Goal: Task Accomplishment & Management: Use online tool/utility

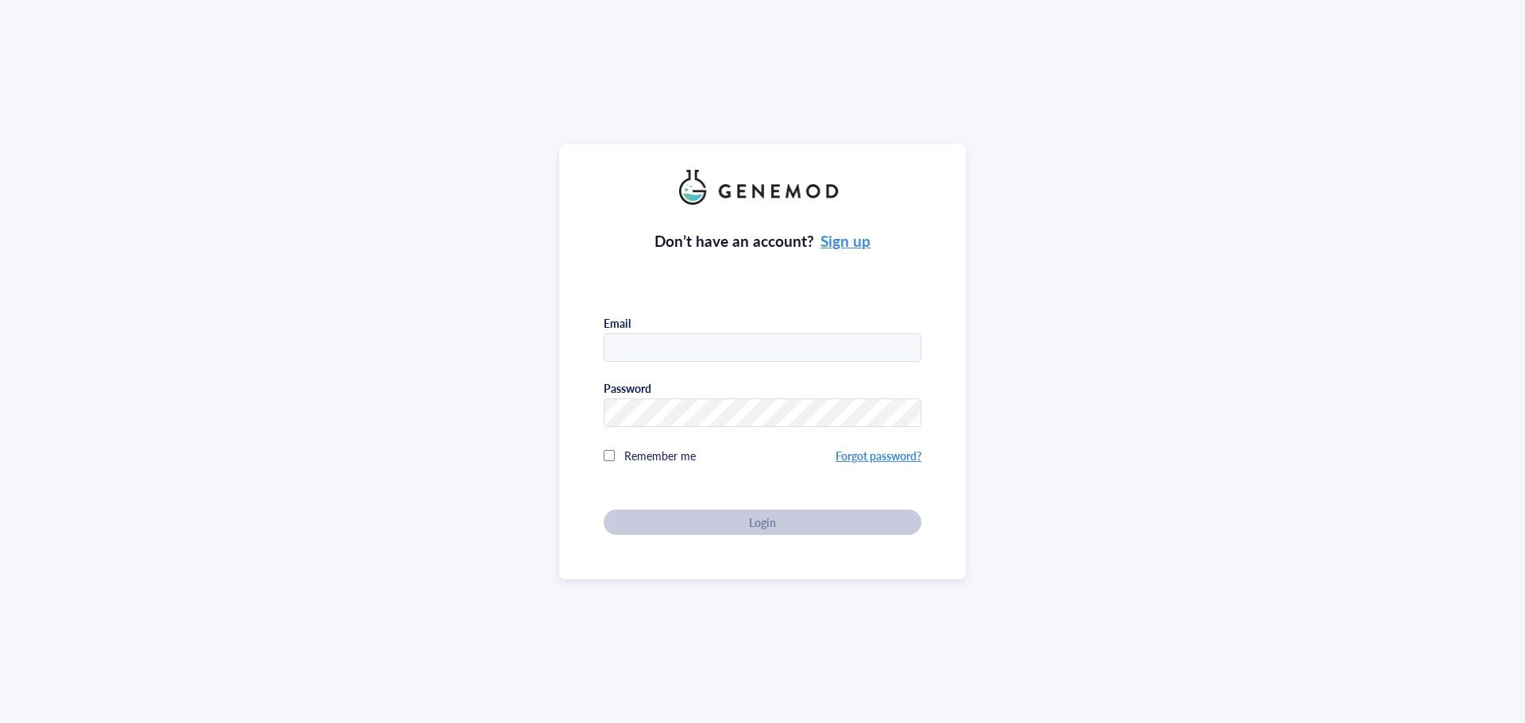
click at [674, 453] on span "Remember me" at bounding box center [659, 456] width 71 height 16
click at [721, 364] on div "Don’t have an account? Sign up Email Password Remember me Forgot password? Login" at bounding box center [763, 370] width 318 height 330
click at [748, 349] on input "text" at bounding box center [762, 348] width 316 height 29
type input "hjahggs@kaist.ac.kr"
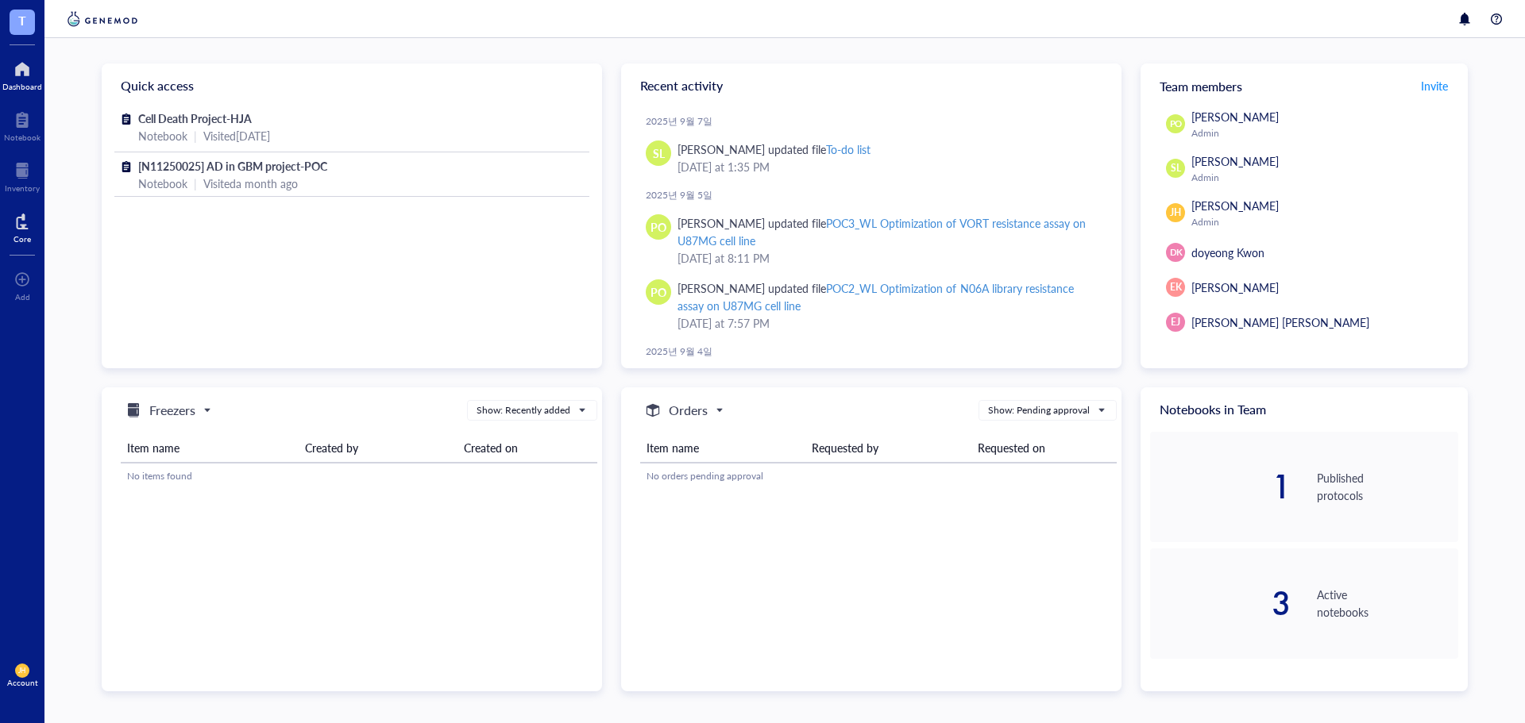
click at [24, 206] on div "Core" at bounding box center [22, 226] width 44 height 44
click at [26, 220] on div at bounding box center [21, 221] width 17 height 25
click at [38, 231] on div "Core" at bounding box center [22, 226] width 44 height 44
click at [10, 233] on div "Core" at bounding box center [22, 226] width 44 height 44
click at [13, 227] on div at bounding box center [21, 221] width 17 height 25
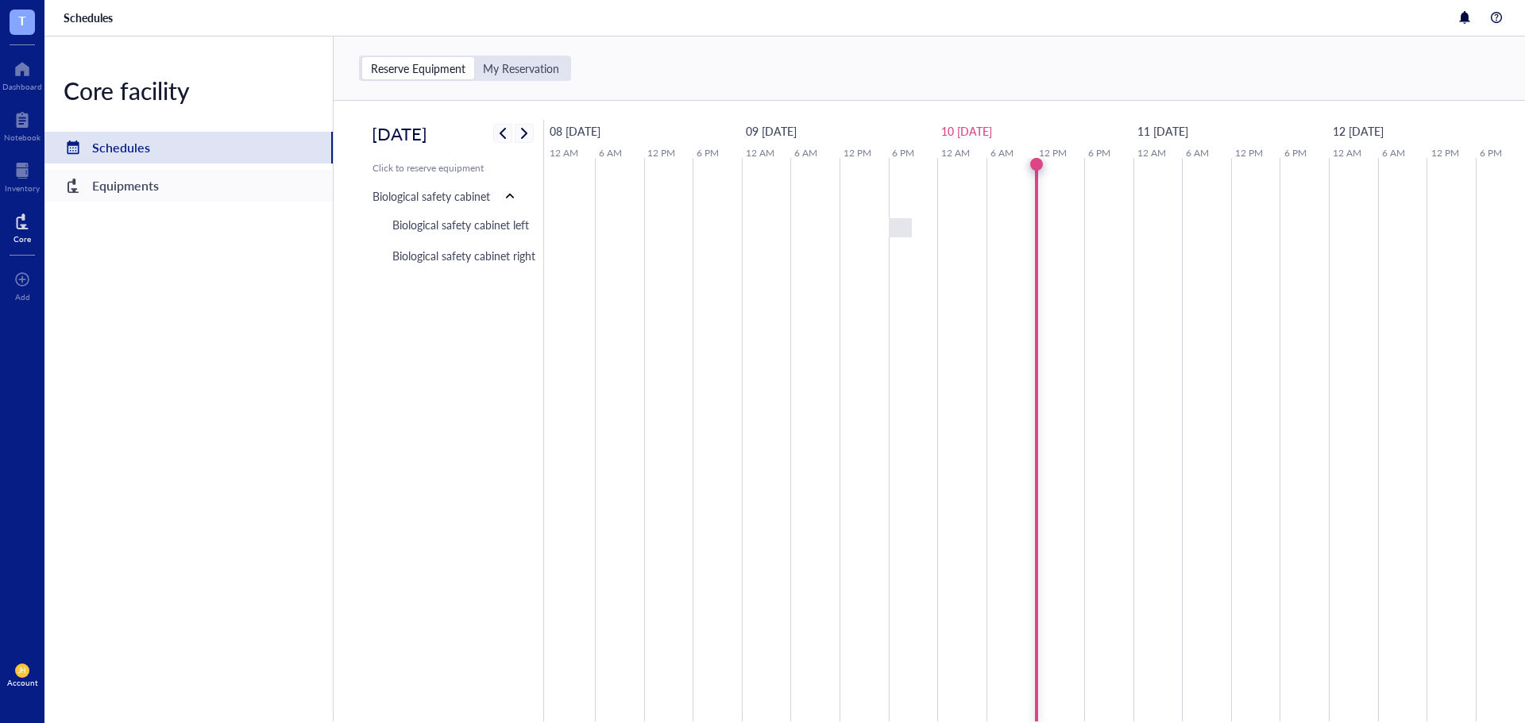
click at [260, 173] on div "Equipments" at bounding box center [188, 186] width 288 height 32
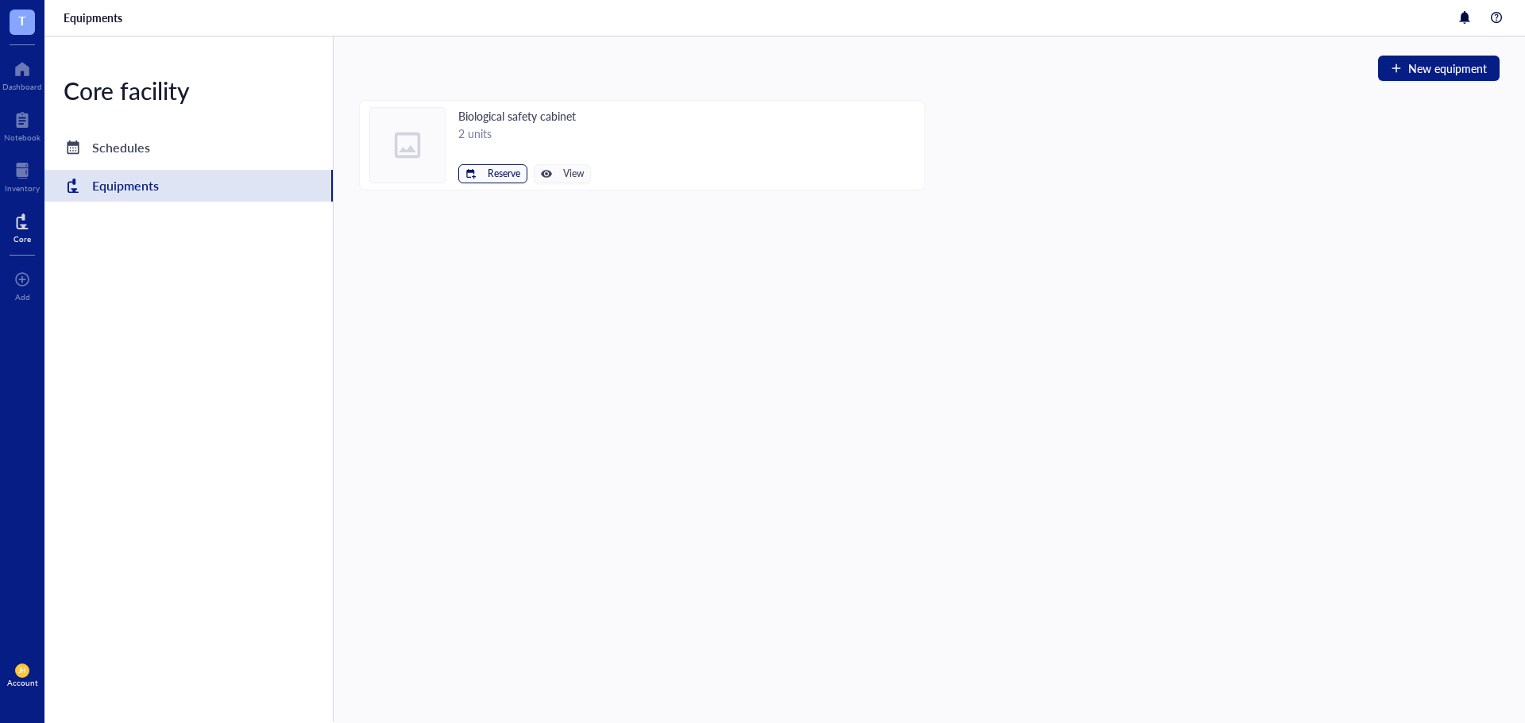
click at [482, 173] on button "Reserve" at bounding box center [492, 173] width 69 height 19
click at [449, 206] on span "Biological safety cabinet left" at bounding box center [444, 200] width 143 height 17
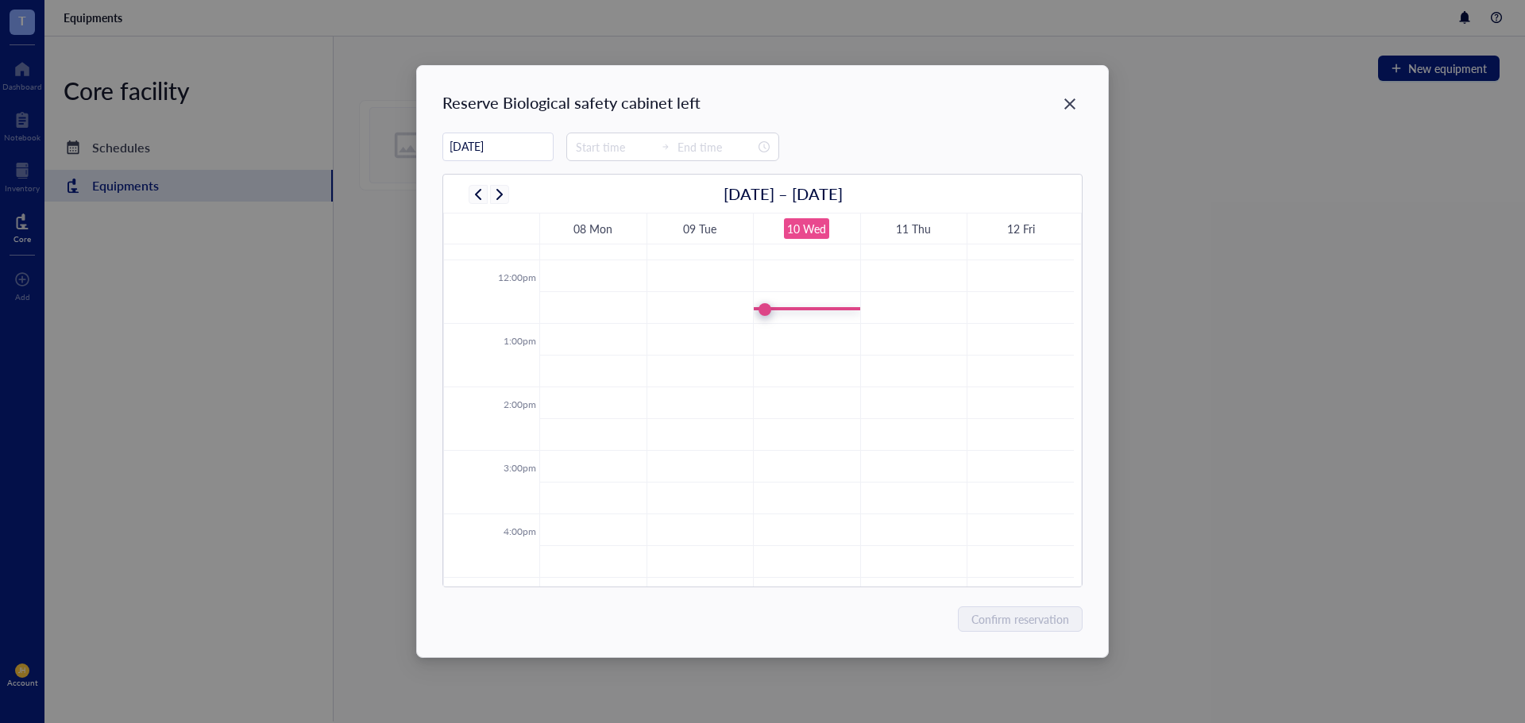
scroll to position [700, 0]
click at [795, 378] on td at bounding box center [806, 387] width 534 height 32
type input "13:00"
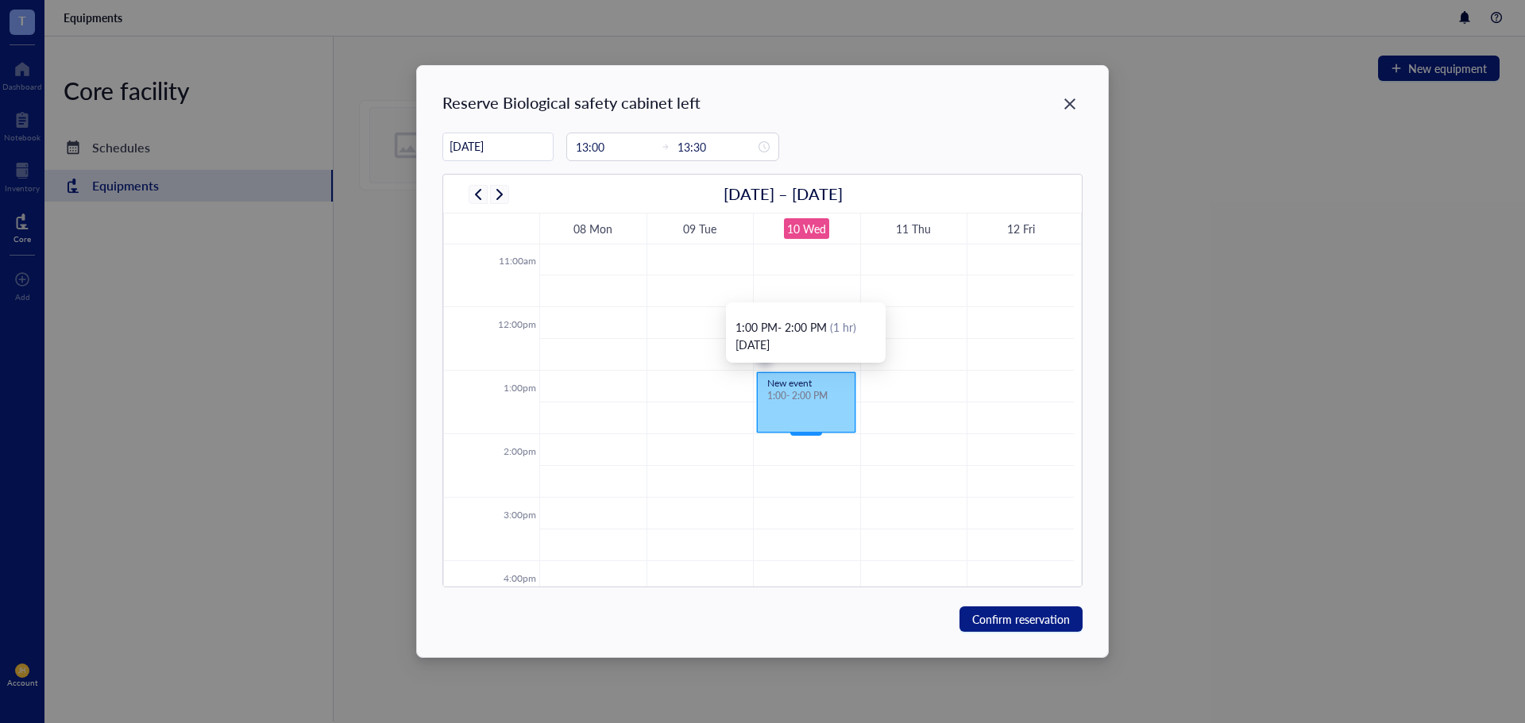
drag, startPoint x: 812, startPoint y: 401, endPoint x: 813, endPoint y: 425, distance: 23.8
click at [813, 425] on div "New event 1:00 - 1:30 PM New event 1:00 - 2:00 PM" at bounding box center [807, 307] width 106 height 1525
drag, startPoint x: 804, startPoint y: 431, endPoint x: 805, endPoint y: 462, distance: 31.0
click at [805, 462] on div "New event 1:00 - 2:00 PM New event 1:00 - 2:30 PM" at bounding box center [807, 307] width 106 height 1525
type input "14:30"
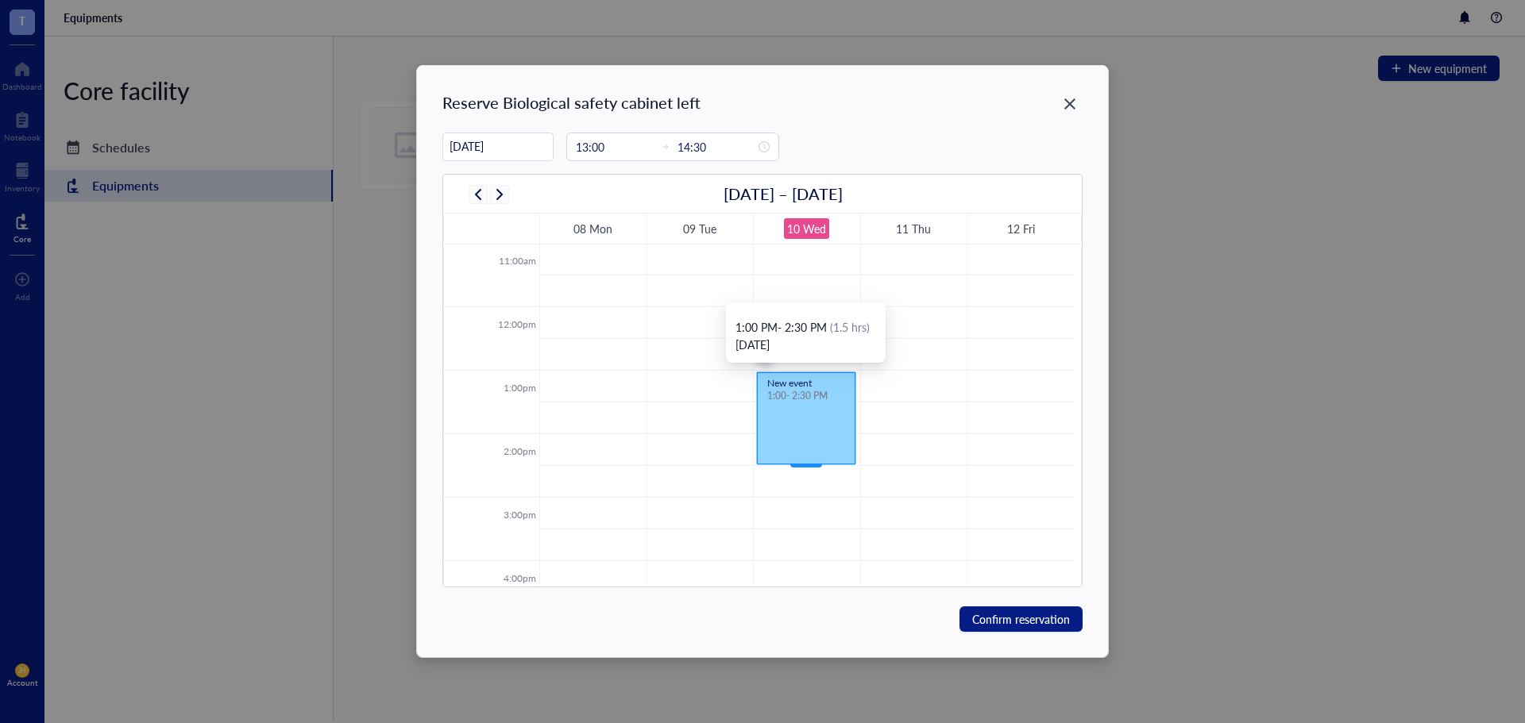
click at [797, 385] on div "New event" at bounding box center [806, 384] width 78 height 10
click at [980, 615] on span "Confirm reservation" at bounding box center [1021, 619] width 98 height 17
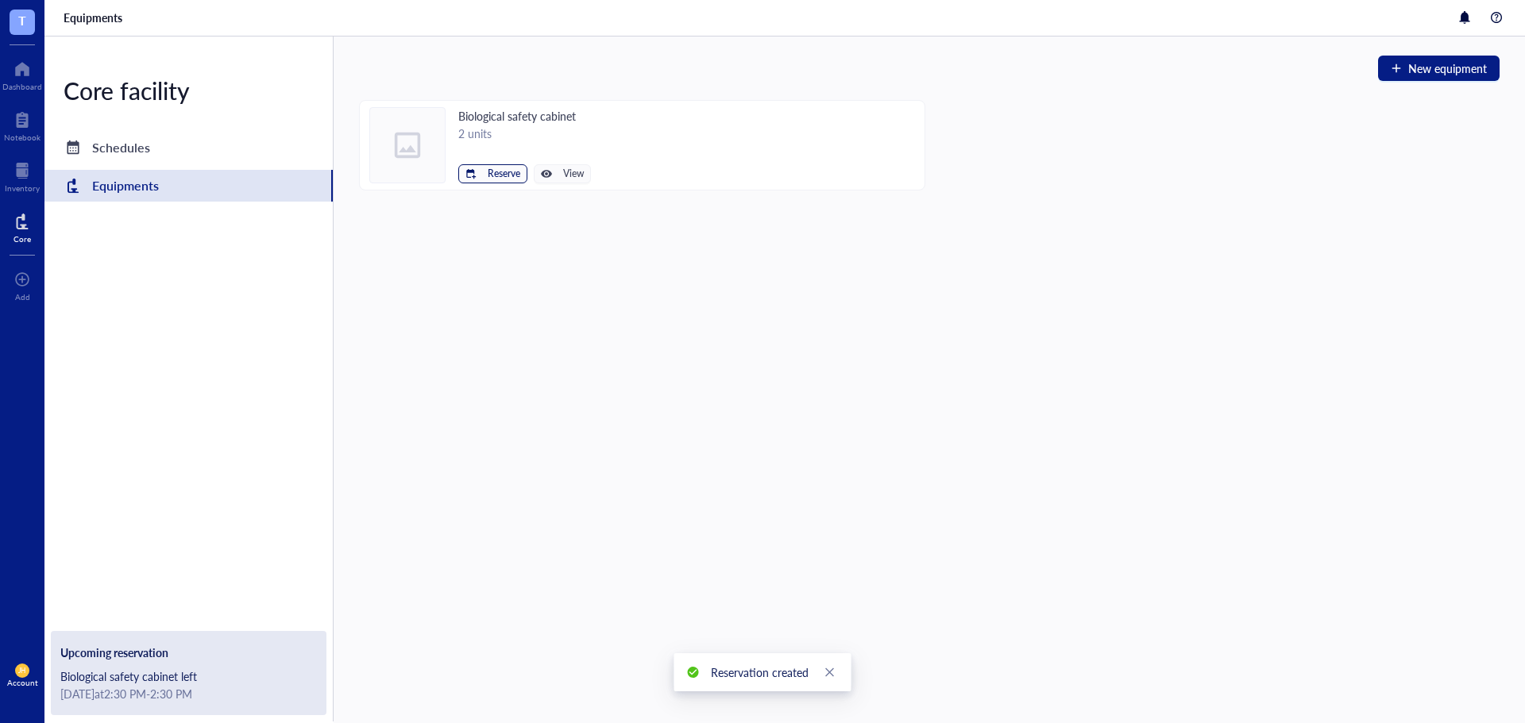
click at [496, 173] on span "Reserve" at bounding box center [504, 173] width 33 height 11
click at [466, 202] on span "Biological safety cabinet left" at bounding box center [444, 200] width 143 height 17
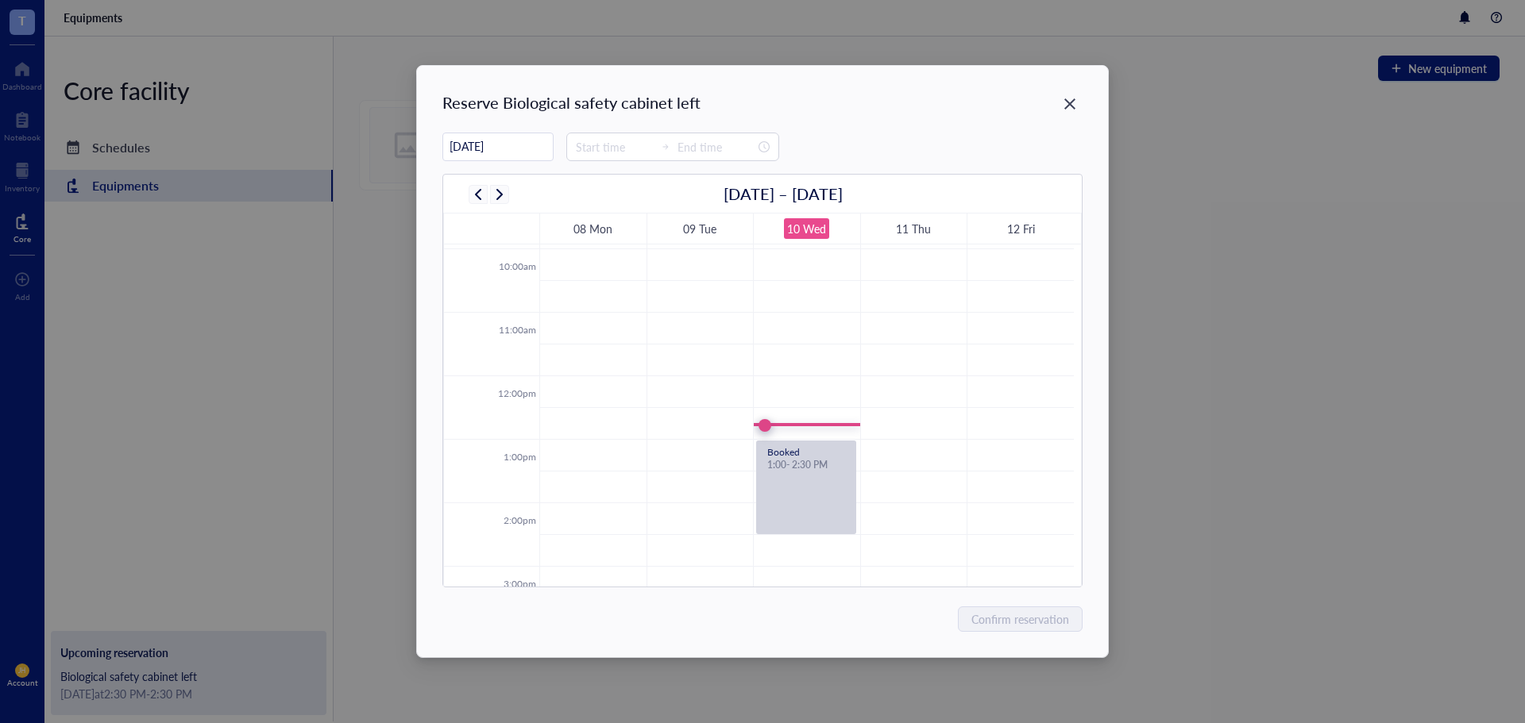
scroll to position [779, 0]
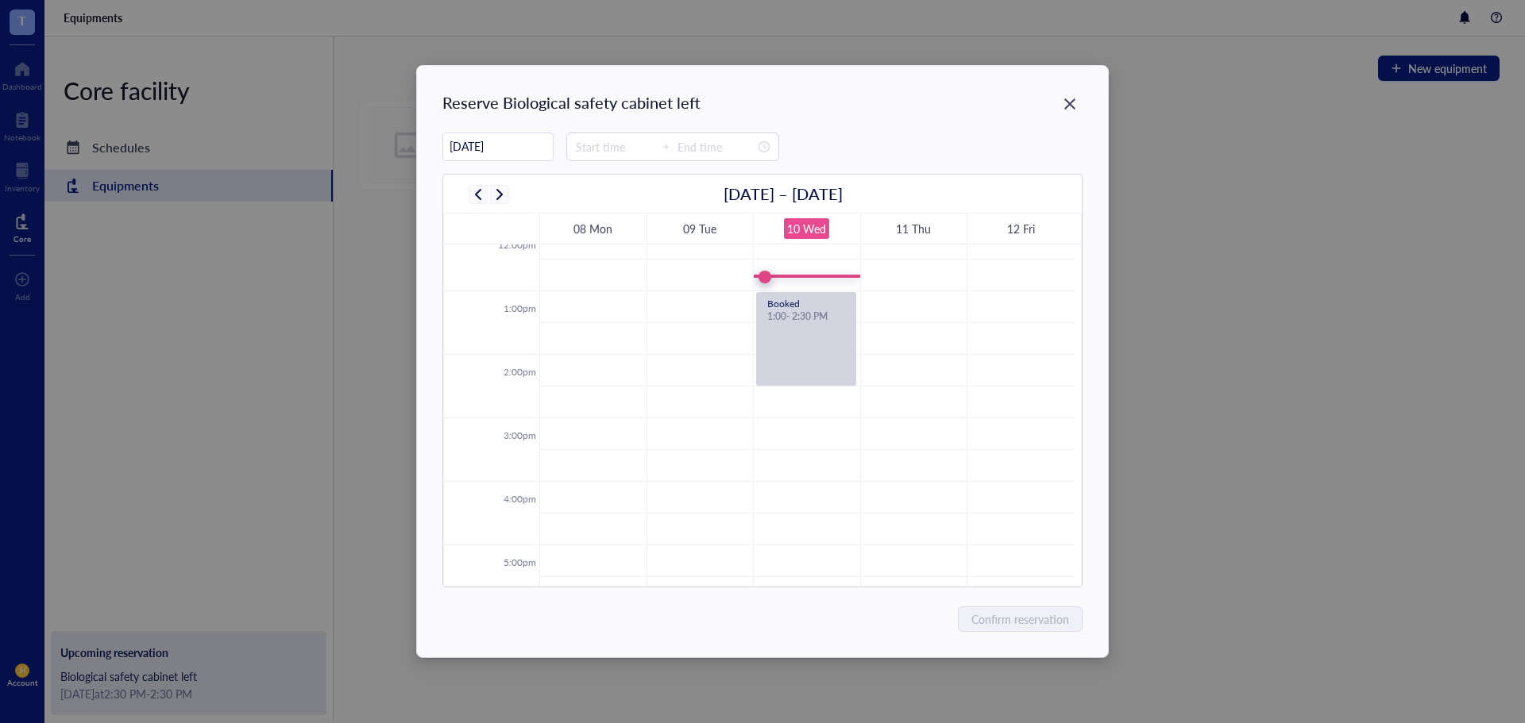
click at [911, 362] on td at bounding box center [806, 371] width 534 height 32
type input "[DATE]"
type input "14:00"
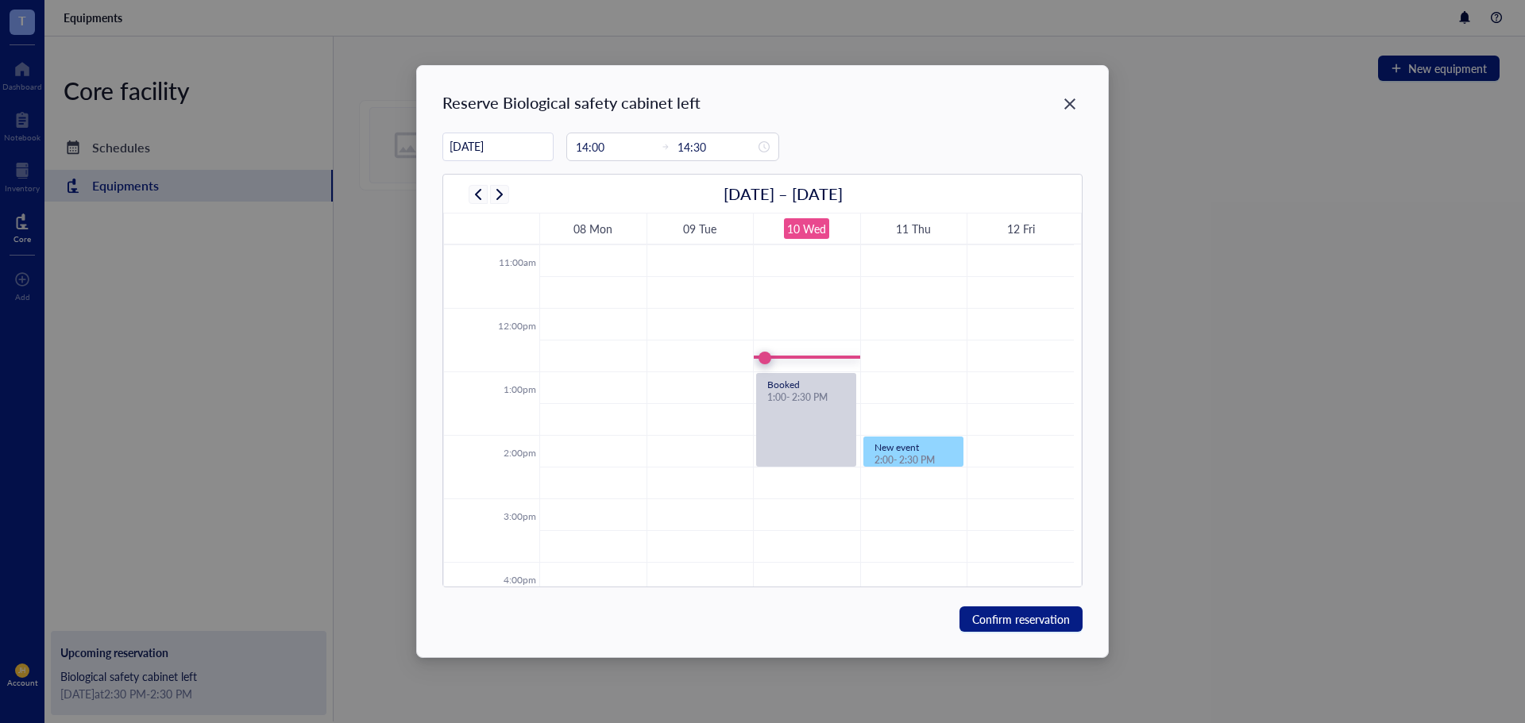
scroll to position [794, 0]
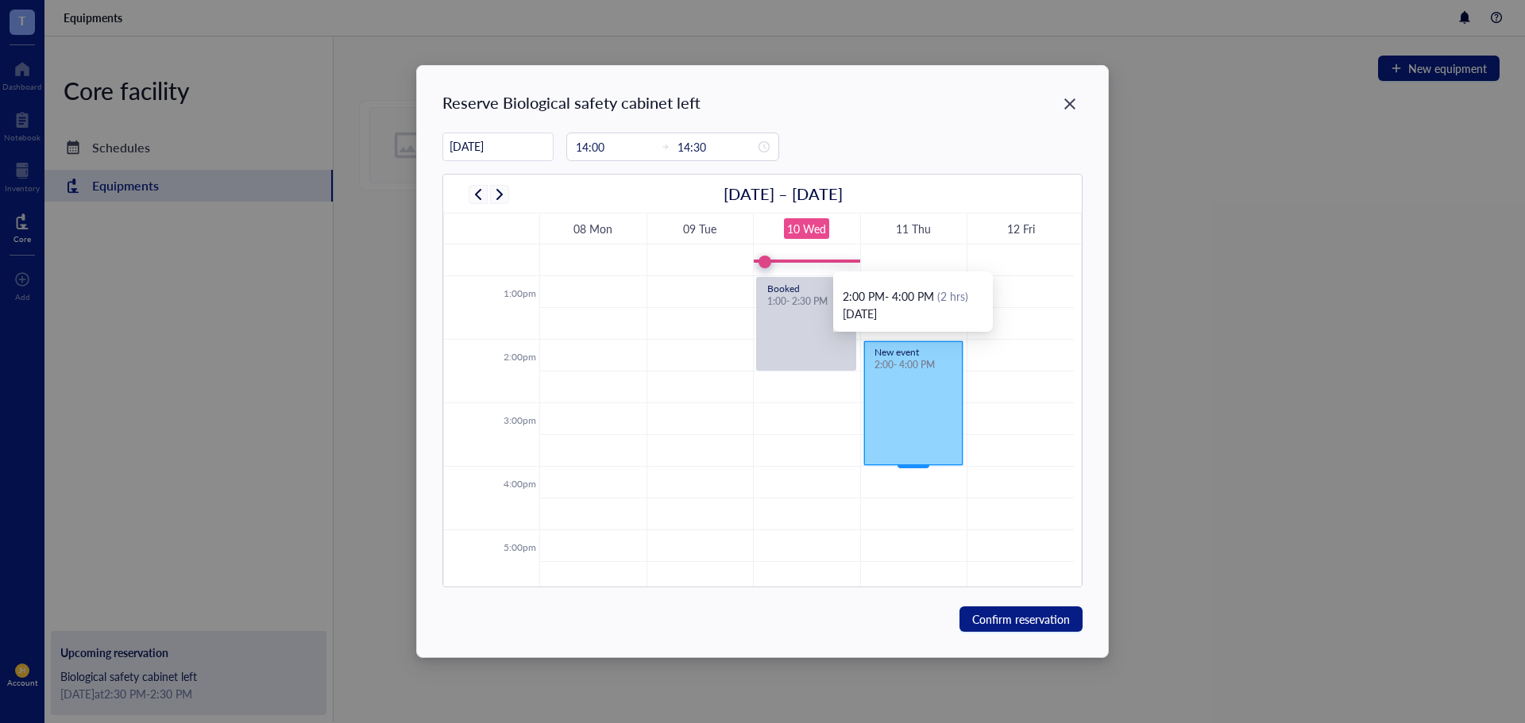
drag, startPoint x: 917, startPoint y: 369, endPoint x: 908, endPoint y: 454, distance: 85.5
click at [908, 454] on div "New event 2:00 - 2:30 PM New event 2:00 - 4:00 PM" at bounding box center [914, 212] width 106 height 1525
type input "16:00"
click at [1012, 617] on span "Confirm reservation" at bounding box center [1021, 619] width 98 height 17
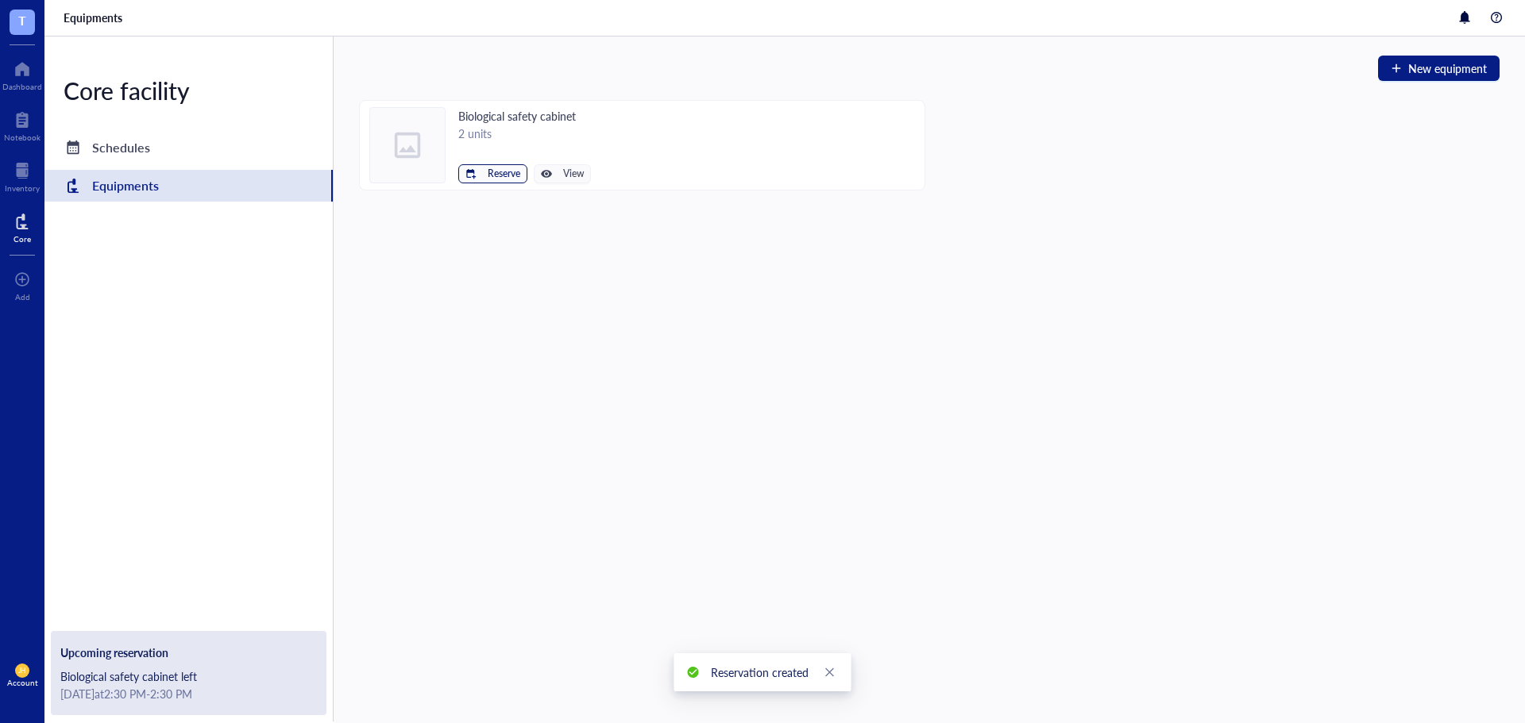
click at [500, 173] on span "Reserve" at bounding box center [504, 173] width 33 height 11
click at [457, 200] on span "Biological safety cabinet left" at bounding box center [444, 200] width 143 height 17
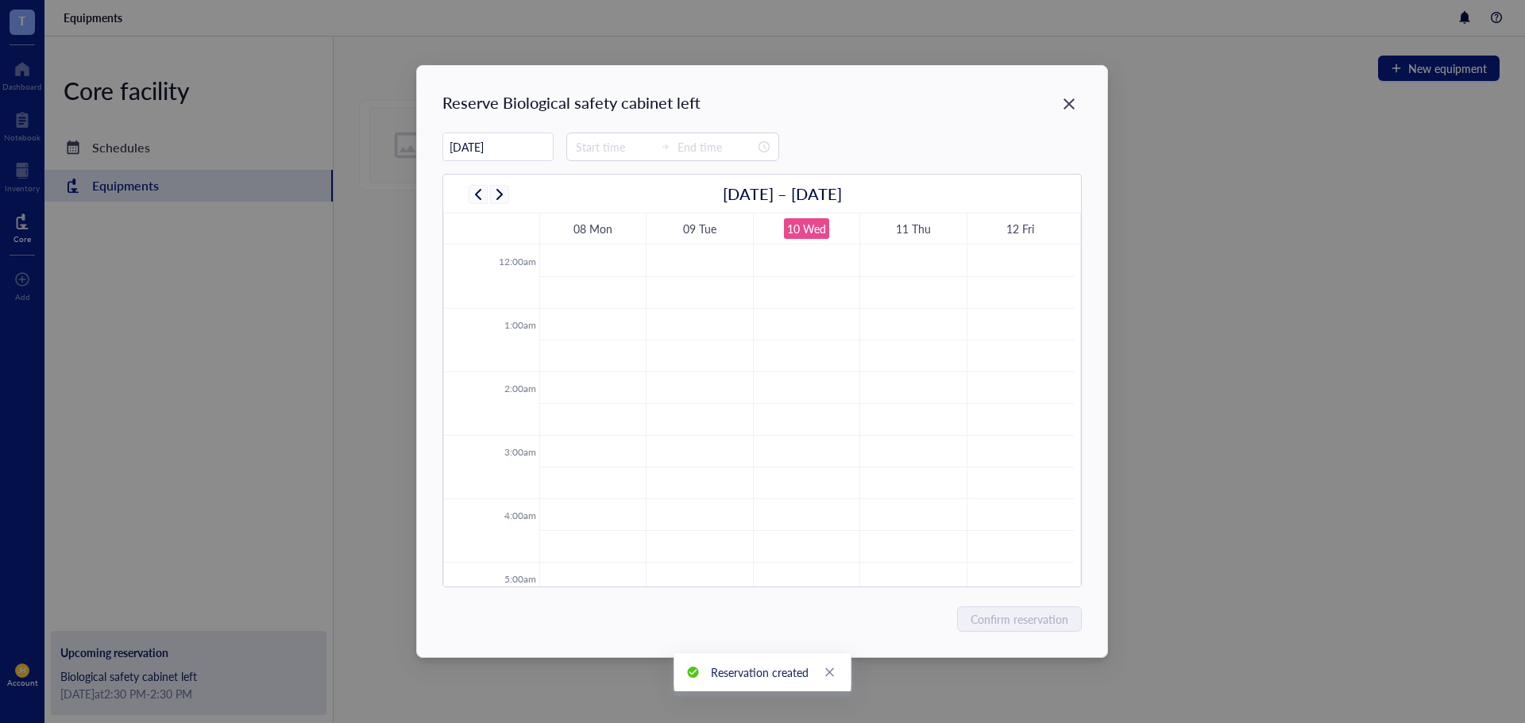
scroll to position [382, 0]
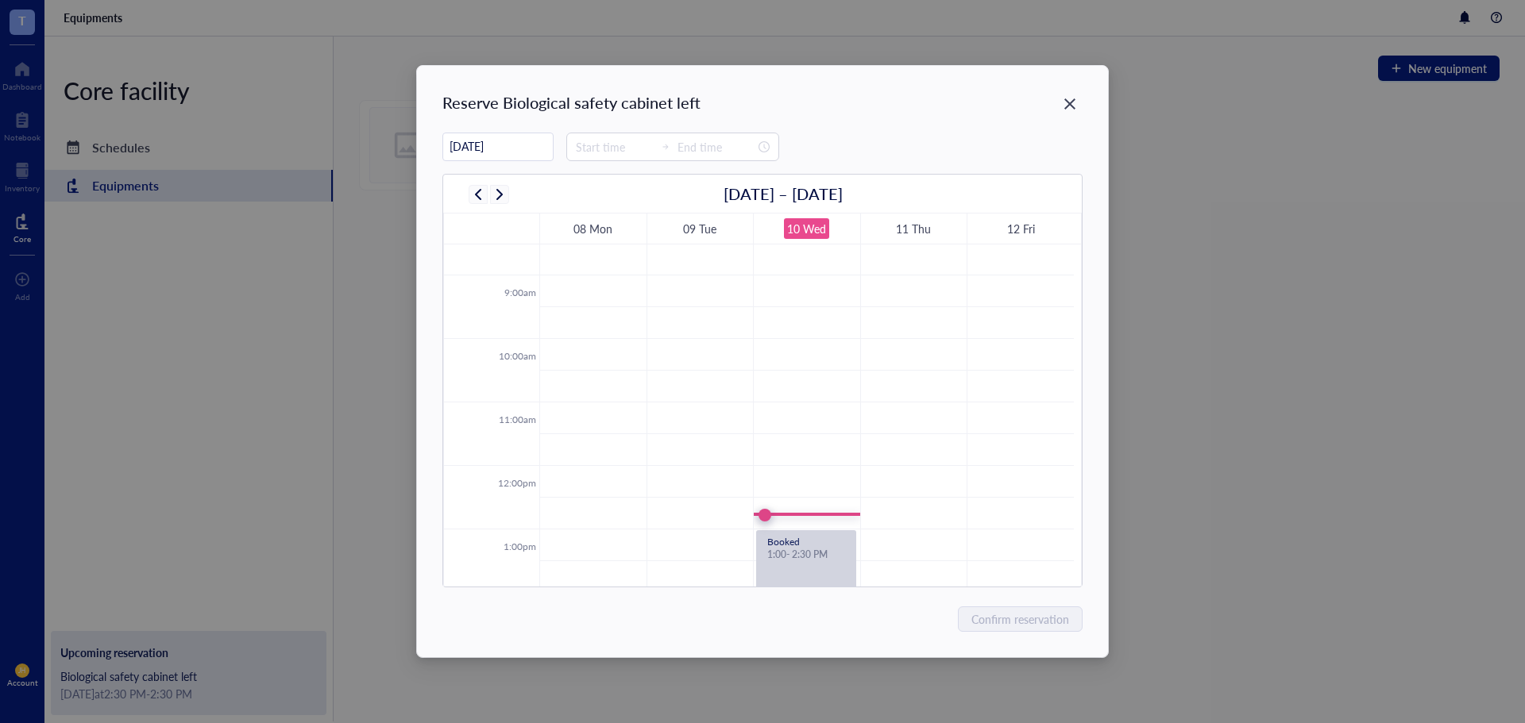
click at [1038, 384] on td at bounding box center [806, 387] width 534 height 32
type input "[DATE]"
type input "10:30"
type input "11:00"
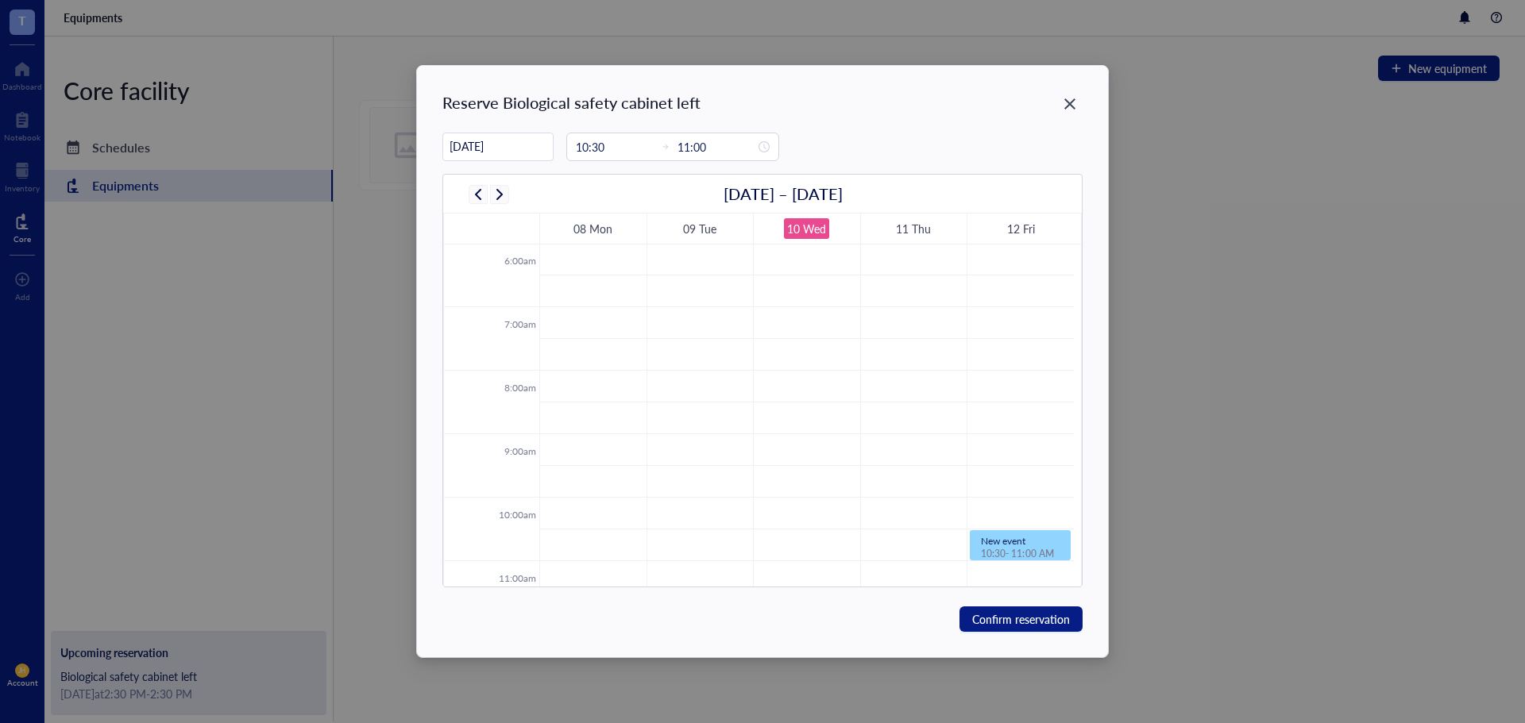
click at [1034, 357] on td at bounding box center [806, 355] width 534 height 32
type input "07:45"
type input "08:15"
drag, startPoint x: 1013, startPoint y: 511, endPoint x: 1032, endPoint y: 496, distance: 23.2
click at [1024, 500] on td at bounding box center [806, 514] width 534 height 32
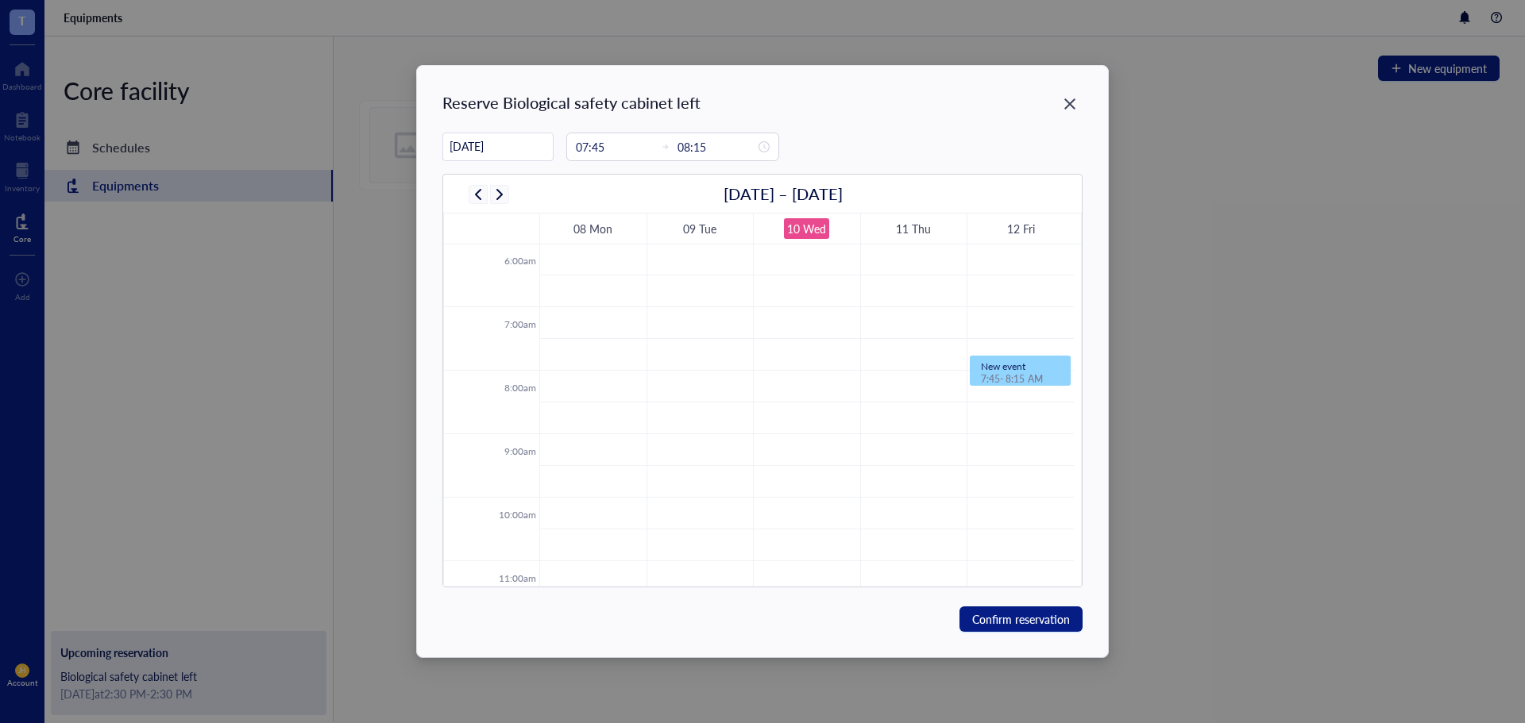
type input "10:00"
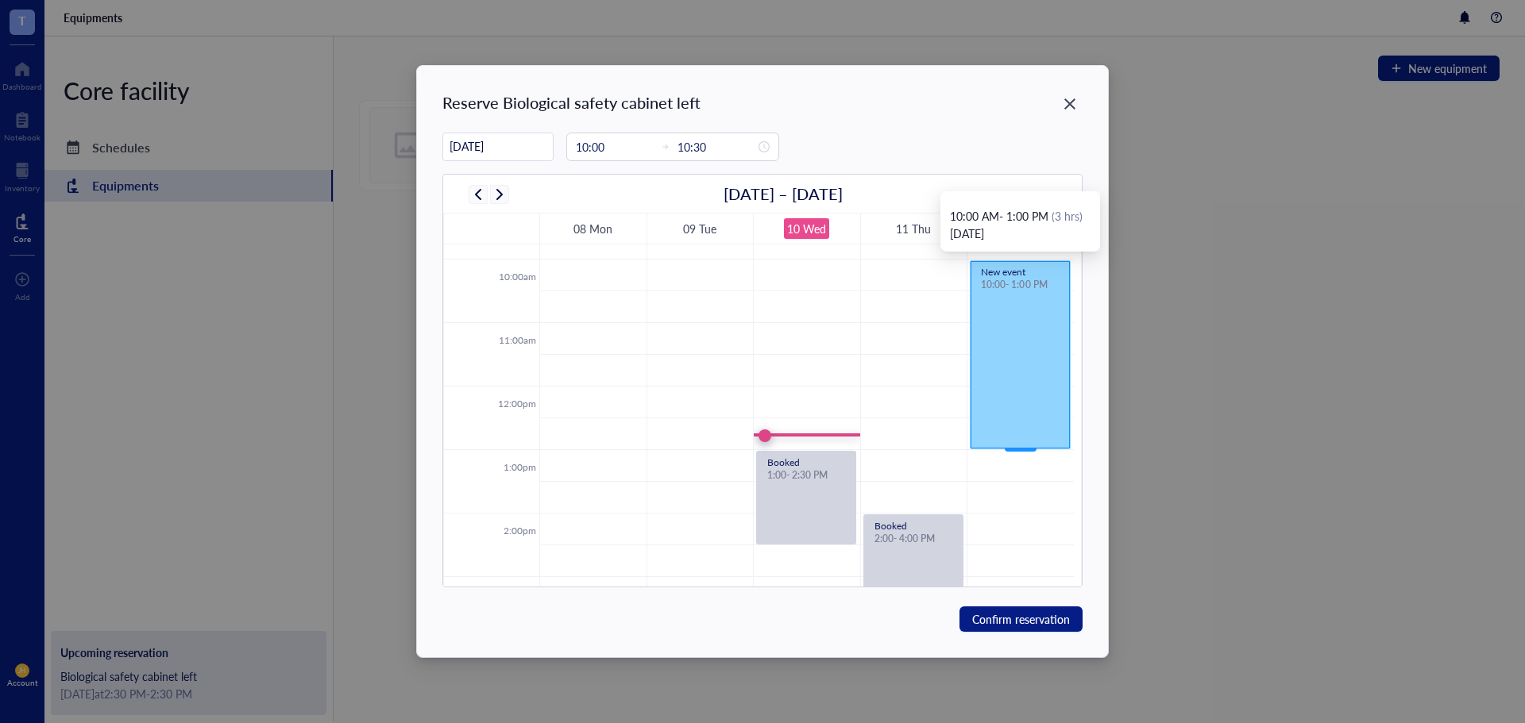
drag, startPoint x: 1016, startPoint y: 288, endPoint x: 1007, endPoint y: 443, distance: 155.1
click at [1007, 443] on div "New event 10:00 - 10:30 AM New event 10:00 - 1:00 PM" at bounding box center [1020, 386] width 106 height 1525
type input "13:00"
click at [1020, 611] on span "Confirm reservation" at bounding box center [1021, 619] width 98 height 17
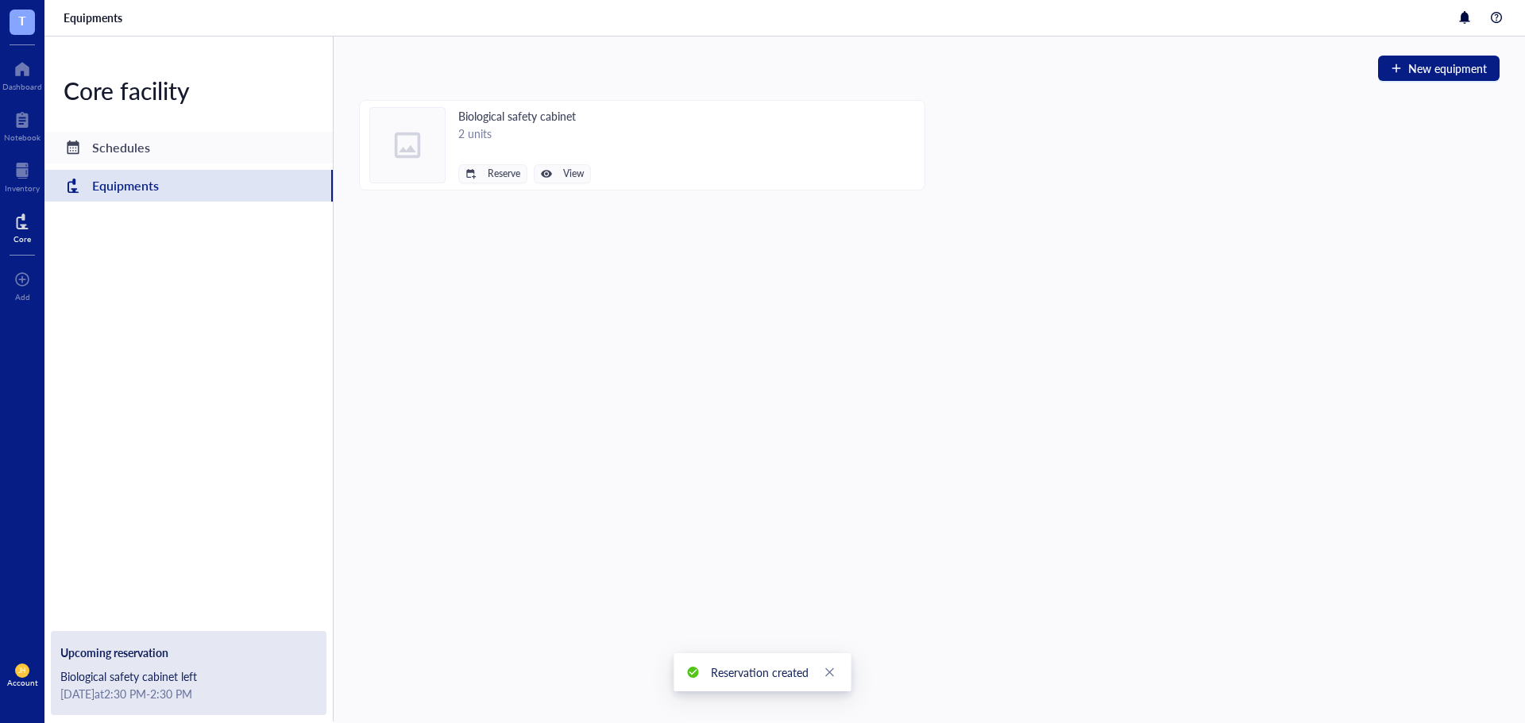
click at [127, 144] on div "Schedules" at bounding box center [121, 148] width 58 height 22
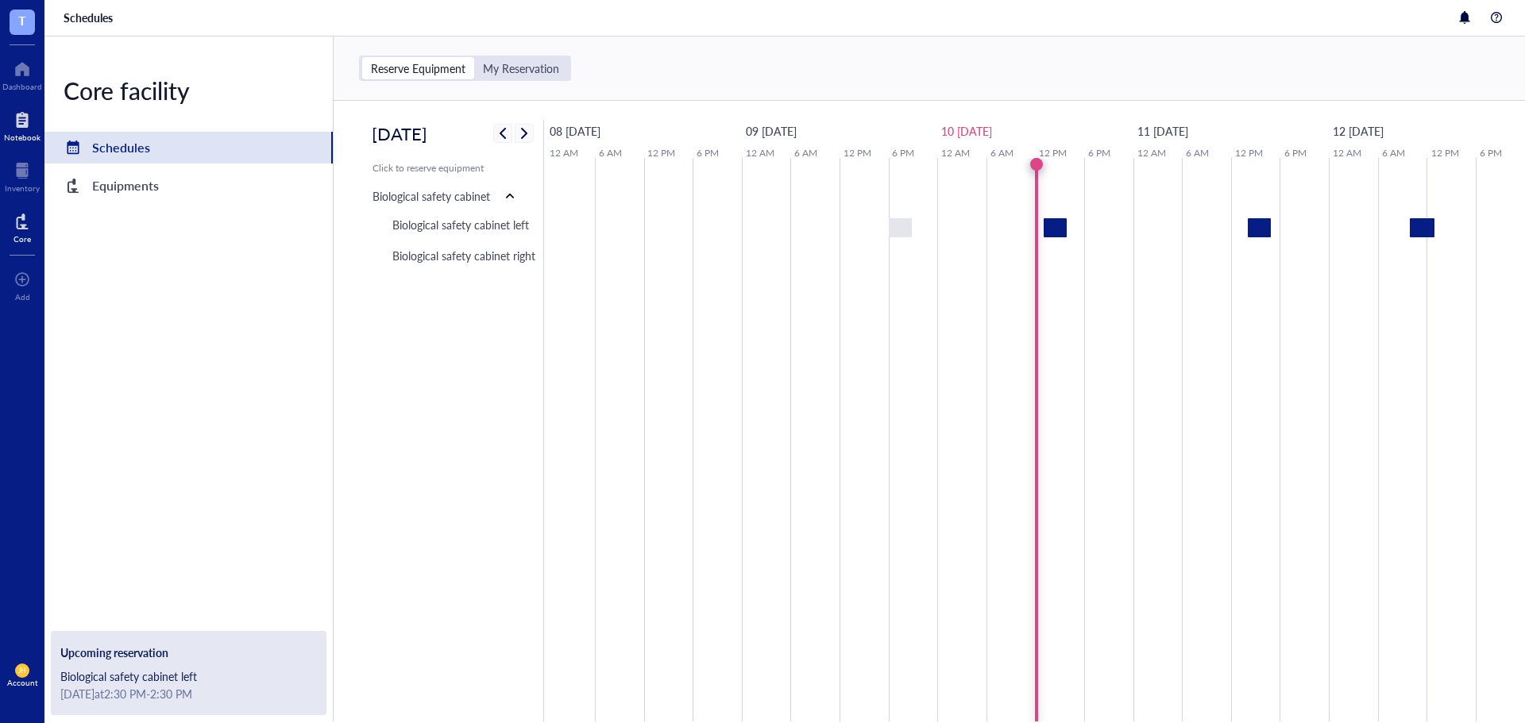
click at [9, 124] on div at bounding box center [22, 119] width 37 height 25
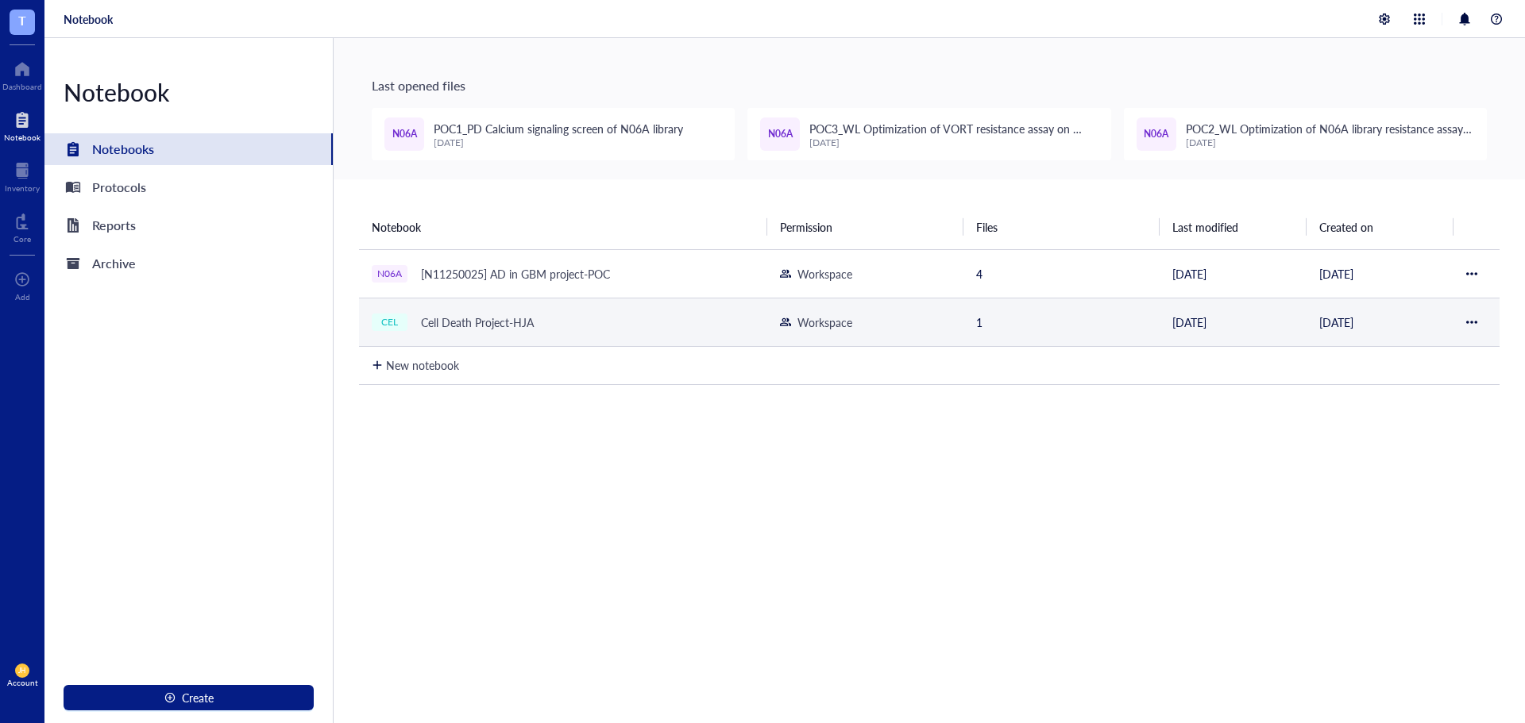
click at [575, 330] on div "CEL Cell Death Project-HJA" at bounding box center [563, 322] width 383 height 22
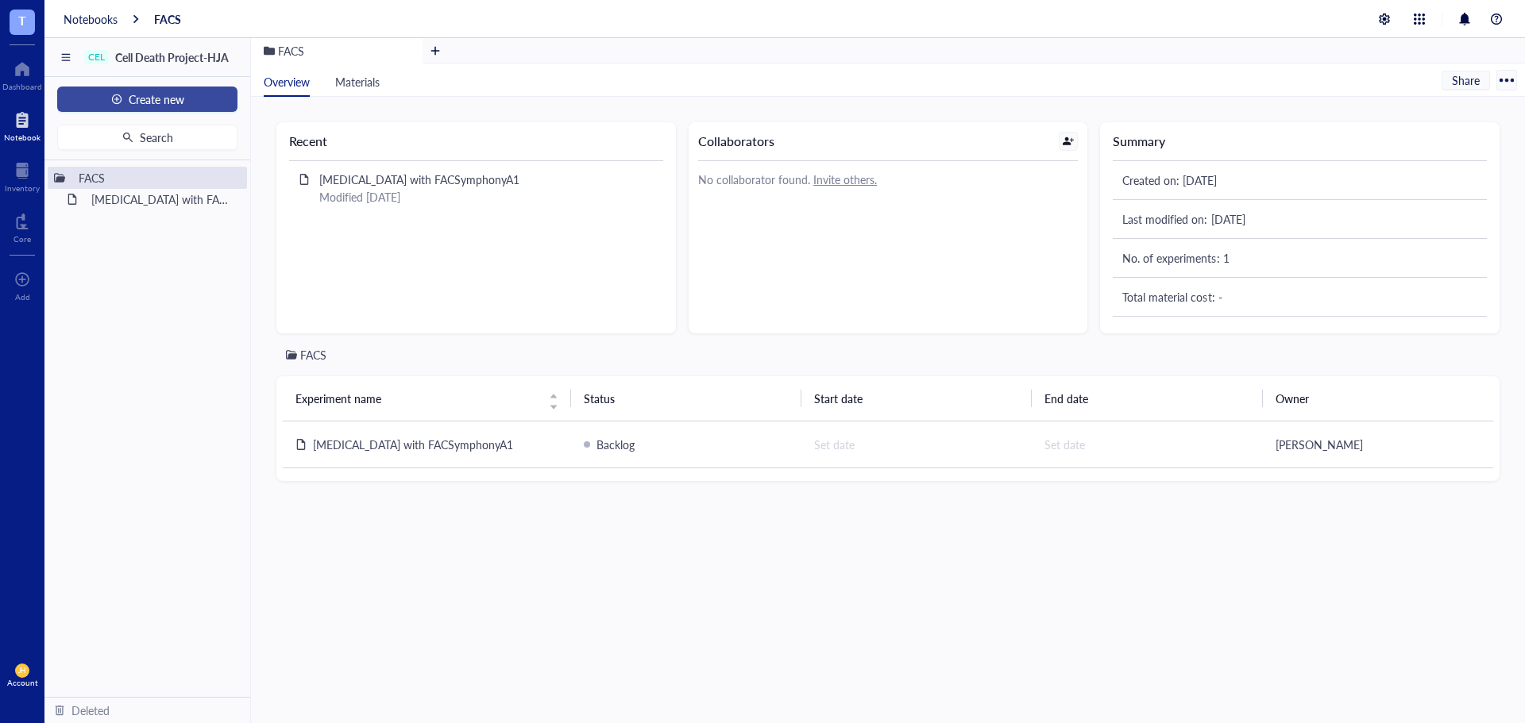
click at [182, 110] on button "Create new" at bounding box center [147, 99] width 180 height 25
click at [179, 135] on div "New file" at bounding box center [146, 129] width 154 height 17
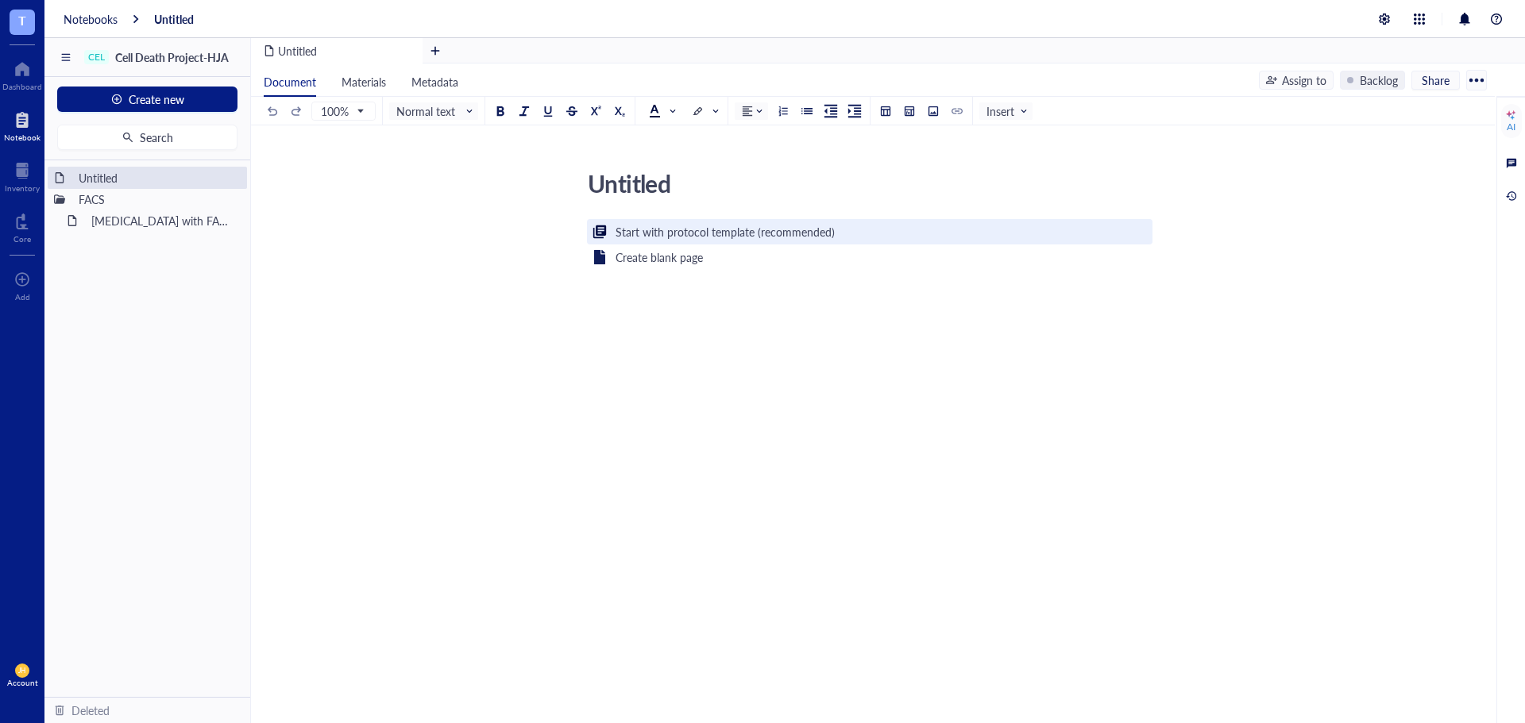
click at [769, 229] on div "Start with protocol template (recommended)" at bounding box center [724, 231] width 219 height 17
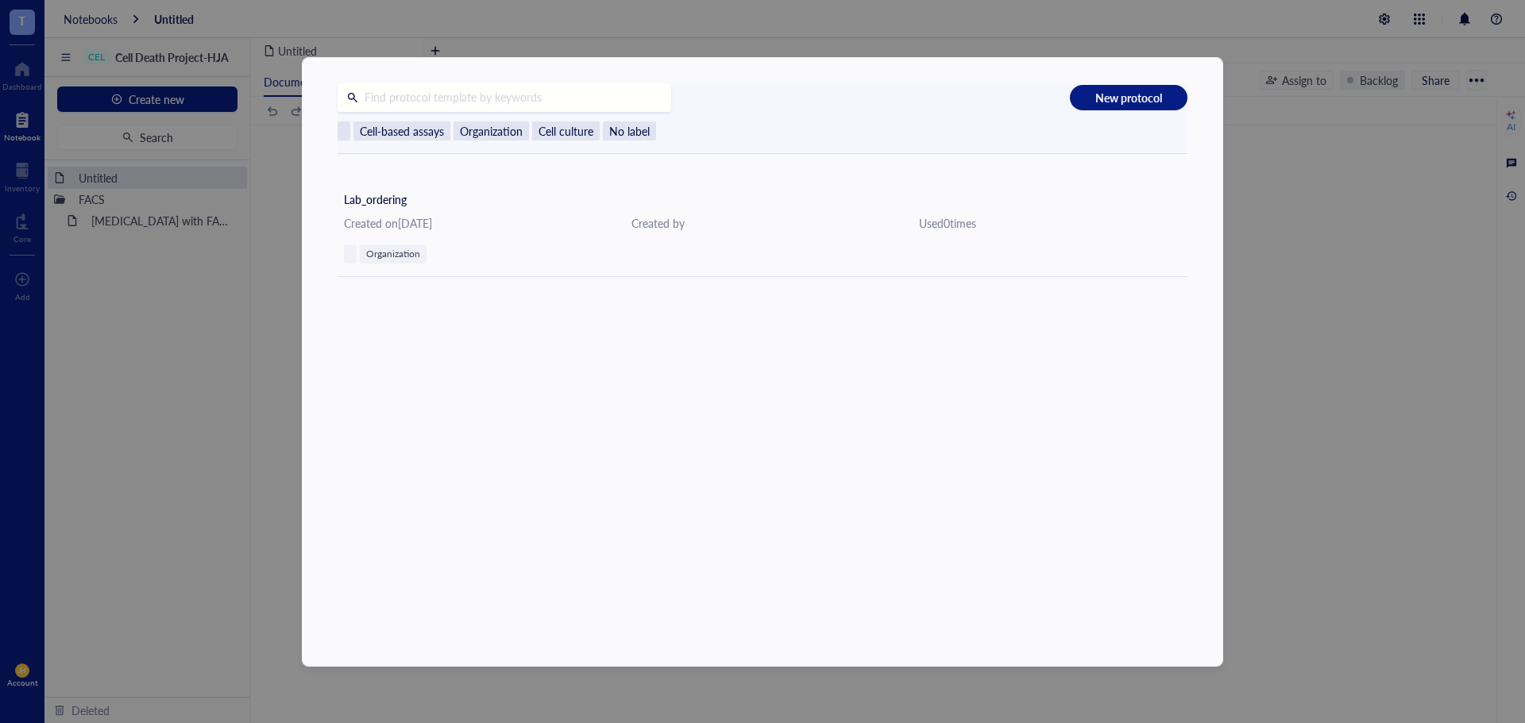
click at [1383, 168] on div "New protocol Cell-based assays Organization Cell culture No label Lab_ordering …" at bounding box center [762, 361] width 1525 height 723
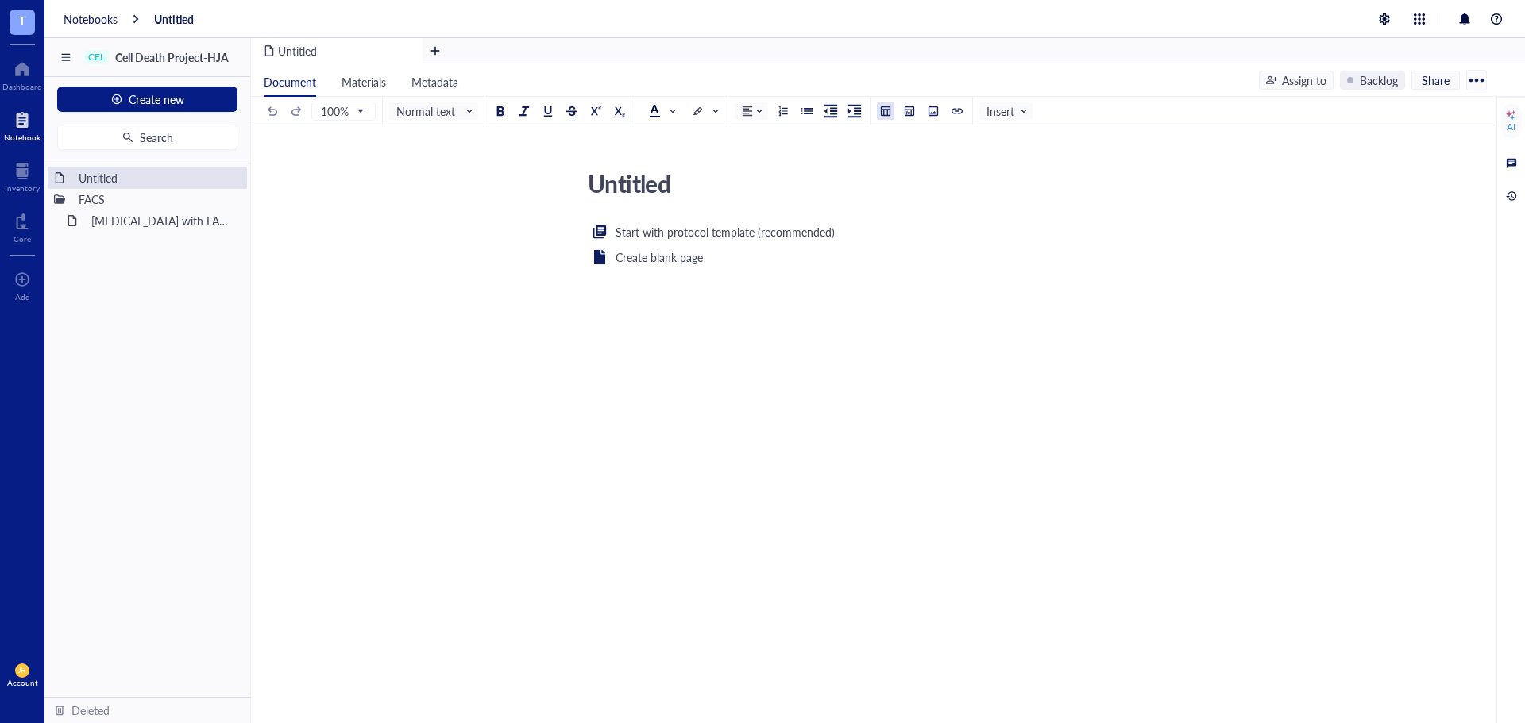
click at [889, 114] on div at bounding box center [885, 111] width 11 height 11
click at [932, 133] on td at bounding box center [930, 131] width 10 height 10
click at [600, 293] on div at bounding box center [595, 288] width 11 height 11
click at [876, 310] on div at bounding box center [870, 310] width 550 height 13
click at [873, 341] on div at bounding box center [869, 339] width 11 height 11
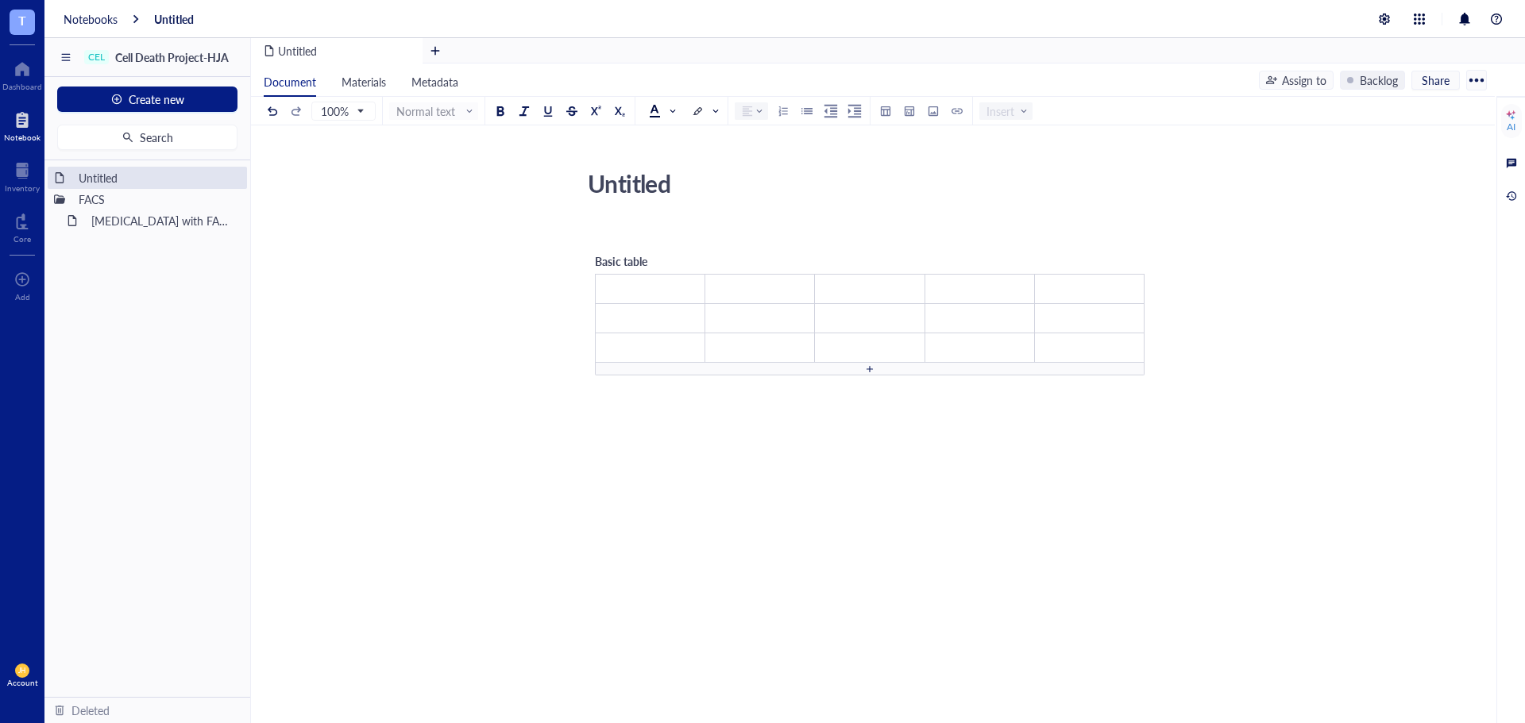
click at [870, 369] on div at bounding box center [869, 369] width 11 height 11
click at [657, 285] on td "﻿" at bounding box center [651, 289] width 110 height 29
click at [657, 180] on div "Untitled" at bounding box center [862, 184] width 565 height 40
drag, startPoint x: 651, startPoint y: 195, endPoint x: 555, endPoint y: 198, distance: 96.1
click at [555, 198] on div "Untitled Untitled ﻿ Basic table ﻿ ﻿ ﻿ ﻿ ﻿ ﻿ ﻿ ﻿ ﻿ ﻿ ﻿ ﻿ ﻿ ﻿ ﻿ ﻿ ﻿ ﻿ ﻿ ﻿ ﻿" at bounding box center [869, 436] width 1237 height 545
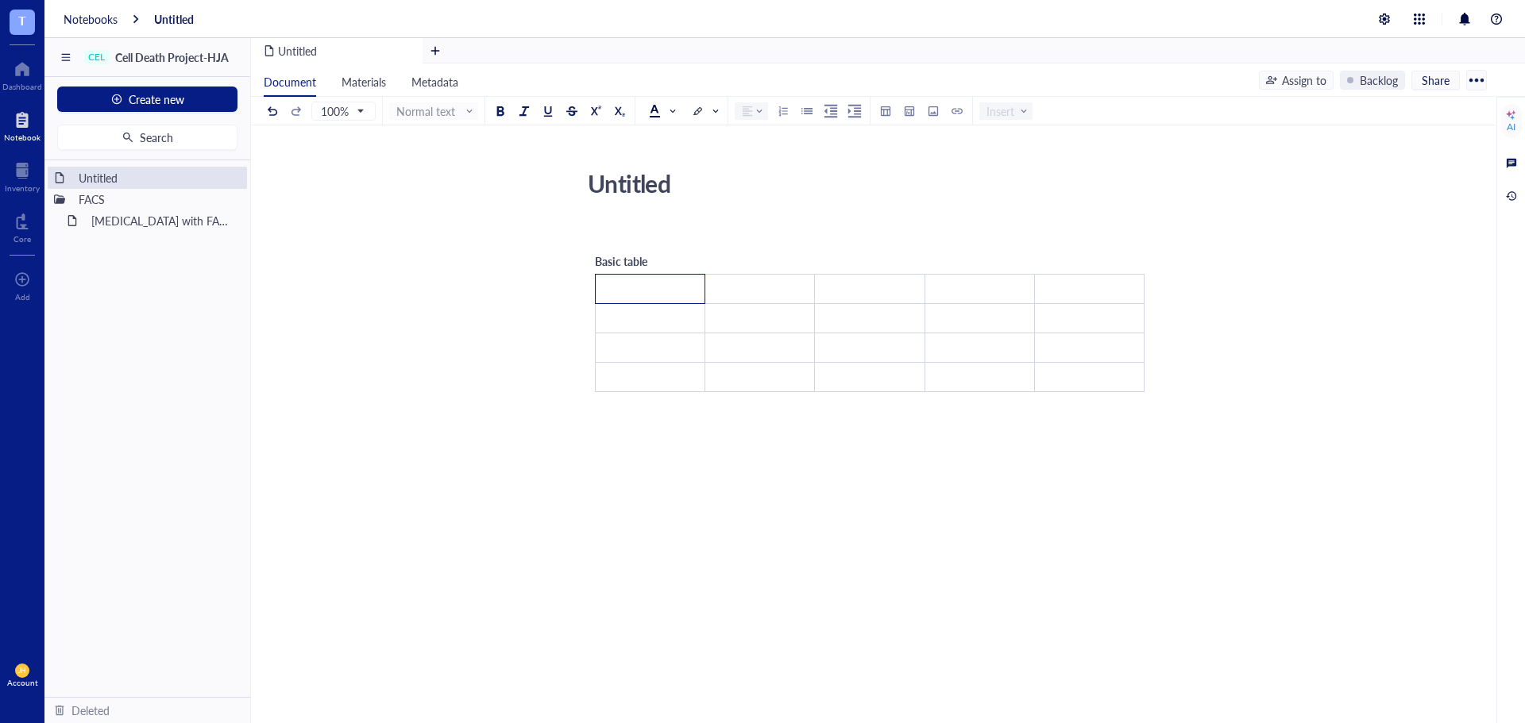
type textarea "ㅕ"
type textarea "U87MG Cell Line Passage"
click at [631, 282] on td "﻿" at bounding box center [651, 289] width 110 height 29
click at [674, 290] on td "Cell line name" at bounding box center [651, 289] width 110 height 29
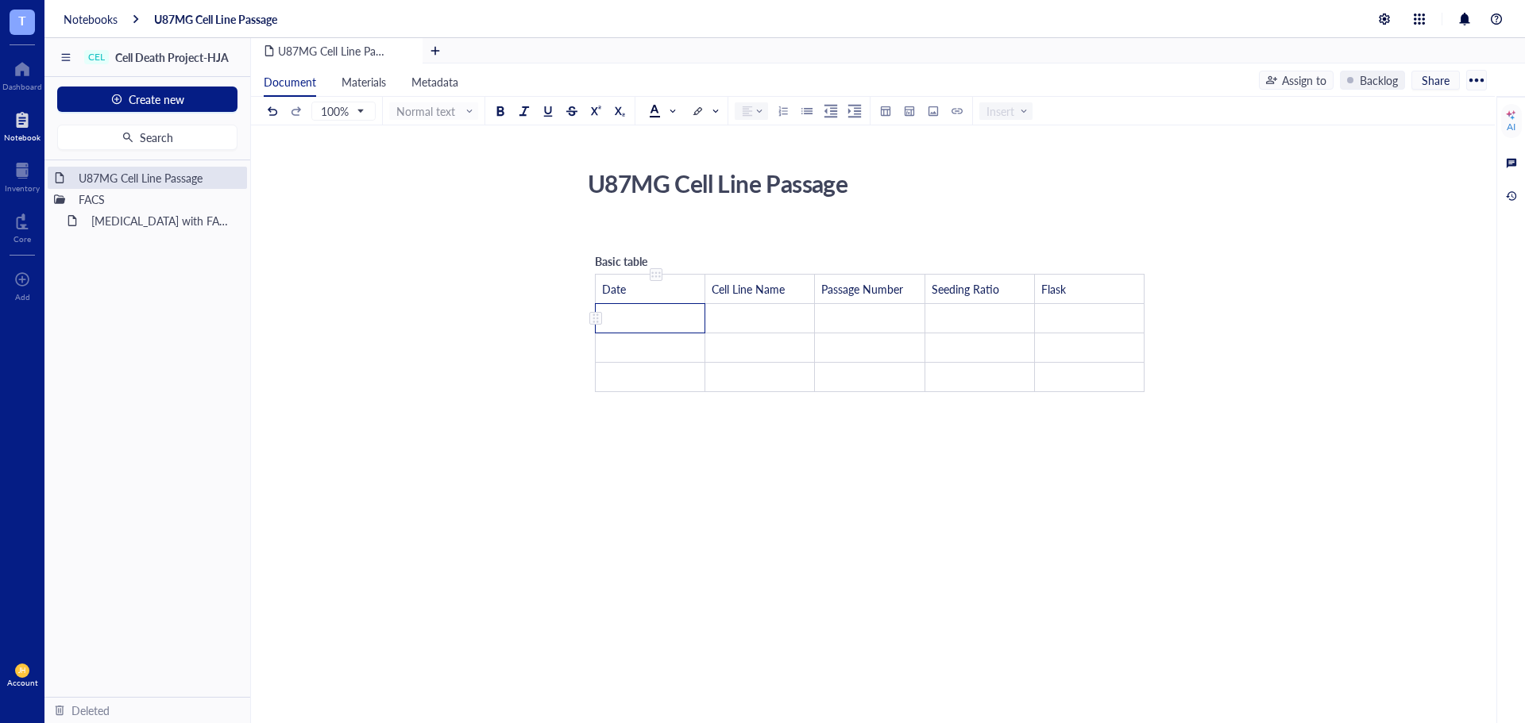
click at [672, 321] on td "﻿" at bounding box center [651, 318] width 110 height 29
click at [1039, 318] on span "-> T175" at bounding box center [1051, 318] width 39 height 16
click at [1039, 321] on span "T75 -> T75" at bounding box center [1059, 318] width 55 height 16
click at [1088, 345] on td "T" at bounding box center [1078, 348] width 106 height 29
drag, startPoint x: 1075, startPoint y: 290, endPoint x: 1062, endPoint y: 341, distance: 53.4
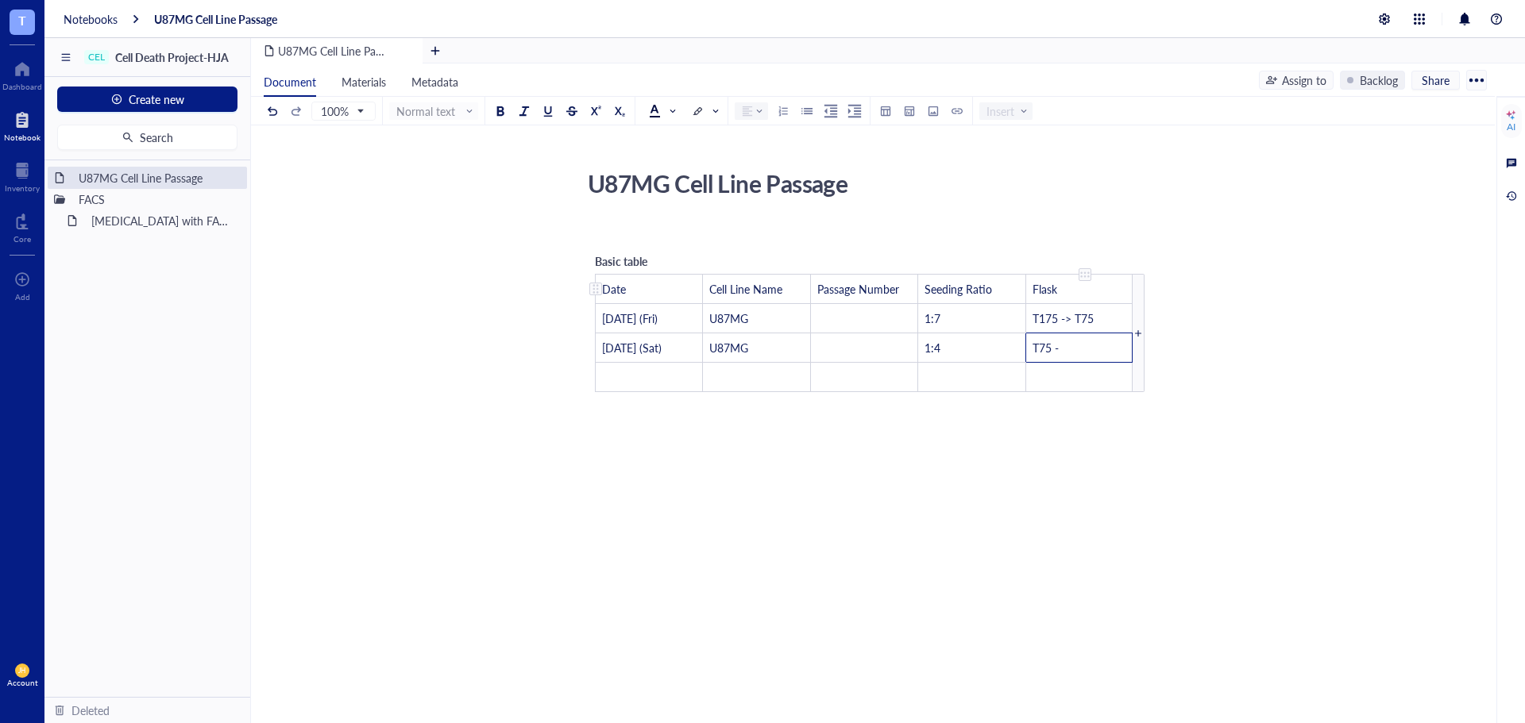
click at [1062, 341] on td "T75 -" at bounding box center [1078, 348] width 106 height 29
click at [1140, 348] on div at bounding box center [1138, 333] width 12 height 118
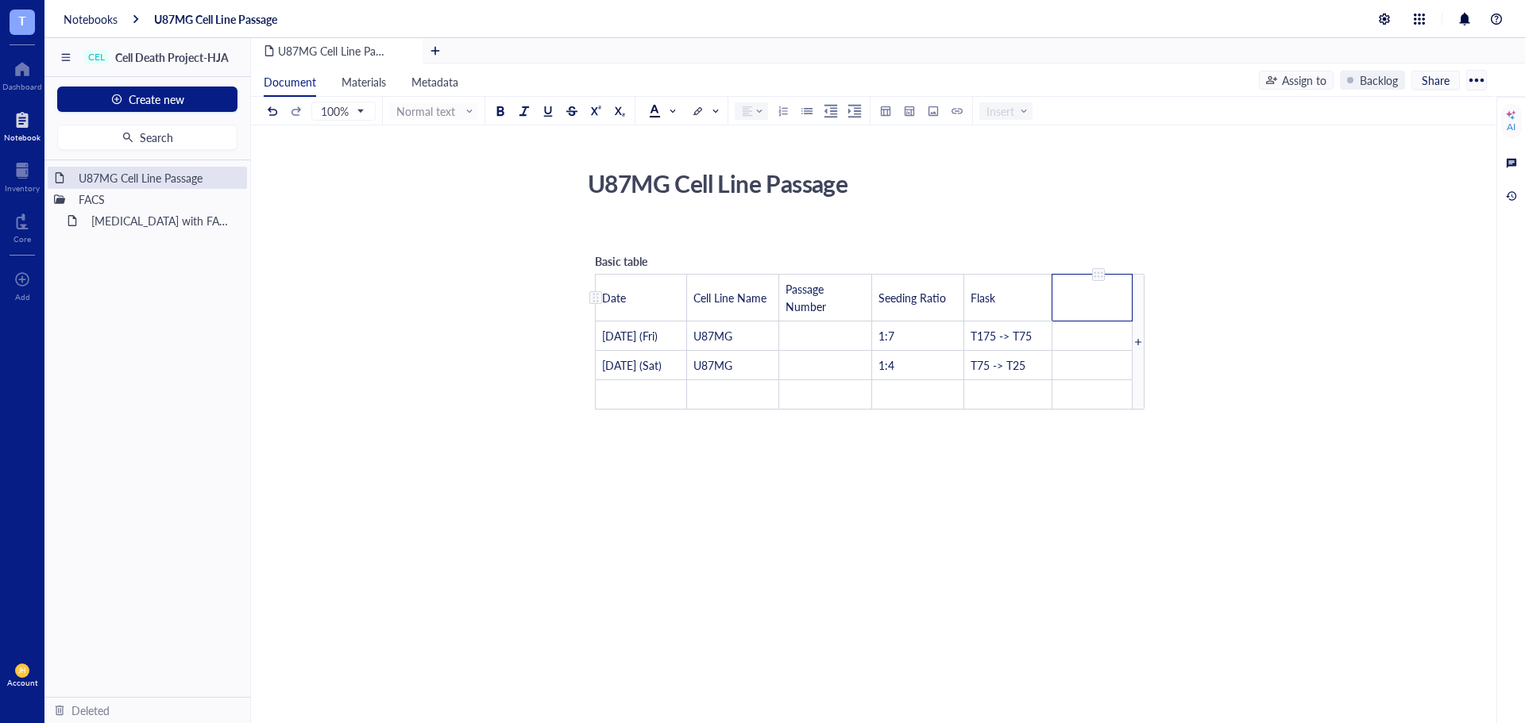
click at [1099, 299] on td "﻿" at bounding box center [1092, 298] width 80 height 47
click at [1062, 300] on span "Used Volume" at bounding box center [1081, 298] width 64 height 16
click at [732, 371] on span "U87MG" at bounding box center [712, 365] width 39 height 16
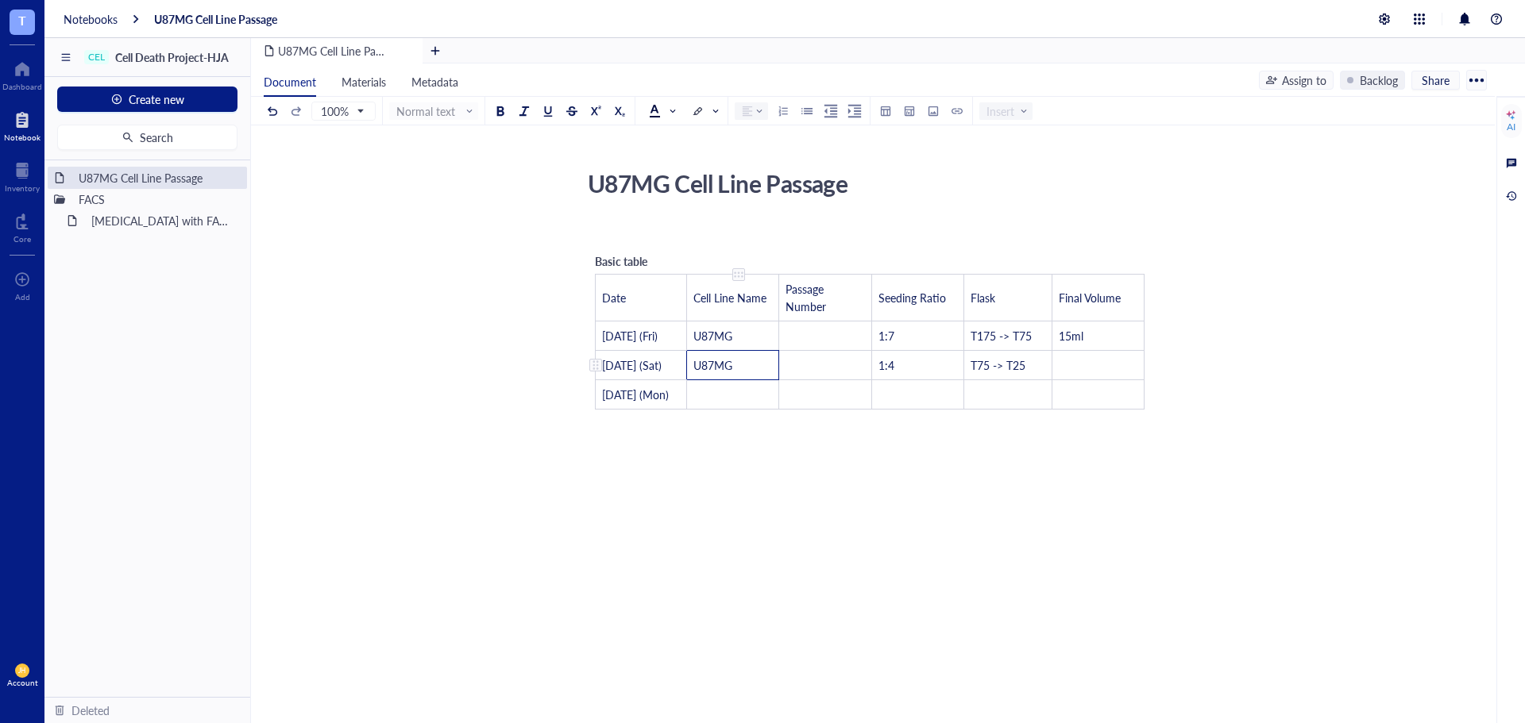
click at [719, 369] on span "U87MG" at bounding box center [712, 365] width 39 height 16
click at [718, 394] on td "﻿" at bounding box center [732, 394] width 92 height 29
click at [854, 407] on td "﻿" at bounding box center [825, 394] width 93 height 29
click at [862, 417] on div at bounding box center [870, 416] width 550 height 13
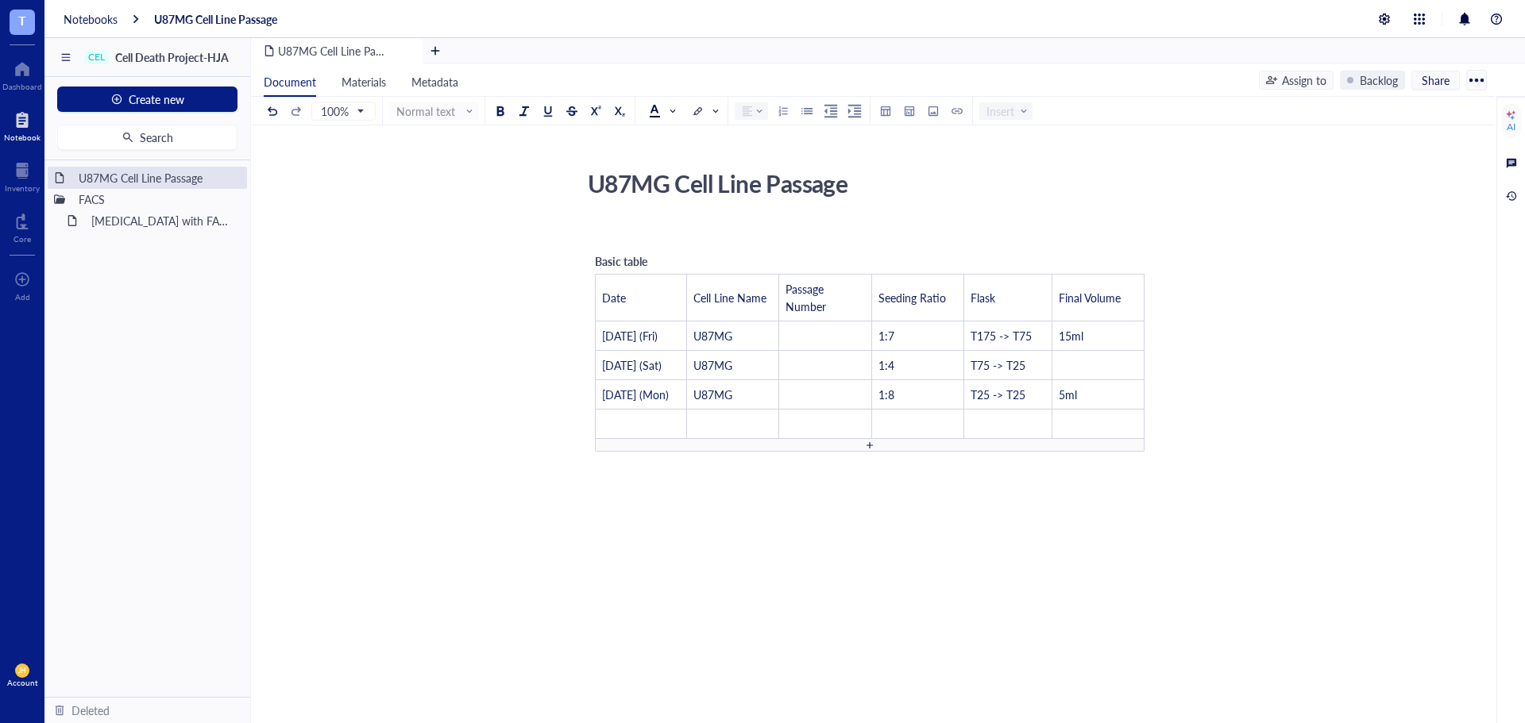
click at [871, 445] on div at bounding box center [869, 445] width 11 height 11
click at [872, 477] on div at bounding box center [869, 474] width 11 height 11
click at [658, 422] on td "﻿" at bounding box center [641, 424] width 91 height 29
click at [873, 287] on td "Seeding Ratio" at bounding box center [918, 298] width 92 height 47
click at [864, 295] on td "Passage Number" at bounding box center [825, 298] width 93 height 47
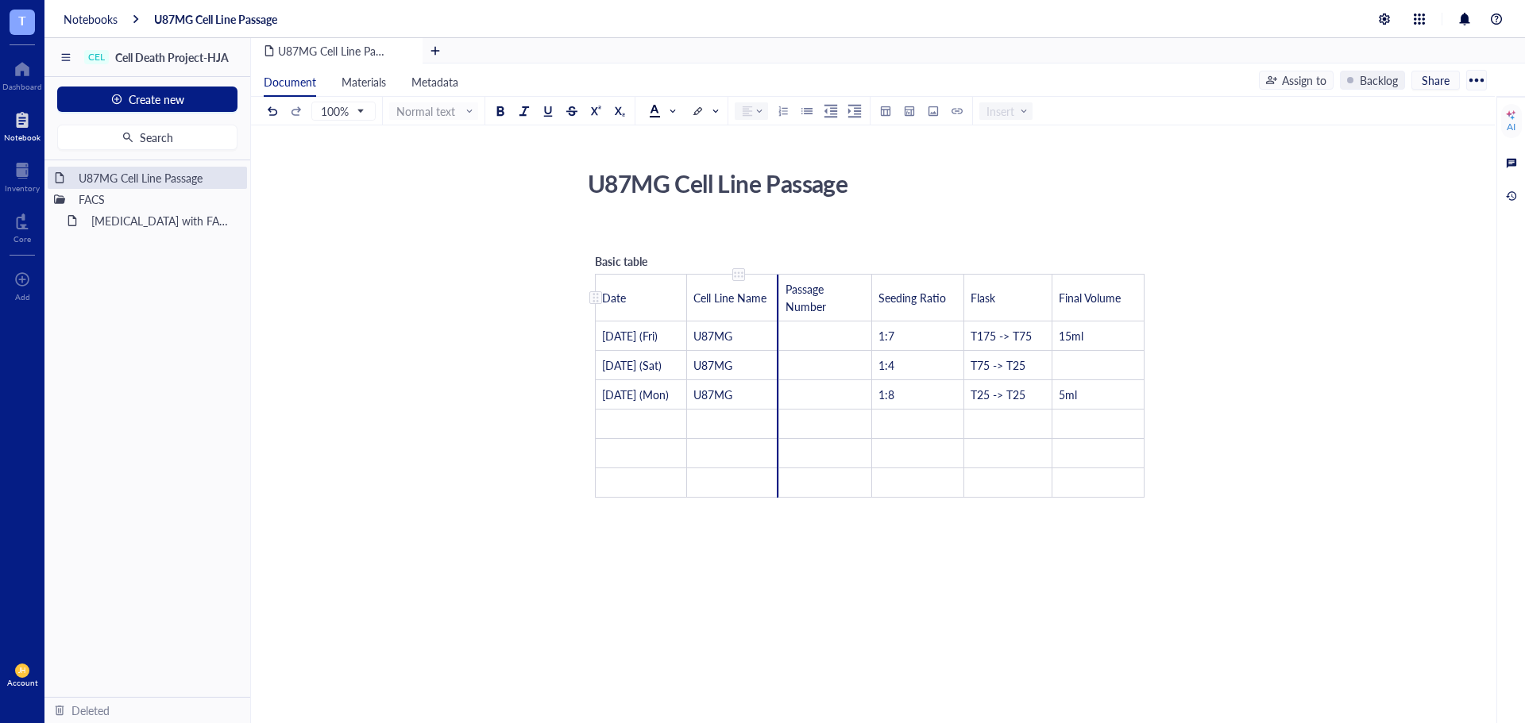
click at [773, 291] on td "Cell Line Name" at bounding box center [732, 298] width 92 height 47
click at [777, 295] on td "Cell Line Name" at bounding box center [731, 298] width 91 height 47
click at [785, 284] on td "Passage Number" at bounding box center [827, 298] width 92 height 47
click at [782, 287] on td "Passage Number" at bounding box center [826, 298] width 93 height 47
click at [778, 294] on div at bounding box center [778, 298] width 2 height 47
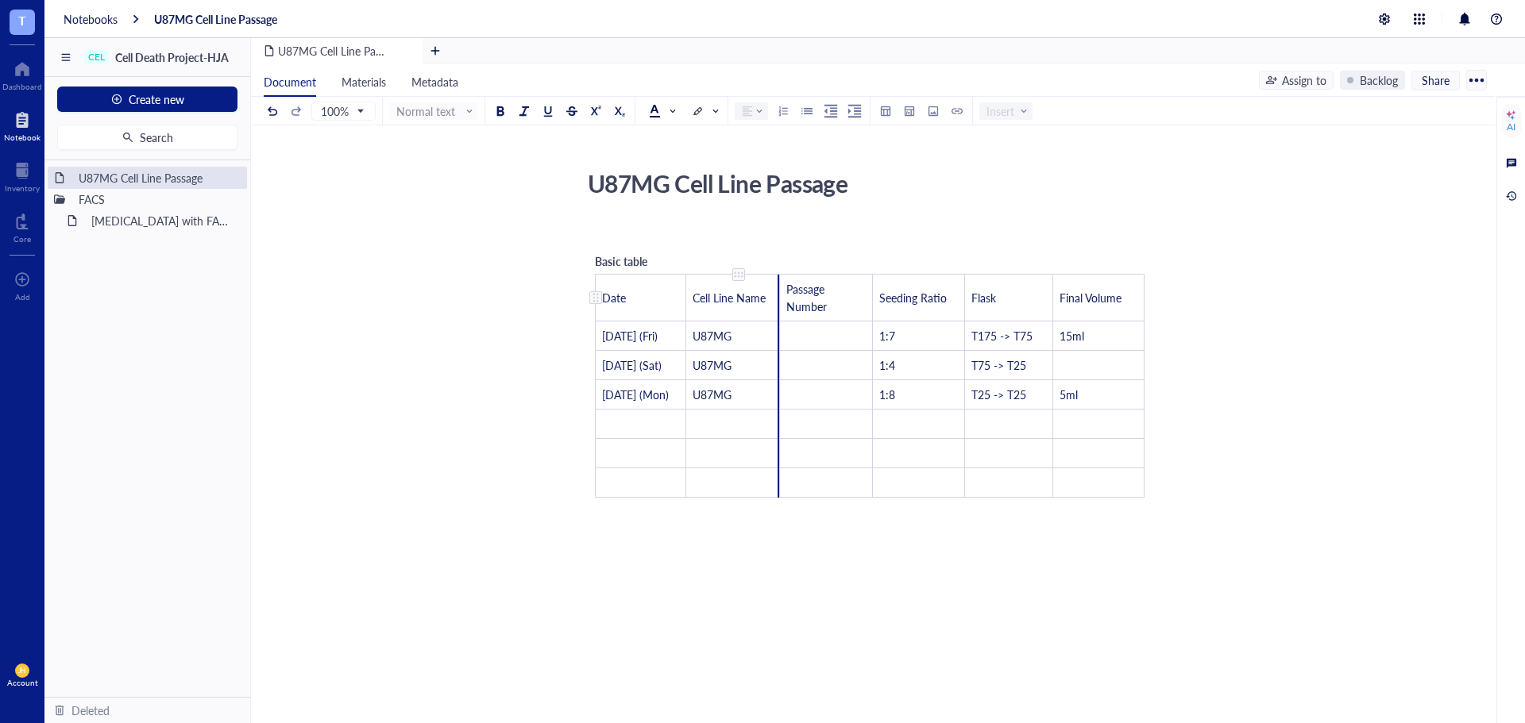
click at [779, 305] on div at bounding box center [778, 298] width 2 height 47
click at [778, 303] on div at bounding box center [778, 298] width 2 height 47
click at [778, 386] on div at bounding box center [778, 394] width 2 height 29
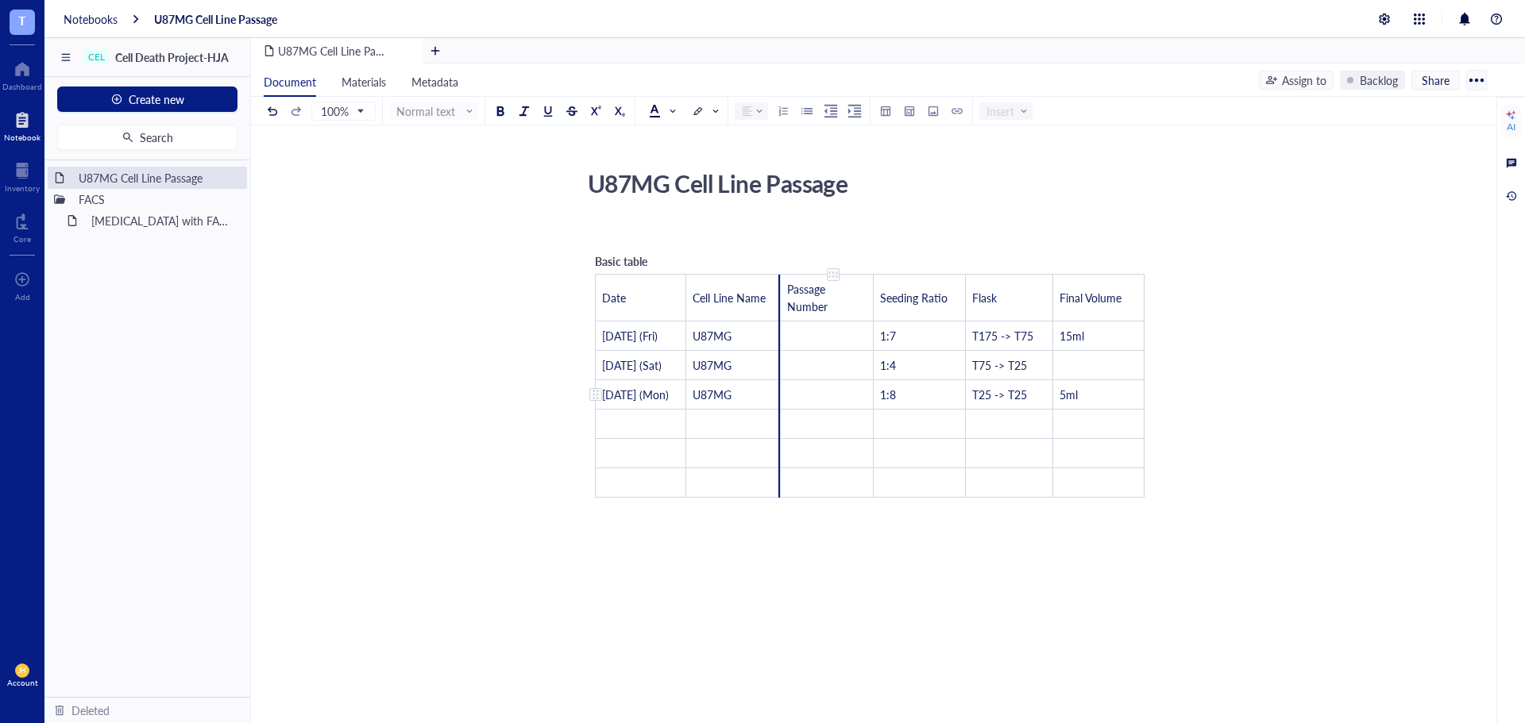
click at [784, 391] on td "﻿" at bounding box center [827, 394] width 93 height 29
click at [783, 634] on div "﻿ Basic table Date Cell Line Name Passage Number Seeding Ratio Flask Final Volu…" at bounding box center [869, 518] width 565 height 592
click at [1100, 288] on td "Final Volume" at bounding box center [1088, 298] width 90 height 47
click at [1138, 293] on div at bounding box center [1138, 386] width 12 height 224
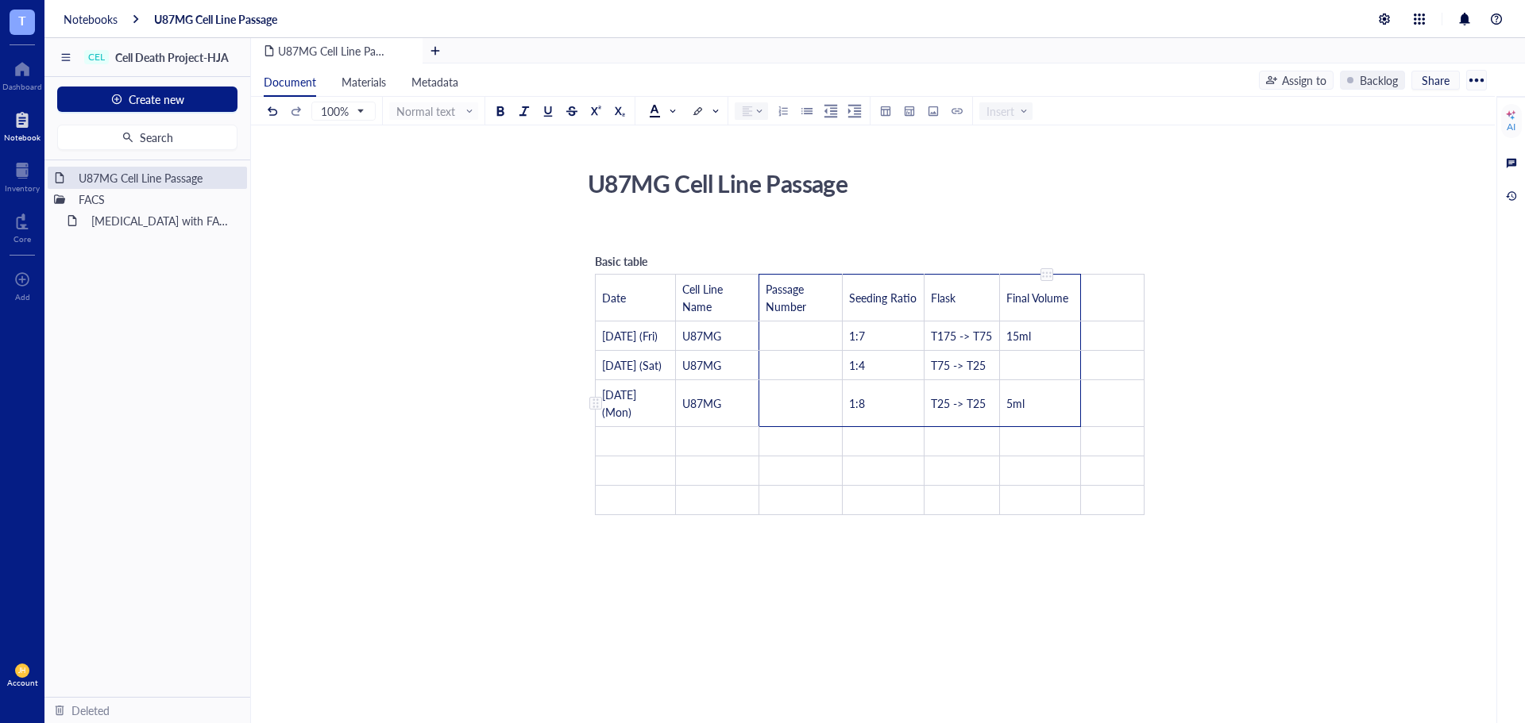
drag, startPoint x: 771, startPoint y: 286, endPoint x: 1017, endPoint y: 409, distance: 275.2
click at [1017, 409] on tbody "Date Cell Line Name Passage Number Seeding Ratio Flask Final Volume ﻿ [DATE] (F…" at bounding box center [870, 395] width 549 height 241
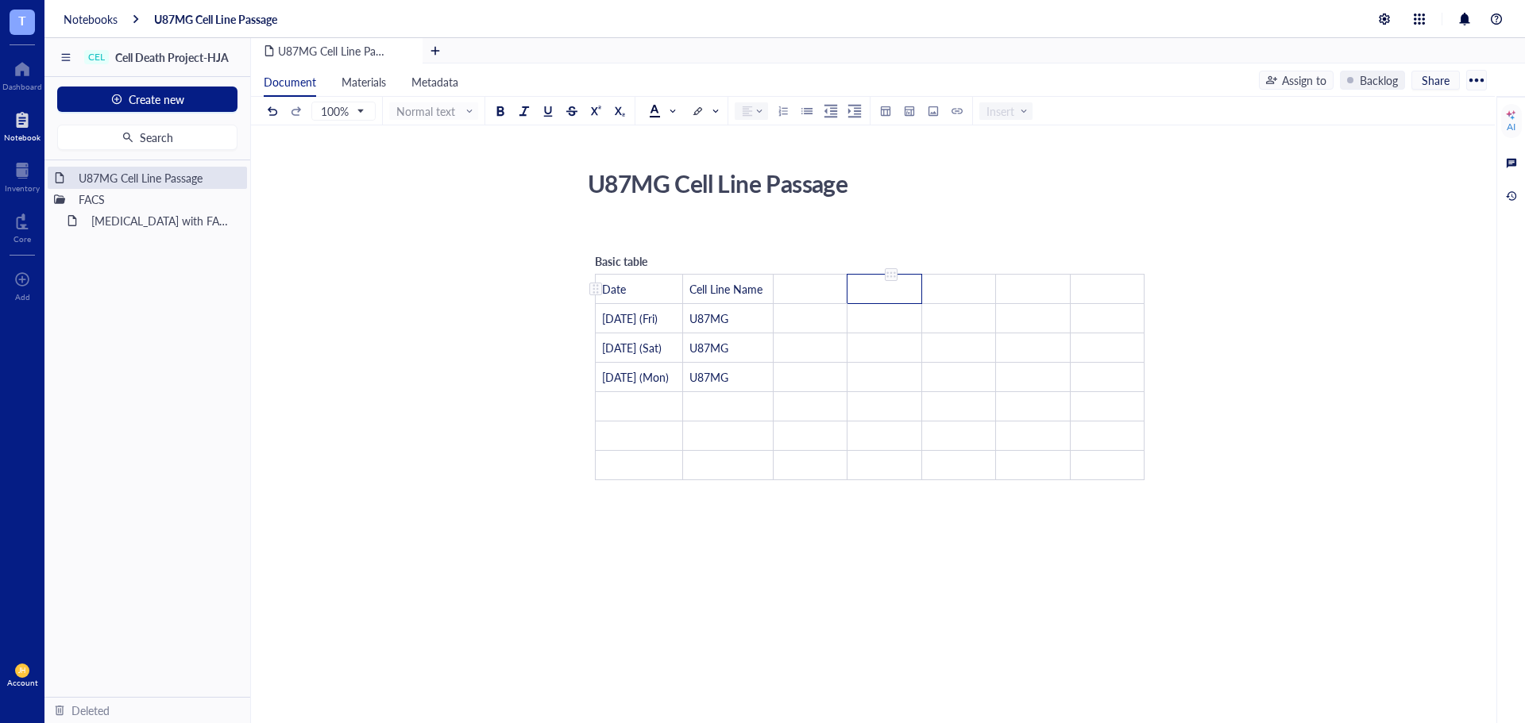
click at [879, 297] on td "﻿" at bounding box center [884, 289] width 74 height 29
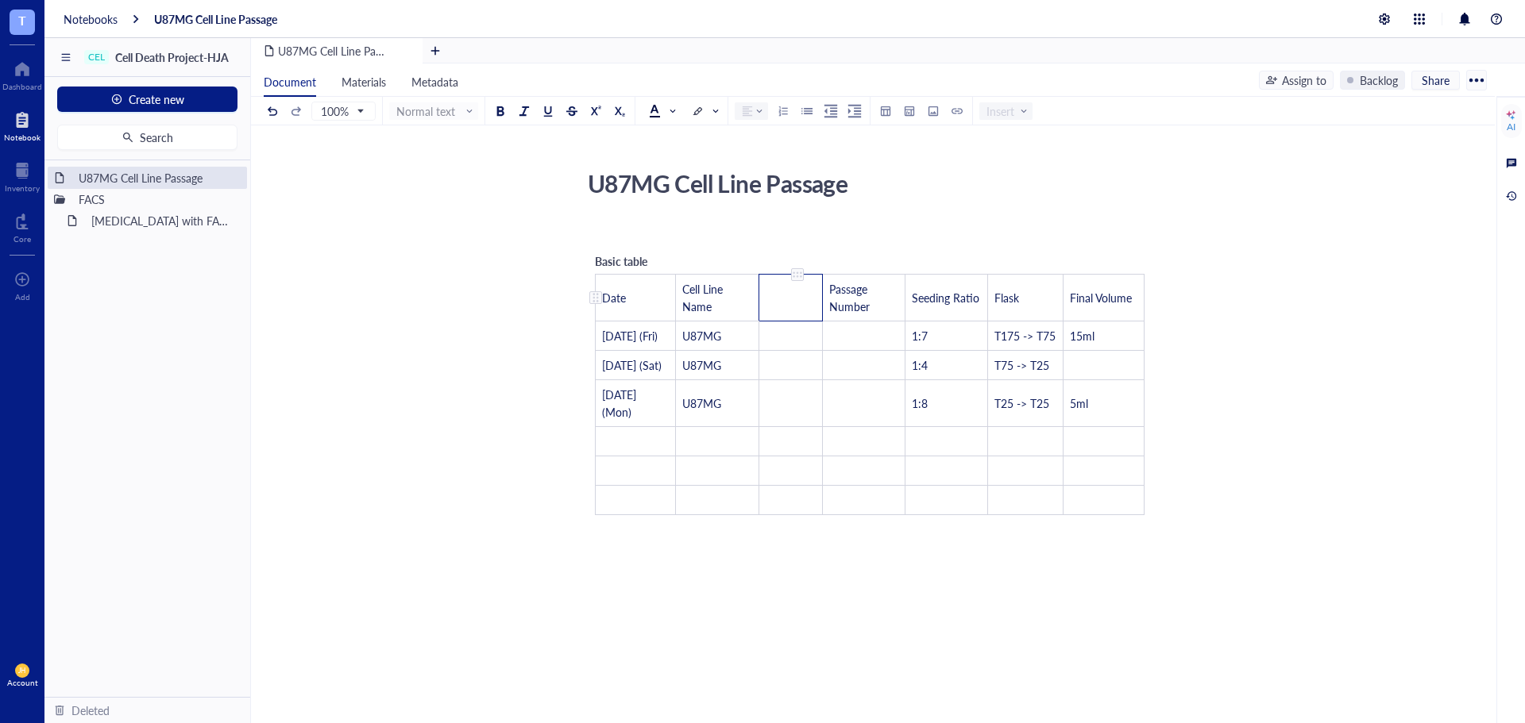
click at [799, 307] on td "﻿" at bounding box center [791, 298] width 64 height 47
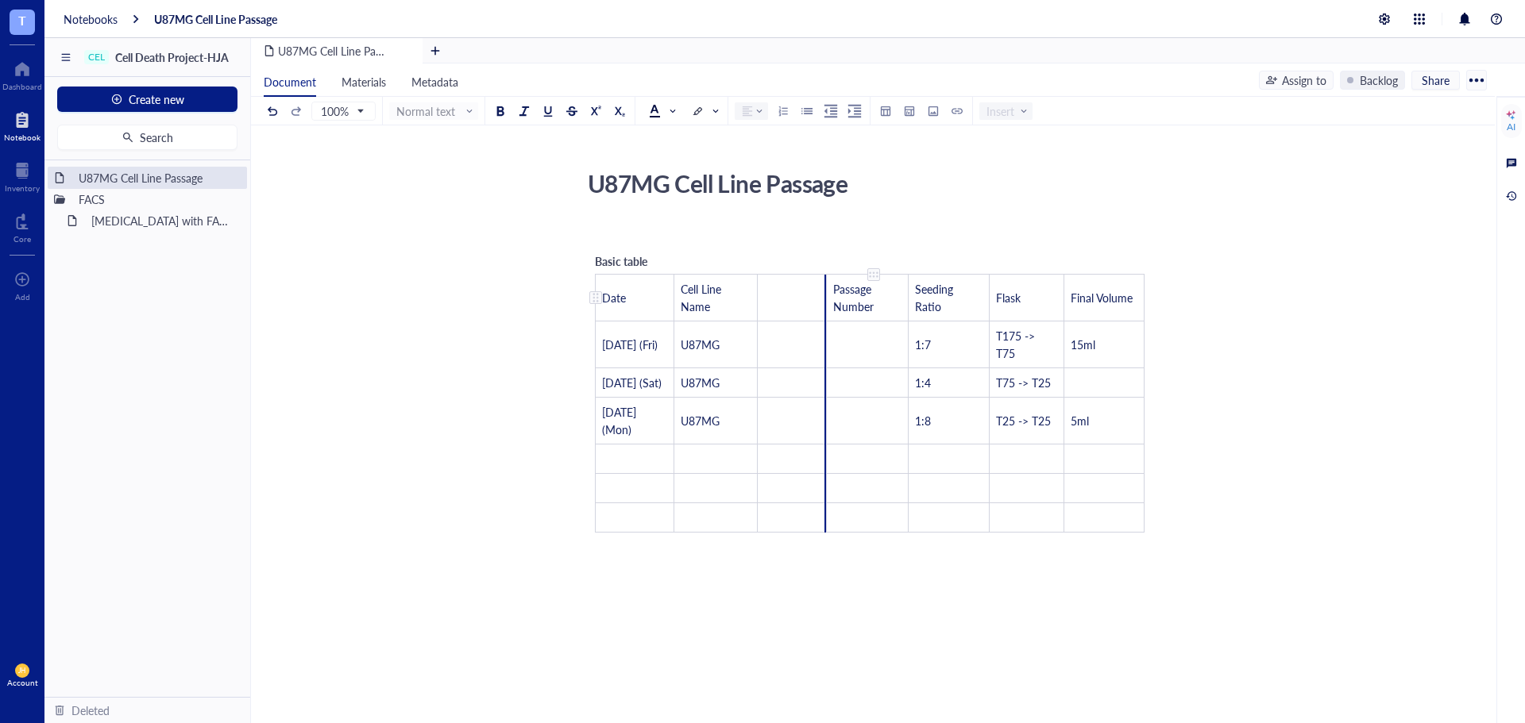
drag, startPoint x: 823, startPoint y: 298, endPoint x: 839, endPoint y: 298, distance: 15.9
click at [839, 298] on tr "Date Cell Line Name ﻿ Passage Number Seeding Ratio Flask Final Volume" at bounding box center [870, 298] width 549 height 47
click at [837, 300] on span "Passage Number" at bounding box center [852, 297] width 41 height 33
click at [876, 560] on div "﻿ Type ‘/’ for commands" at bounding box center [869, 552] width 565 height 16
click at [812, 305] on td "﻿" at bounding box center [794, 298] width 83 height 47
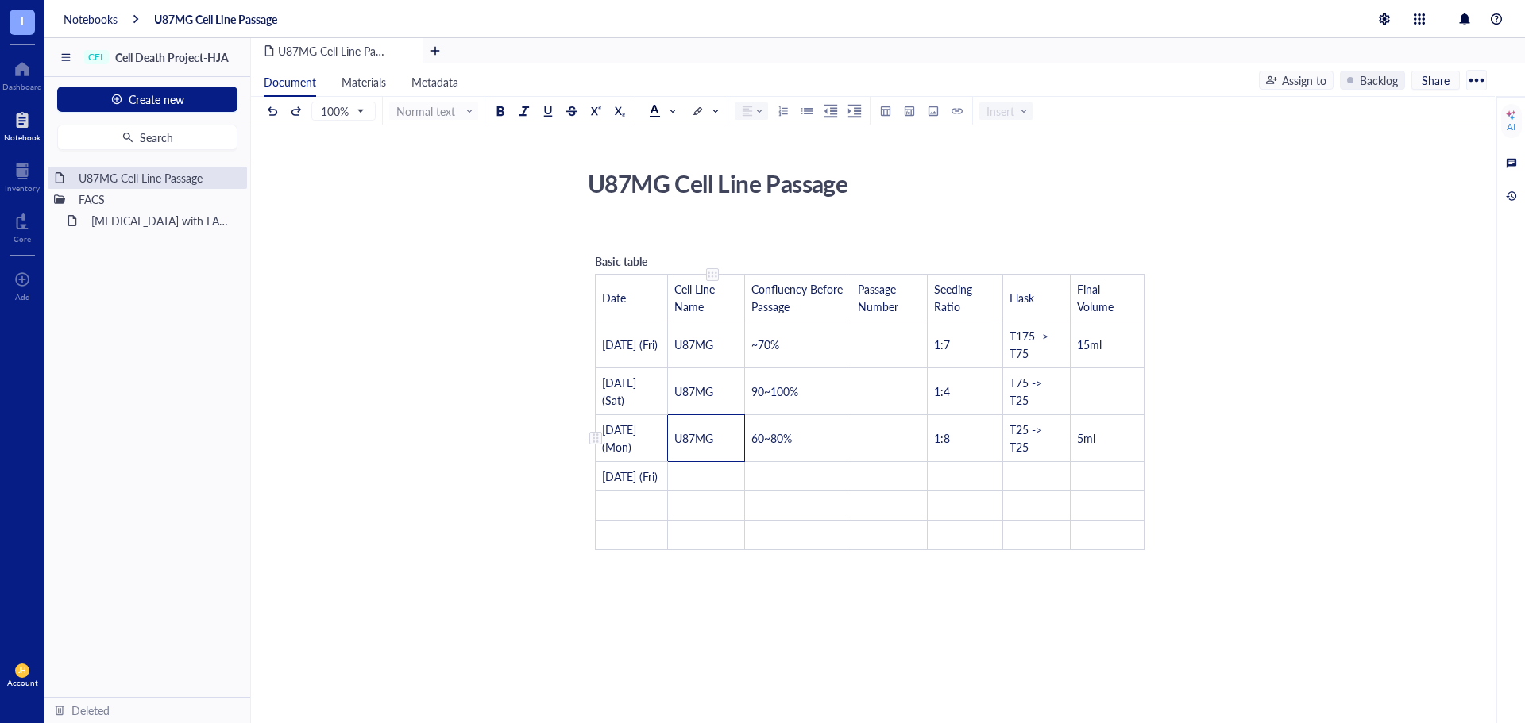
click at [700, 423] on td "U87MG" at bounding box center [706, 438] width 77 height 47
drag, startPoint x: 720, startPoint y: 433, endPoint x: 677, endPoint y: 442, distance: 43.9
click at [677, 442] on td "U87MG" at bounding box center [706, 438] width 77 height 47
click at [687, 472] on td "﻿" at bounding box center [706, 476] width 77 height 29
click at [778, 477] on td "﻿" at bounding box center [798, 476] width 106 height 29
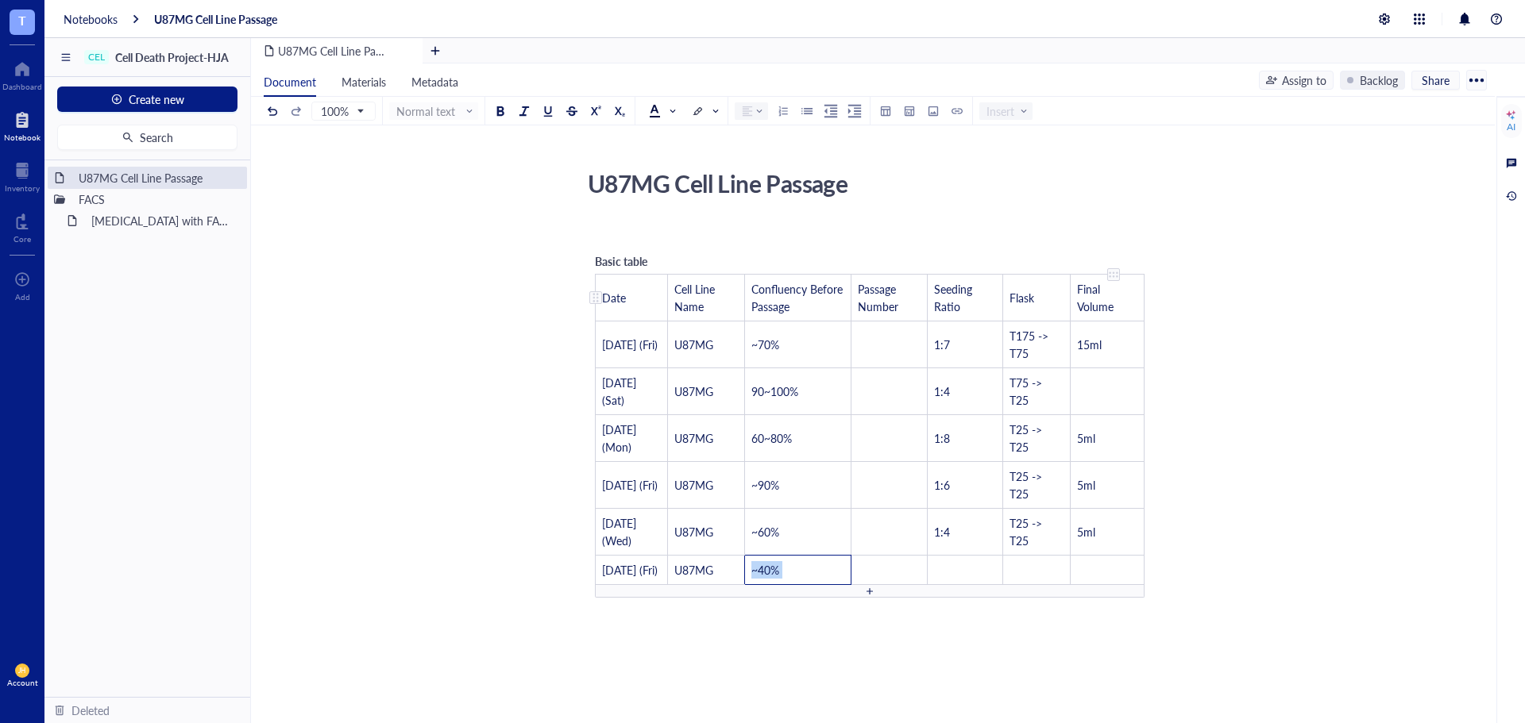
click at [1136, 305] on div "Basic table Date Cell Line Name Confluency Before Passage Passage Number Seedin…" at bounding box center [869, 425] width 565 height 361
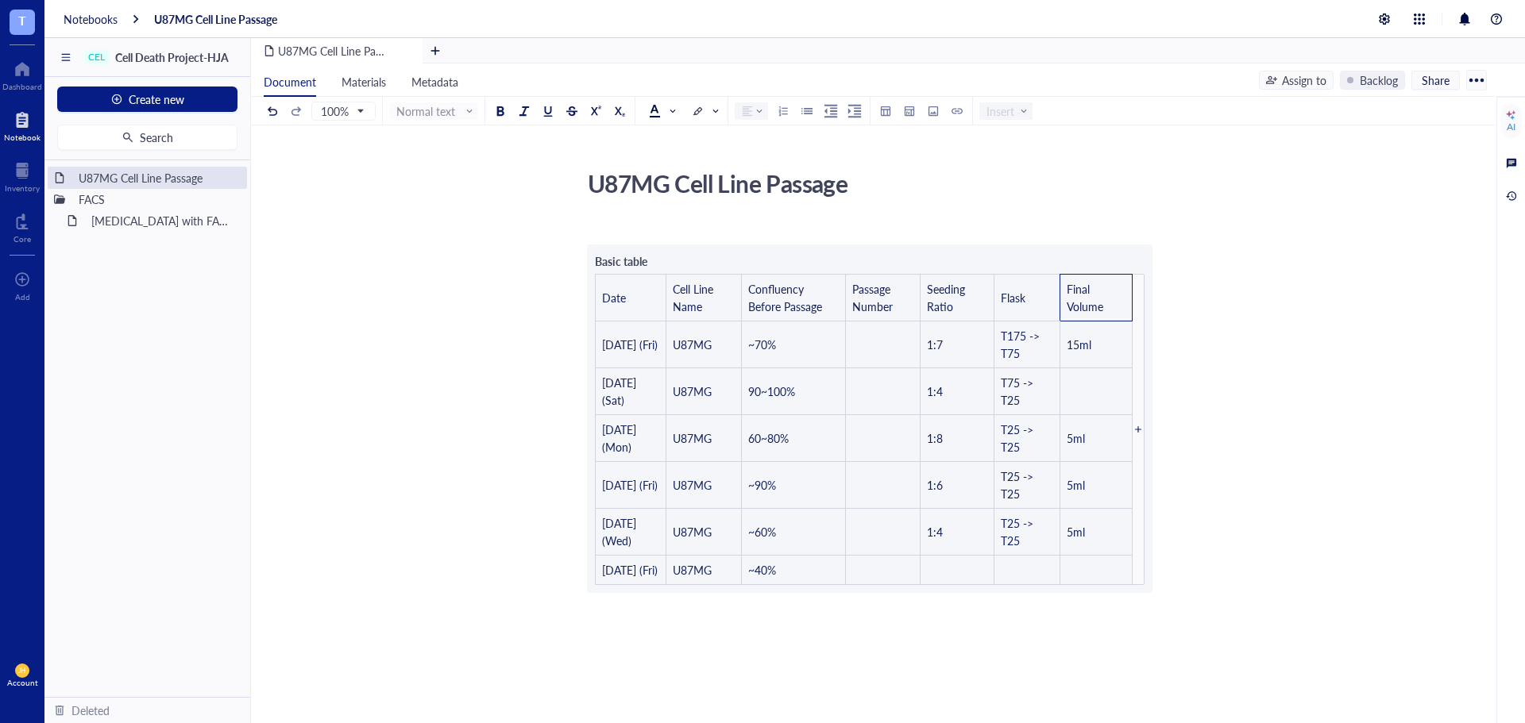
click at [1139, 314] on div "﻿ Basic table Date Cell Line Name Confluency Before Passage Passage Number Seed…" at bounding box center [869, 561] width 565 height 679
click at [1140, 441] on div "﻿ Basic table Date Cell Line Name Confluency Before Passage Passage Number Seed…" at bounding box center [869, 561] width 565 height 679
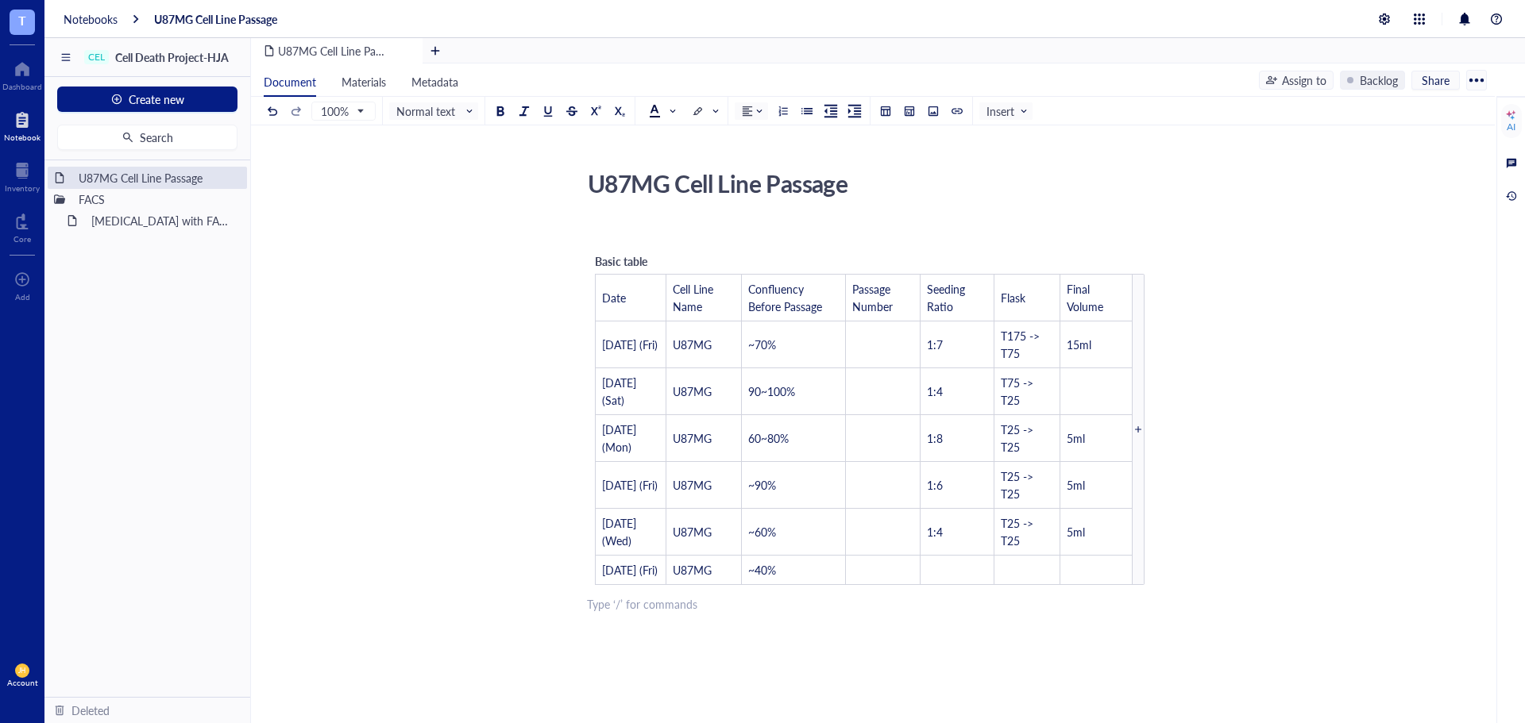
click at [1100, 638] on div "﻿ Basic table Date Cell Line Name Confluency Before Passage Passage Number Seed…" at bounding box center [869, 561] width 565 height 679
click at [1115, 585] on td "﻿" at bounding box center [1095, 570] width 72 height 29
click at [1136, 584] on div at bounding box center [1138, 429] width 12 height 311
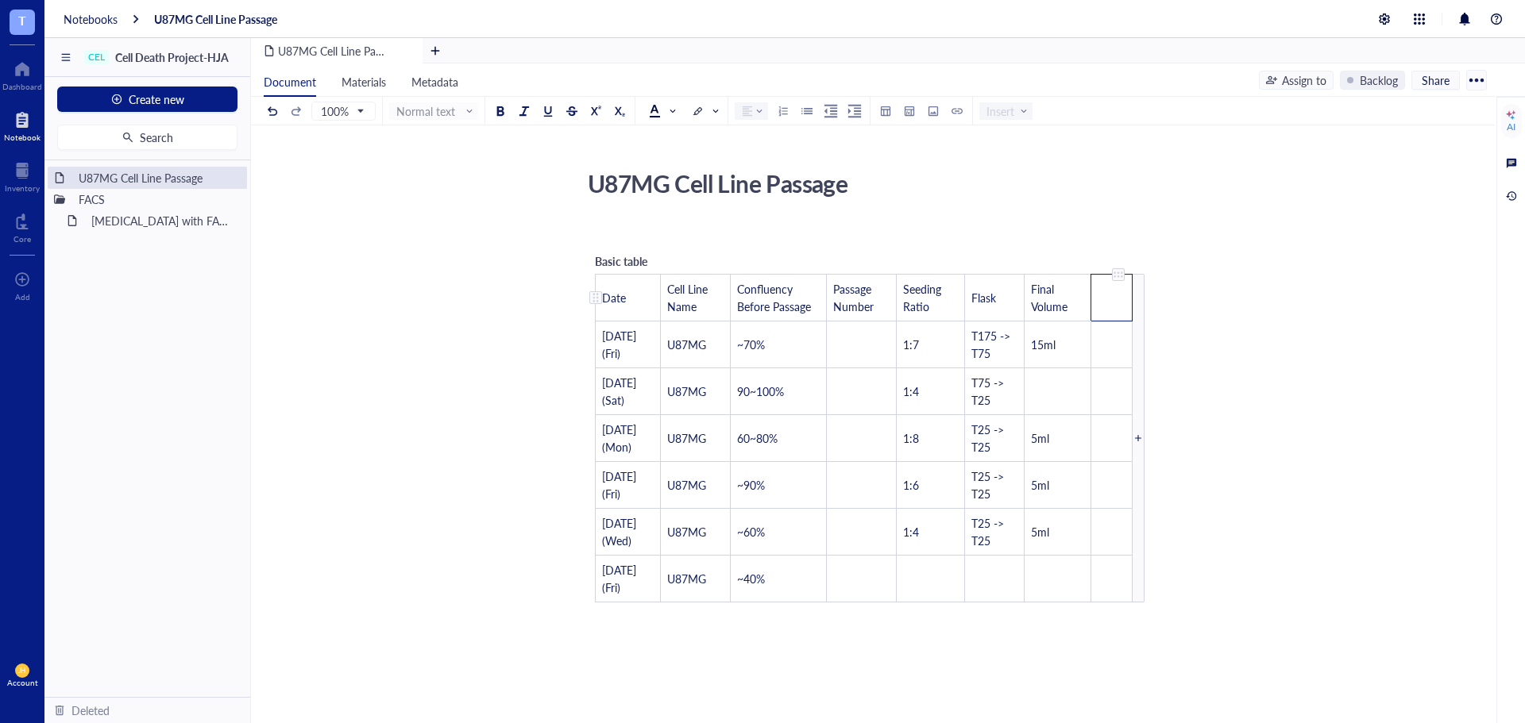
click at [1107, 310] on td "﻿" at bounding box center [1111, 298] width 41 height 47
drag, startPoint x: 596, startPoint y: 345, endPoint x: 576, endPoint y: 350, distance: 20.4
click at [1128, 300] on td "﻿" at bounding box center [1122, 298] width 43 height 47
click at [935, 588] on td "﻿" at bounding box center [931, 579] width 68 height 47
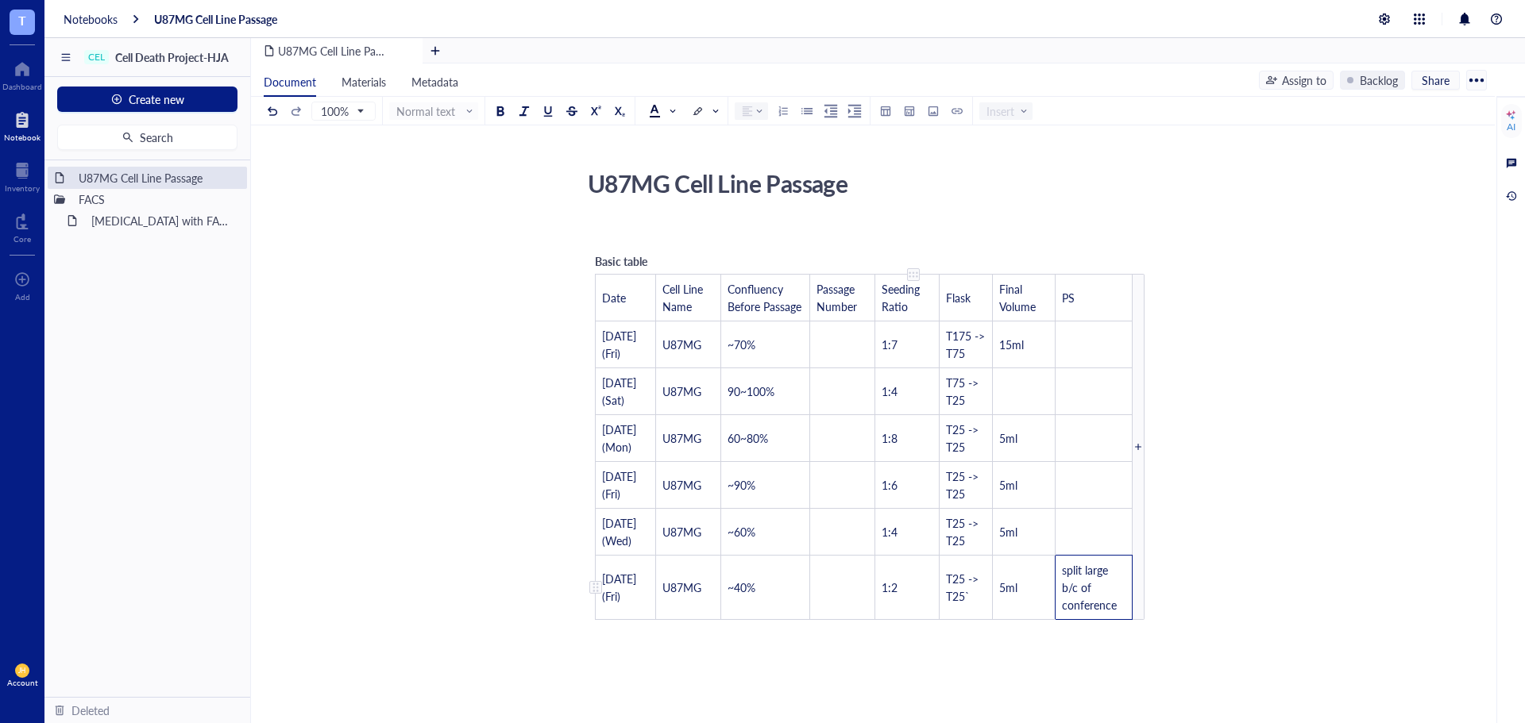
click at [870, 610] on td "﻿" at bounding box center [842, 588] width 66 height 64
click at [875, 624] on div at bounding box center [870, 626] width 550 height 13
click at [874, 657] on div at bounding box center [869, 655] width 11 height 11
click at [624, 630] on td "﻿" at bounding box center [627, 634] width 62 height 29
drag, startPoint x: 604, startPoint y: 524, endPoint x: 1103, endPoint y: 592, distance: 503.3
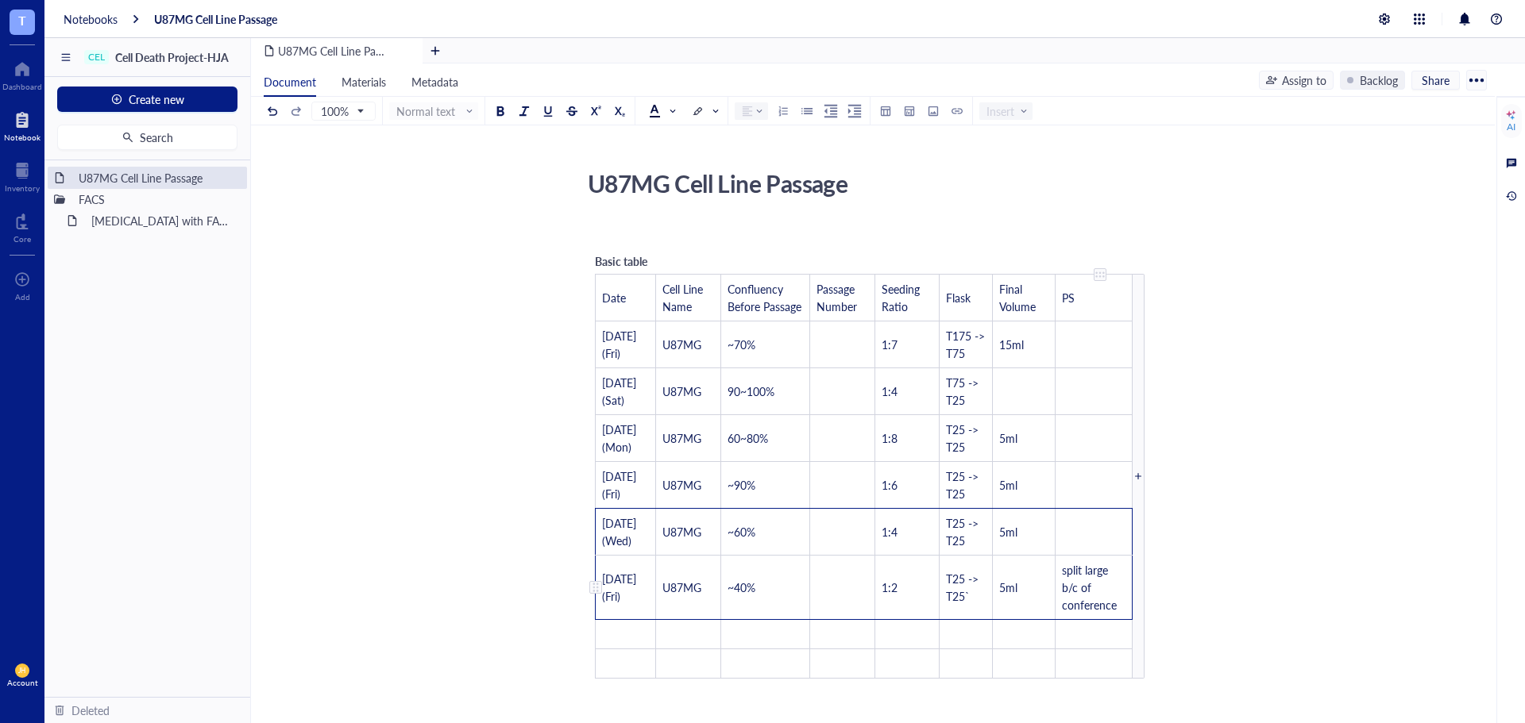
click at [1103, 592] on tbody "Date Cell Line Name Confluency Before Passage Passage Number Seeding Ratio Flas…" at bounding box center [864, 477] width 537 height 404
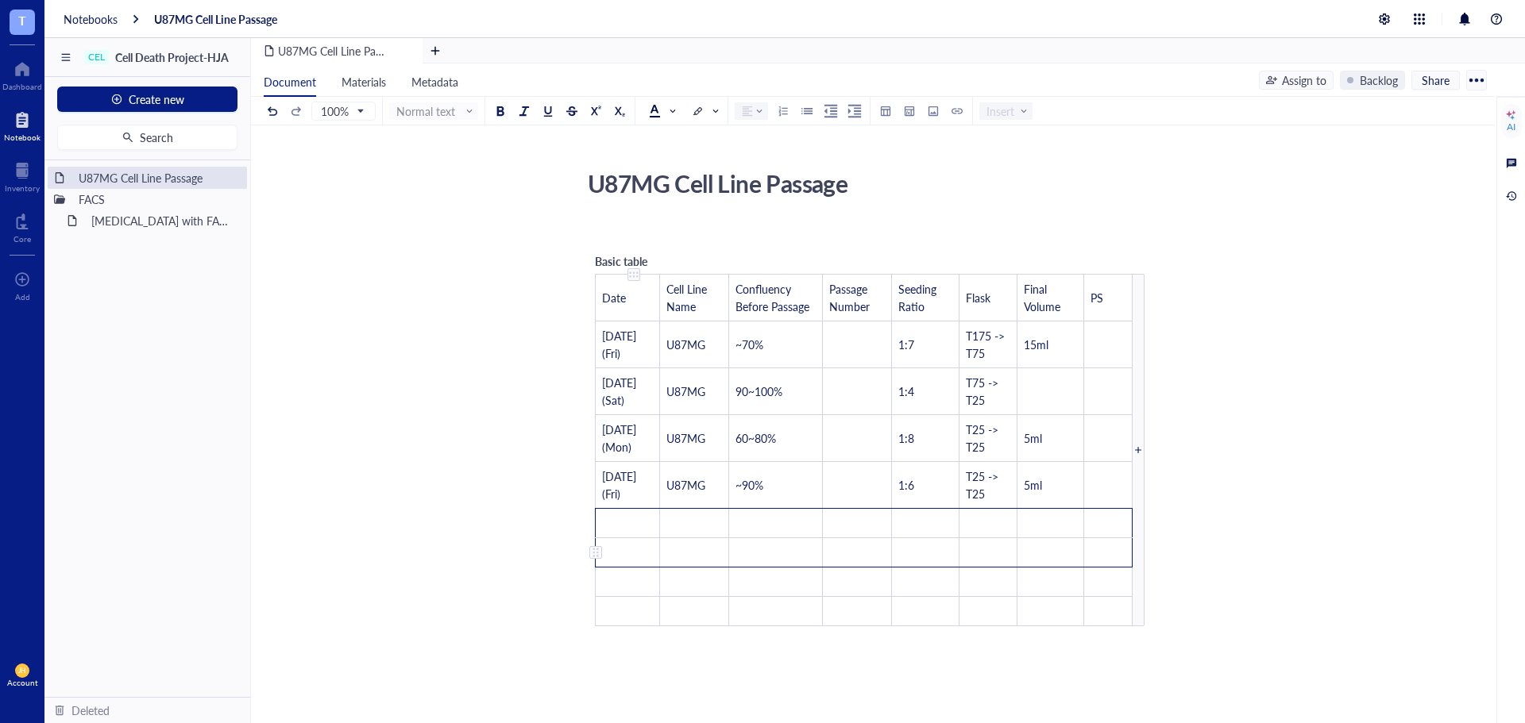
click at [629, 550] on td "﻿" at bounding box center [628, 552] width 64 height 29
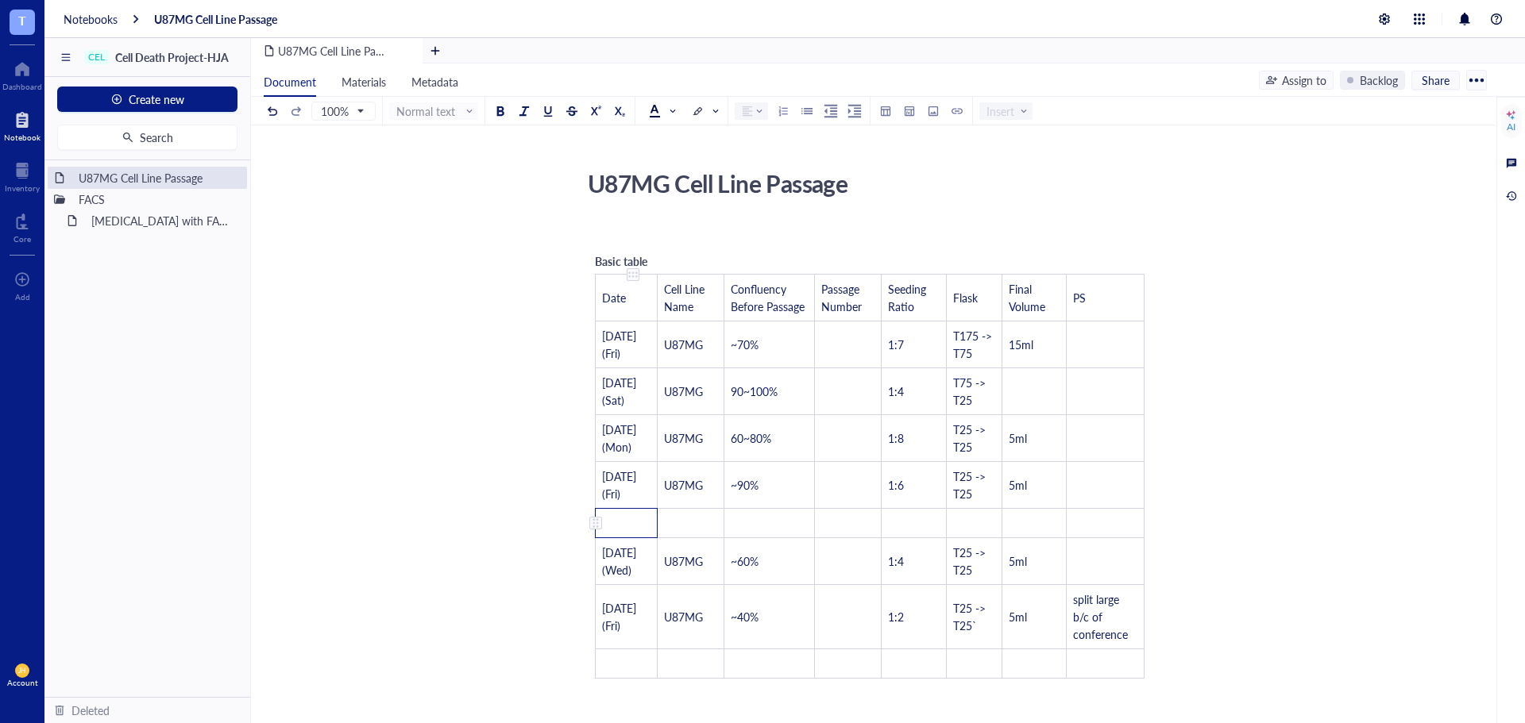
click at [612, 537] on td "﻿" at bounding box center [627, 523] width 62 height 29
click at [645, 526] on td "25.08" at bounding box center [627, 523] width 62 height 29
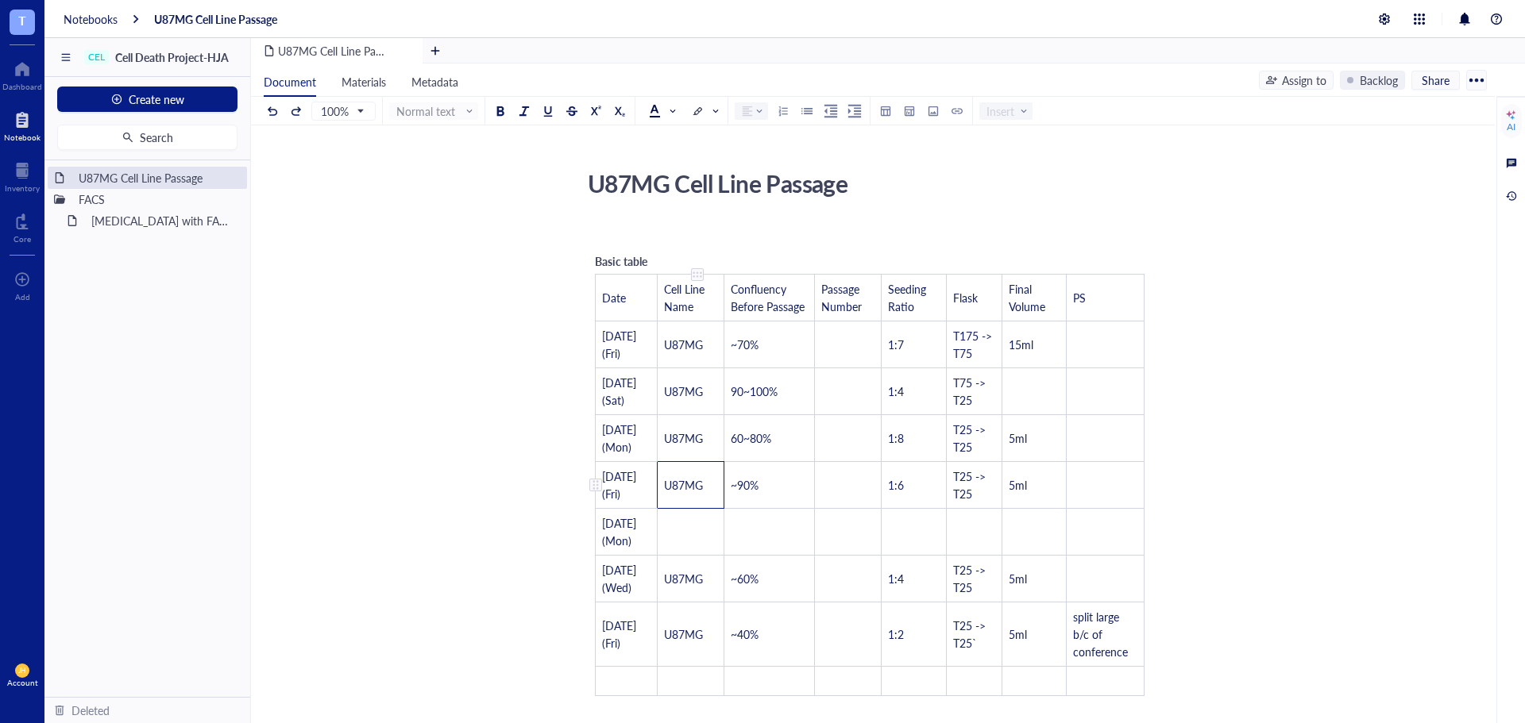
click at [680, 499] on td "U87MG" at bounding box center [691, 485] width 67 height 47
drag, startPoint x: 708, startPoint y: 488, endPoint x: 673, endPoint y: 486, distance: 35.0
click at [673, 486] on span "U87MG" at bounding box center [683, 485] width 39 height 16
click at [688, 525] on td "﻿" at bounding box center [691, 532] width 67 height 47
click at [758, 534] on td "﻿" at bounding box center [768, 532] width 91 height 47
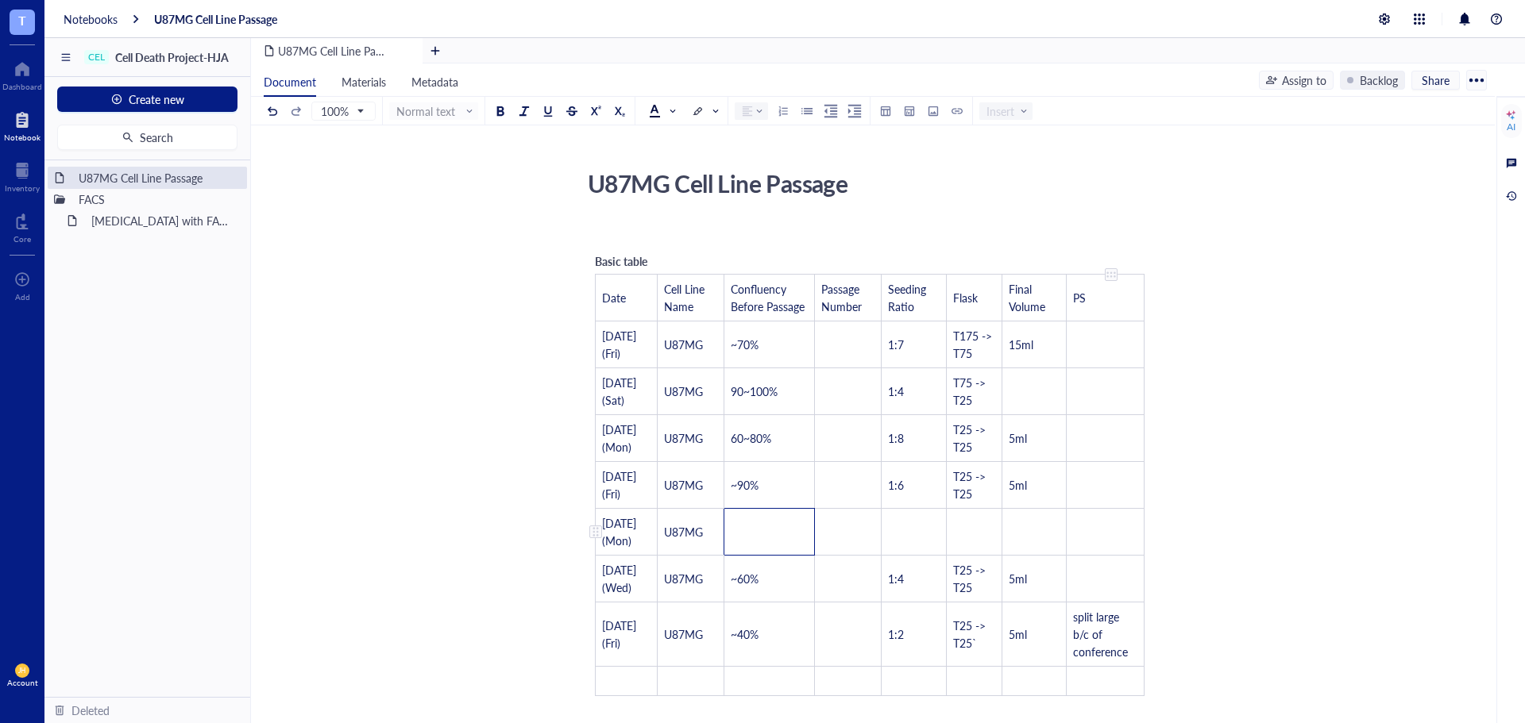
click at [1097, 522] on tbody "Date Cell Line Name Confluency Before Passage Passage Number Seeding Ratio Flas…" at bounding box center [870, 486] width 549 height 422
click at [1091, 544] on td "﻿" at bounding box center [1093, 532] width 77 height 47
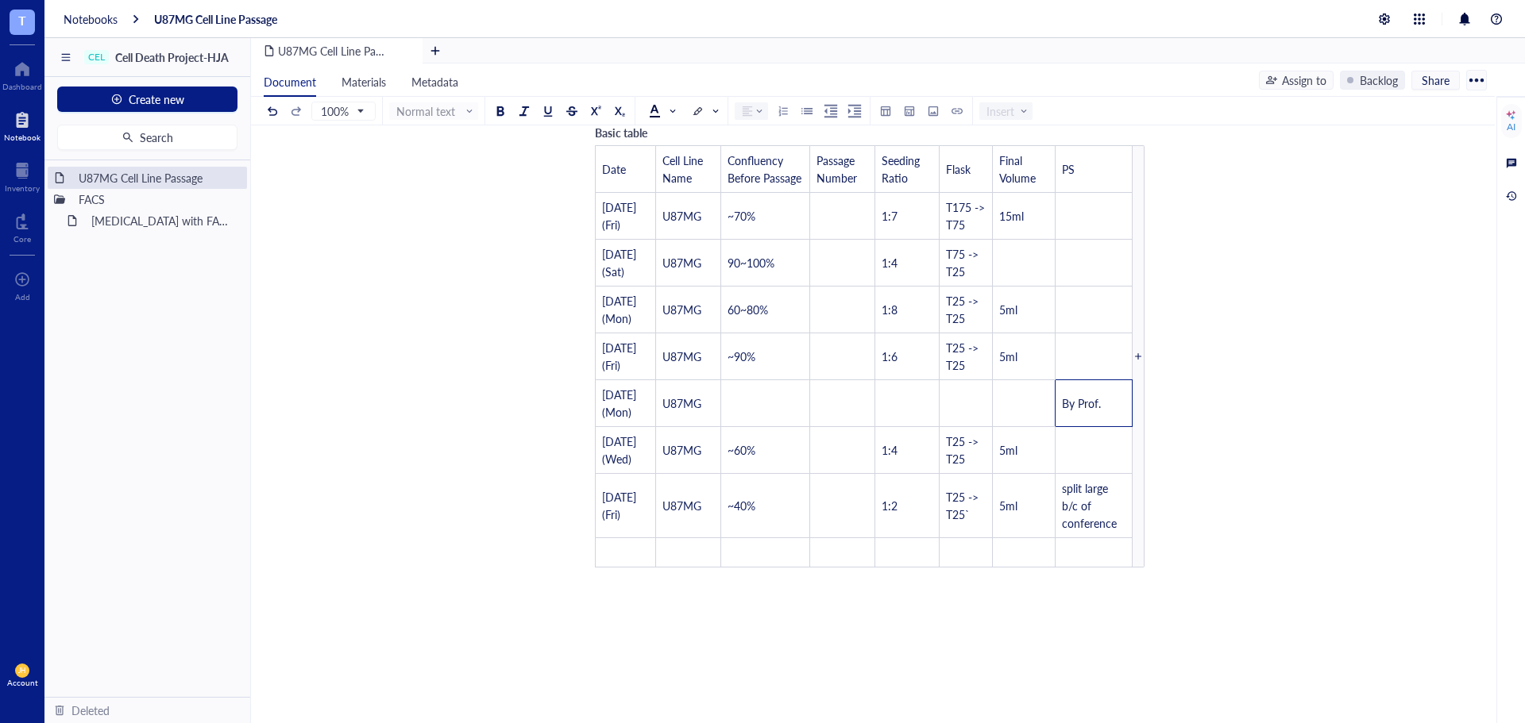
scroll to position [159, 0]
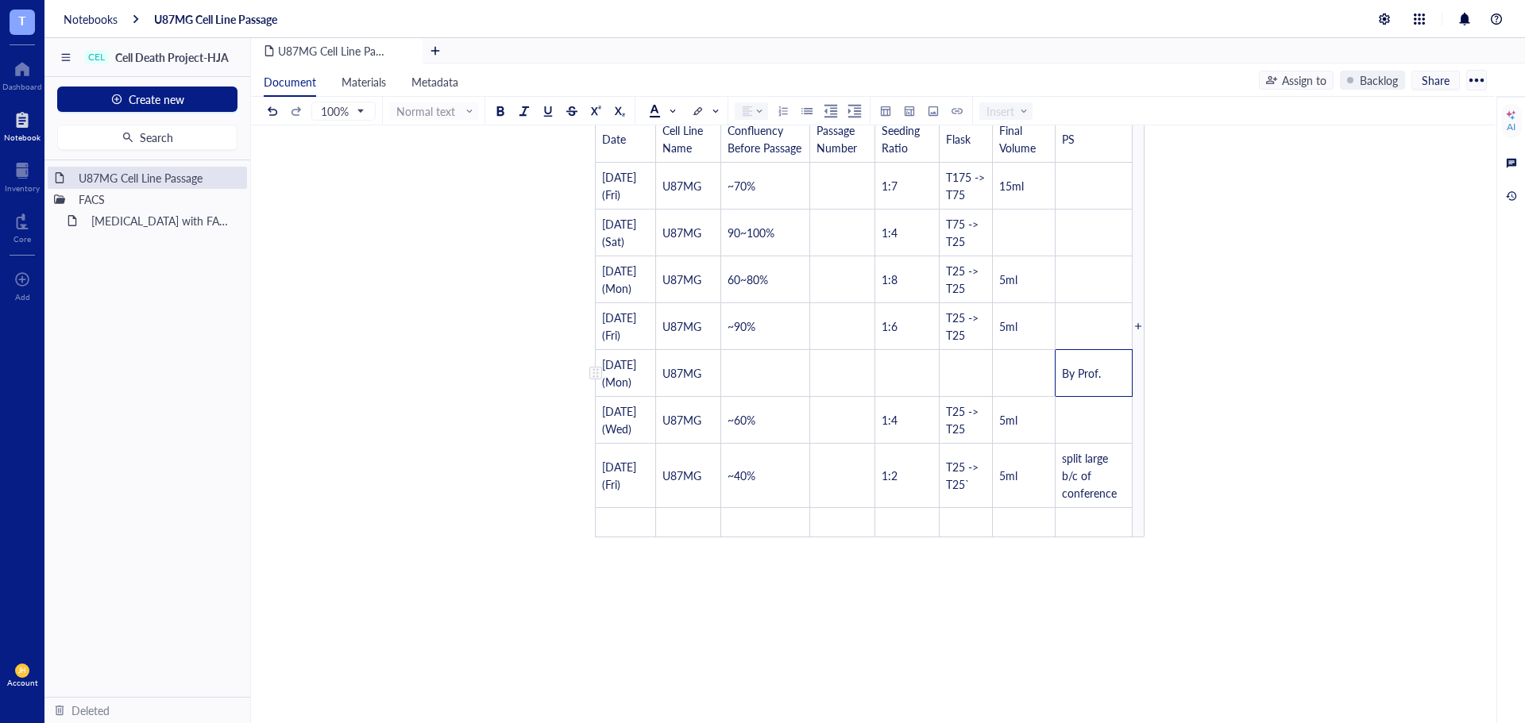
click at [966, 390] on td "﻿" at bounding box center [966, 373] width 54 height 47
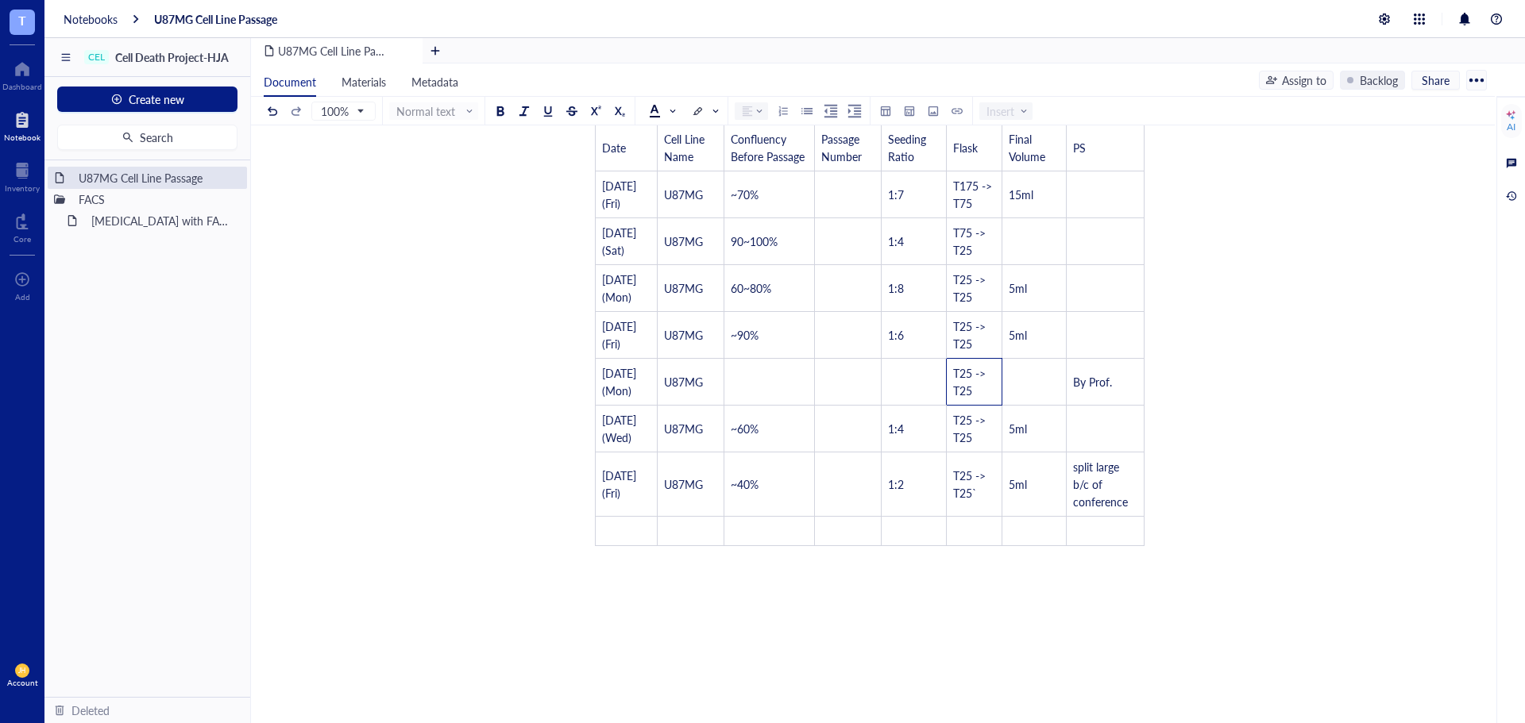
click at [891, 546] on div "Basic table Date Cell Line Name Confluency Before Passage Passage Number Seedin…" at bounding box center [869, 324] width 565 height 460
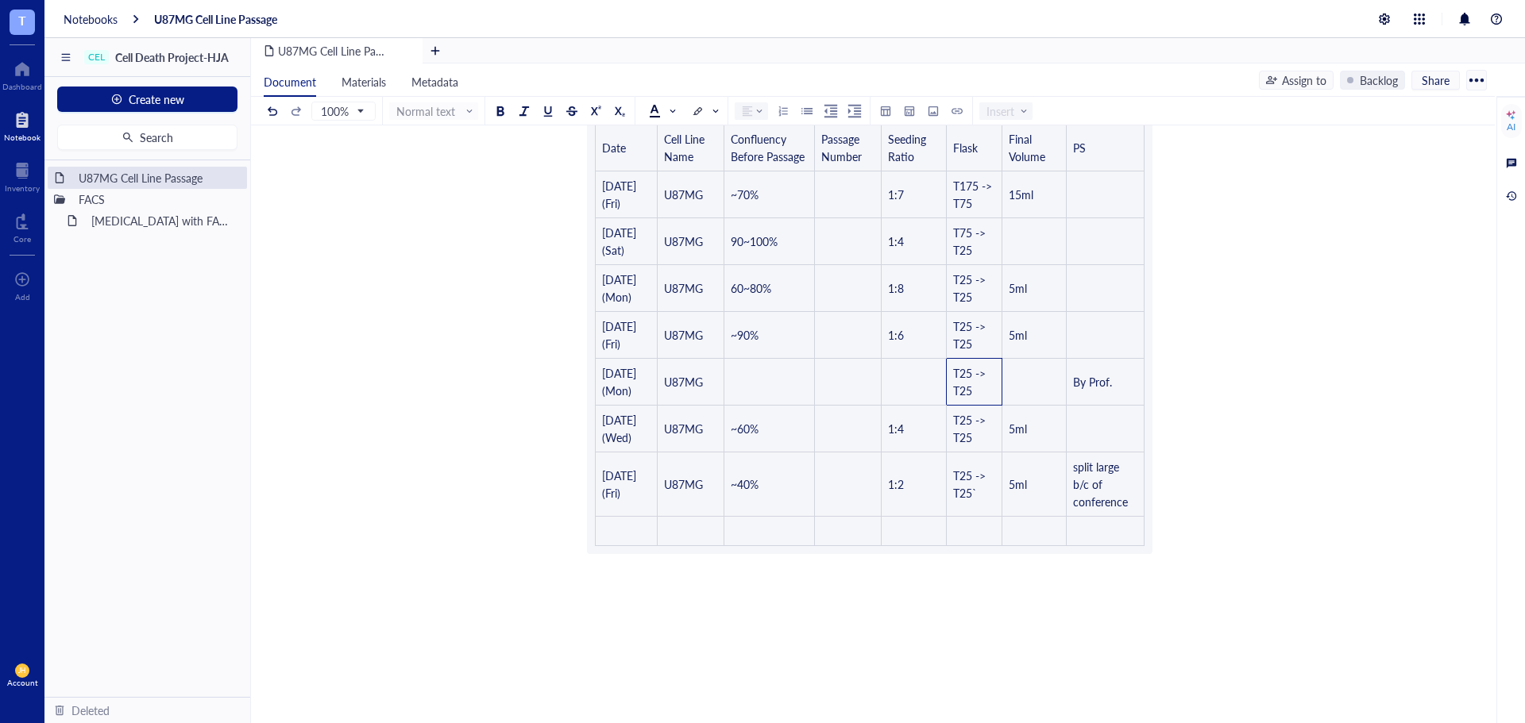
click at [870, 524] on div "﻿ Basic table Date Cell Line Name Confluency Before Passage Passage Number Seed…" at bounding box center [869, 467] width 565 height 790
click at [742, 537] on div "﻿ Basic table Date Cell Line Name Confluency Before Passage Passage Number Seed…" at bounding box center [869, 467] width 565 height 790
click at [616, 523] on div "﻿ Basic table Date Cell Line Name Confluency Before Passage Passage Number Seed…" at bounding box center [869, 467] width 565 height 790
drag, startPoint x: 787, startPoint y: 478, endPoint x: 889, endPoint y: 475, distance: 101.7
click at [787, 476] on div "﻿ Basic table Date Cell Line Name Confluency Before Passage Passage Number Seed…" at bounding box center [869, 467] width 565 height 790
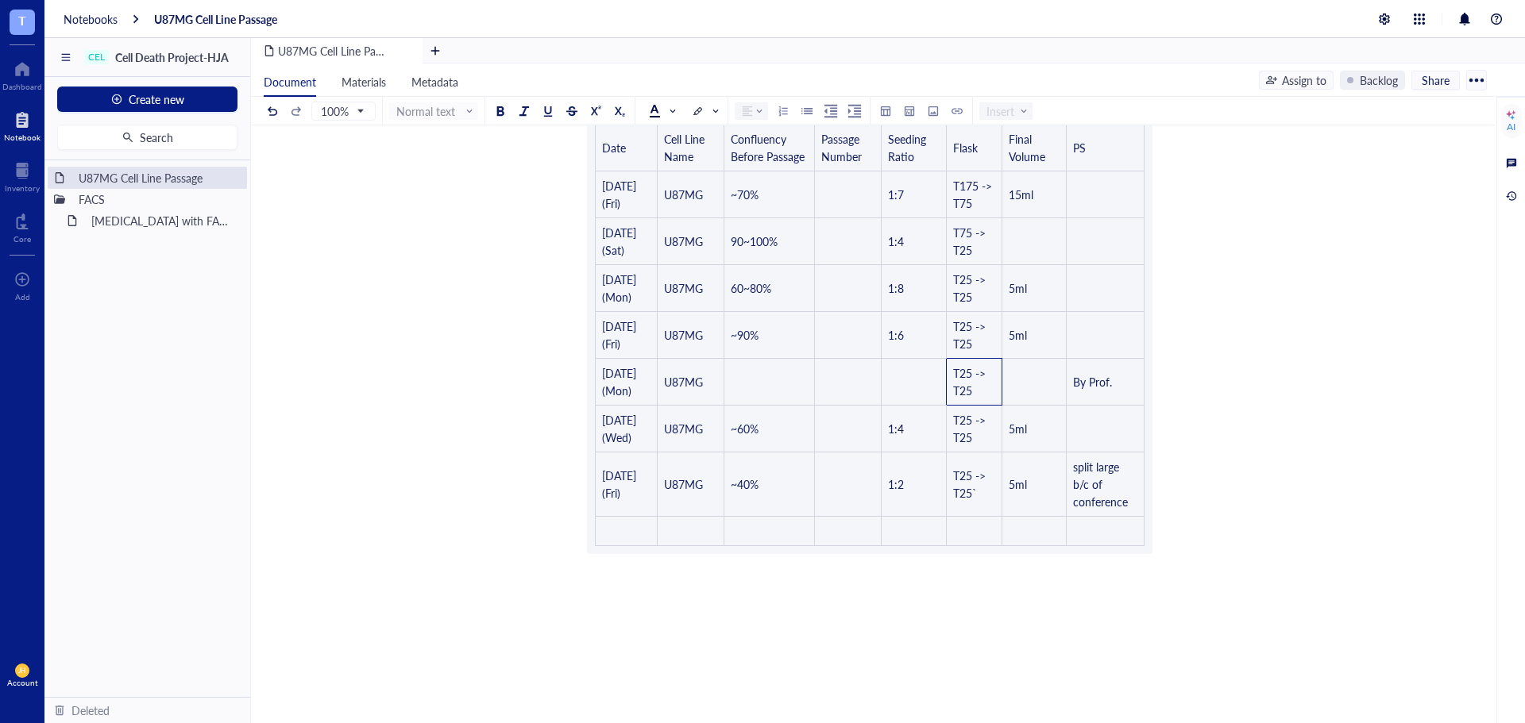
click at [1217, 472] on div "U87MG Cell Line Passage U87MG Cell Line Passage ﻿ Basic table Date Cell Line Na…" at bounding box center [869, 437] width 1237 height 849
click at [1034, 428] on div "﻿ Basic table Date Cell Line Name Confluency Before Passage Passage Number Seed…" at bounding box center [869, 467] width 565 height 790
click at [969, 379] on div "﻿ Basic table Date Cell Line Name Confluency Before Passage Passage Number Seed…" at bounding box center [869, 467] width 565 height 790
click at [969, 380] on div "﻿ Basic table Date Cell Line Name Confluency Before Passage Passage Number Seed…" at bounding box center [869, 467] width 565 height 790
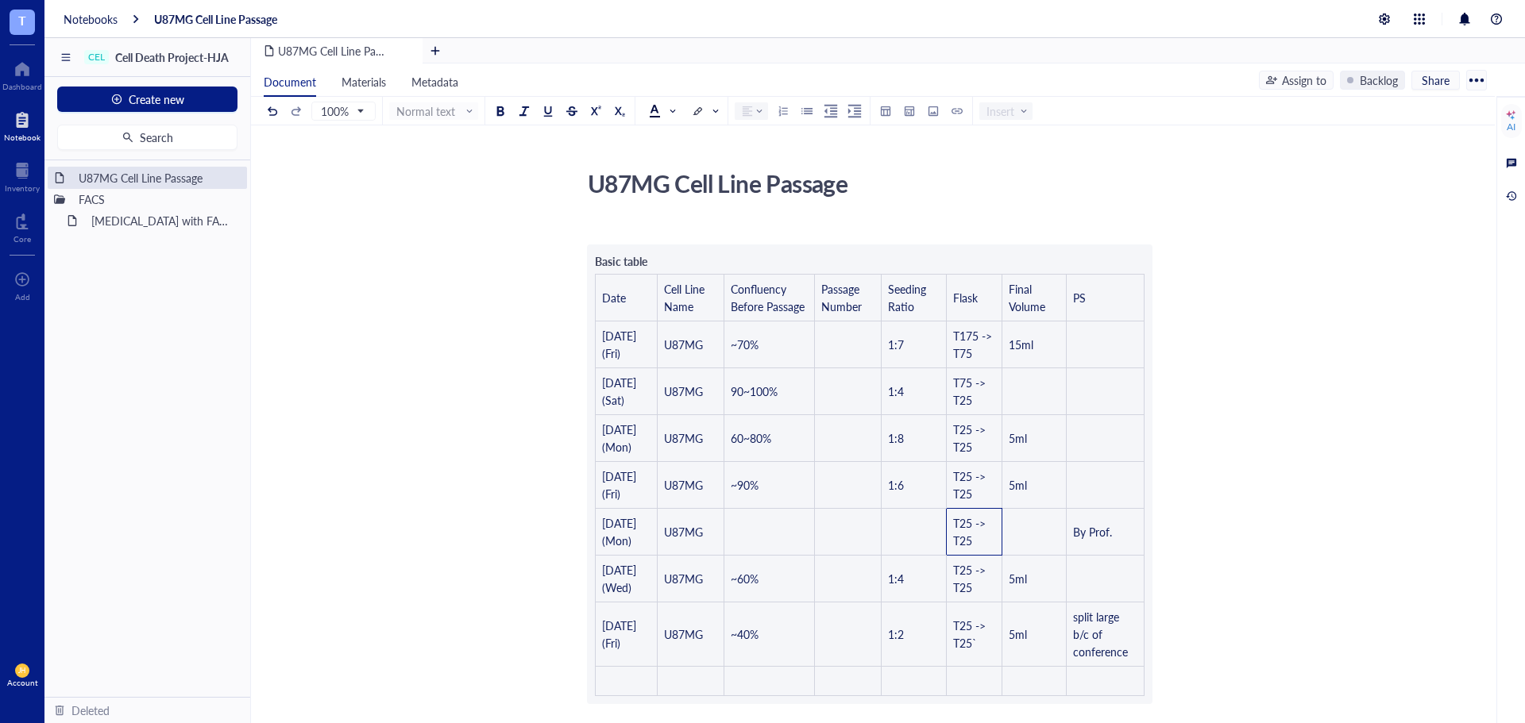
click at [1055, 447] on div "﻿ Basic table Date Cell Line Name Confluency Before Passage Passage Number Seed…" at bounding box center [869, 617] width 565 height 790
click at [823, 208] on div "U87MG Cell Line Passage U87MG Cell Line Passage ﻿ Basic table Date Cell Line Na…" at bounding box center [869, 588] width 1237 height 849
click at [818, 255] on div "﻿ Basic table Date Cell Line Name Confluency Before Passage Passage Number Seed…" at bounding box center [869, 617] width 565 height 790
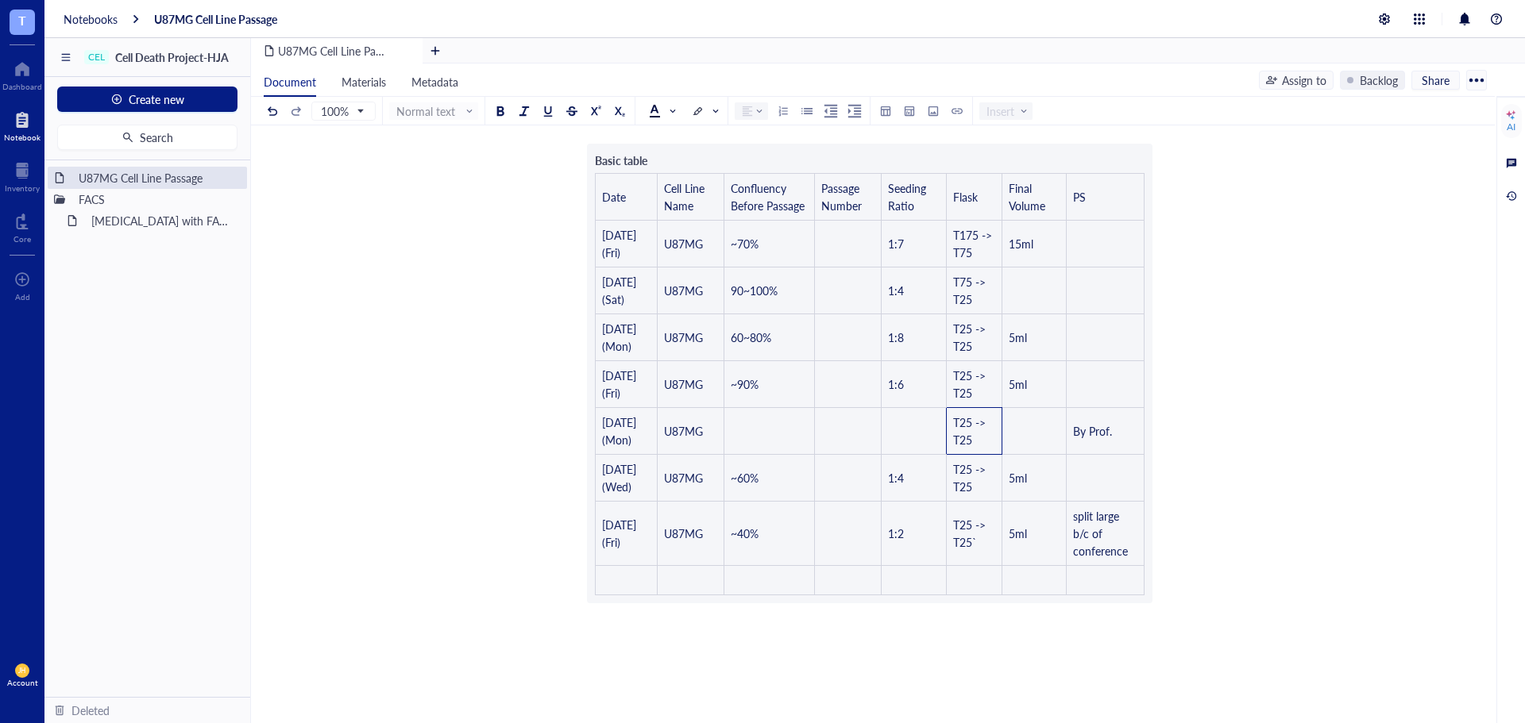
scroll to position [238, 0]
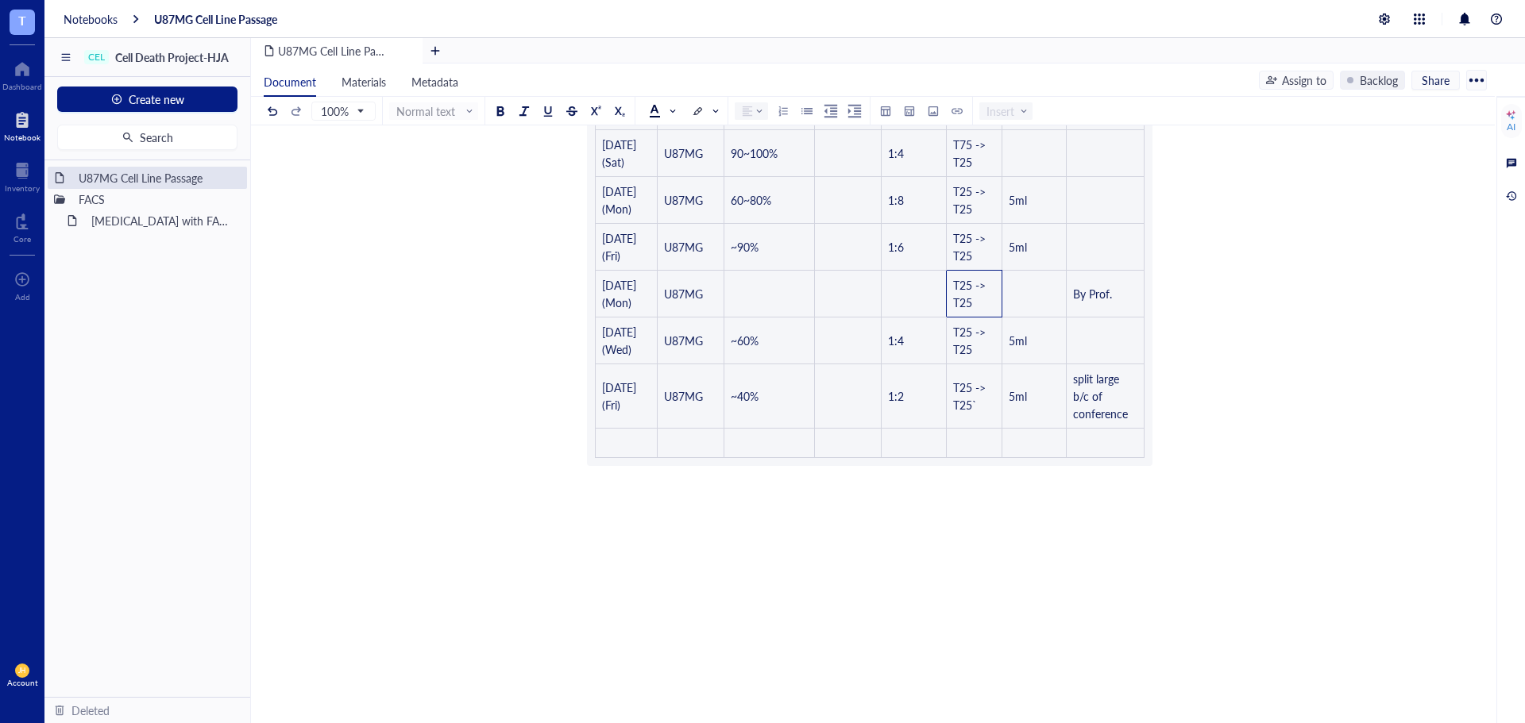
click at [719, 533] on div "﻿ Basic table Date Cell Line Name Confluency Before Passage Passage Number Seed…" at bounding box center [869, 379] width 565 height 790
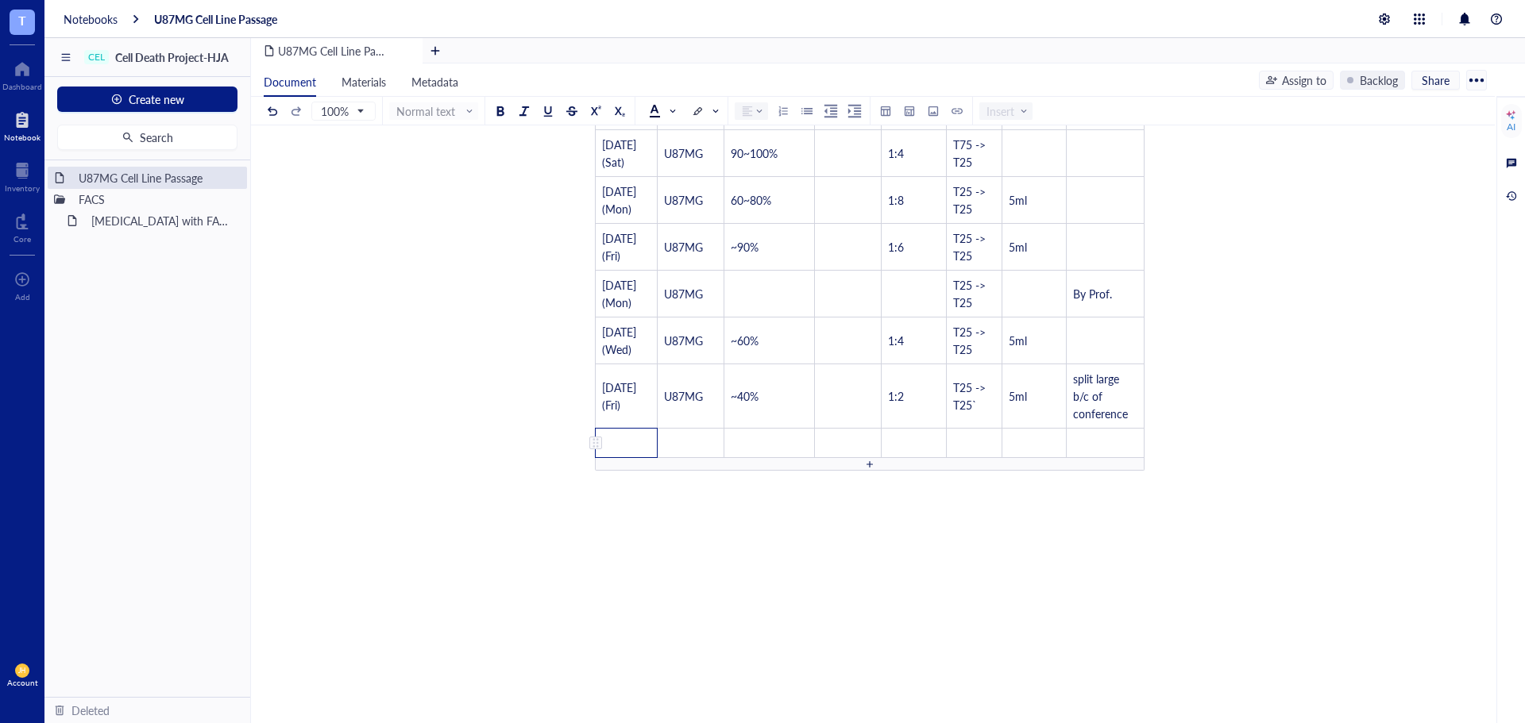
click at [619, 437] on td "﻿" at bounding box center [627, 443] width 62 height 29
click at [904, 461] on div at bounding box center [870, 464] width 550 height 13
click at [626, 436] on td "﻿" at bounding box center [627, 443] width 62 height 29
click at [989, 415] on td "T25 -> T25`" at bounding box center [975, 396] width 56 height 64
drag, startPoint x: 979, startPoint y: 411, endPoint x: 955, endPoint y: 387, distance: 33.7
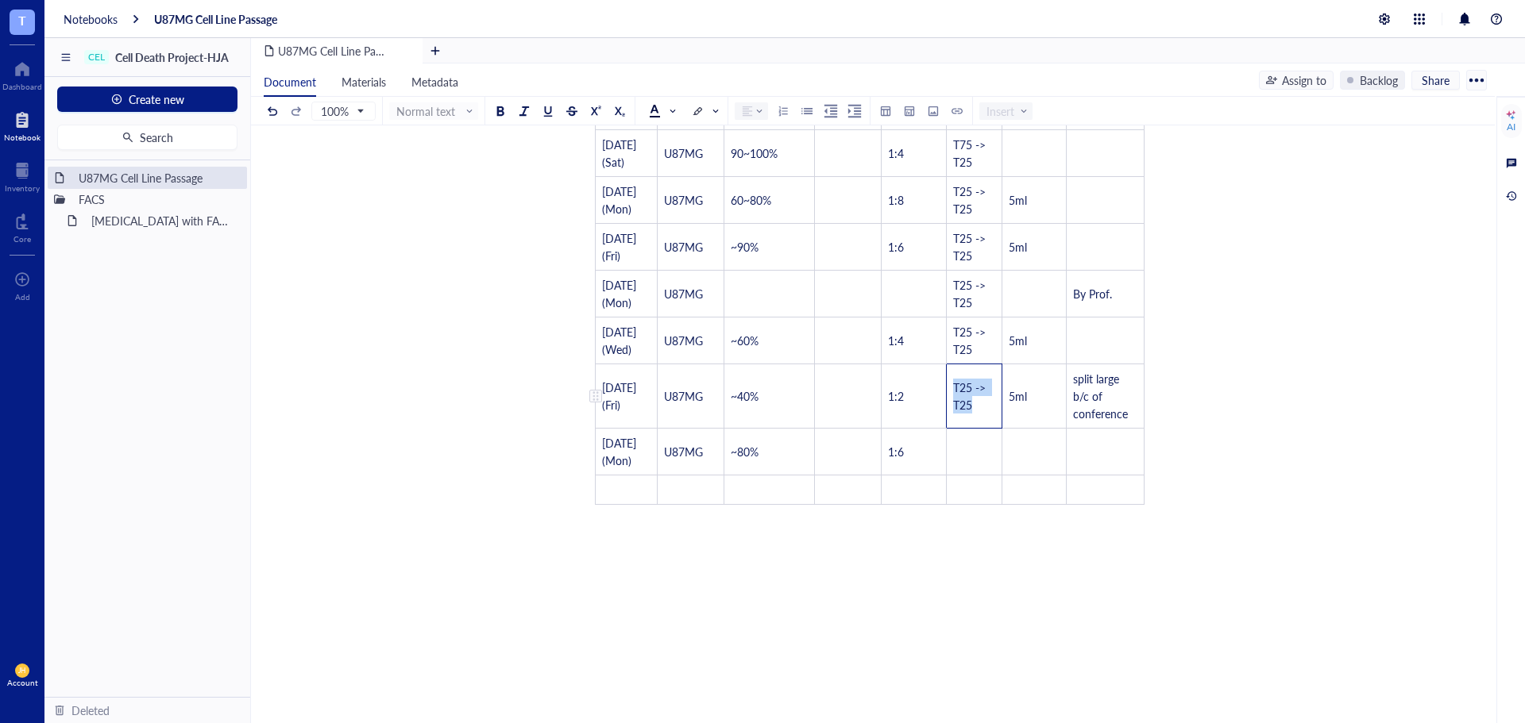
click at [955, 387] on td "T25 -> T25" at bounding box center [975, 396] width 56 height 64
click at [970, 452] on td "﻿" at bounding box center [975, 452] width 56 height 47
click at [1030, 453] on td "﻿" at bounding box center [1034, 452] width 64 height 47
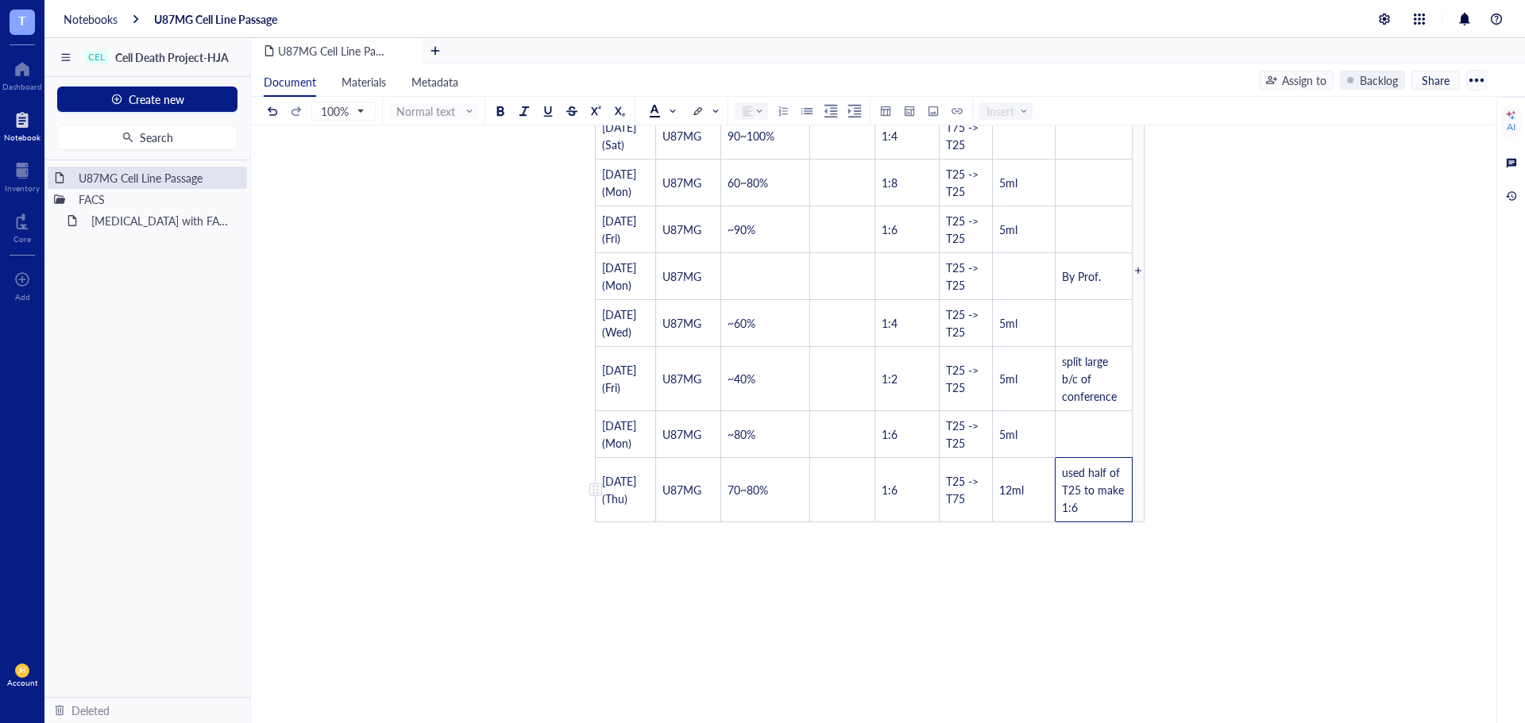
click at [744, 523] on td "70~80%" at bounding box center [765, 490] width 88 height 64
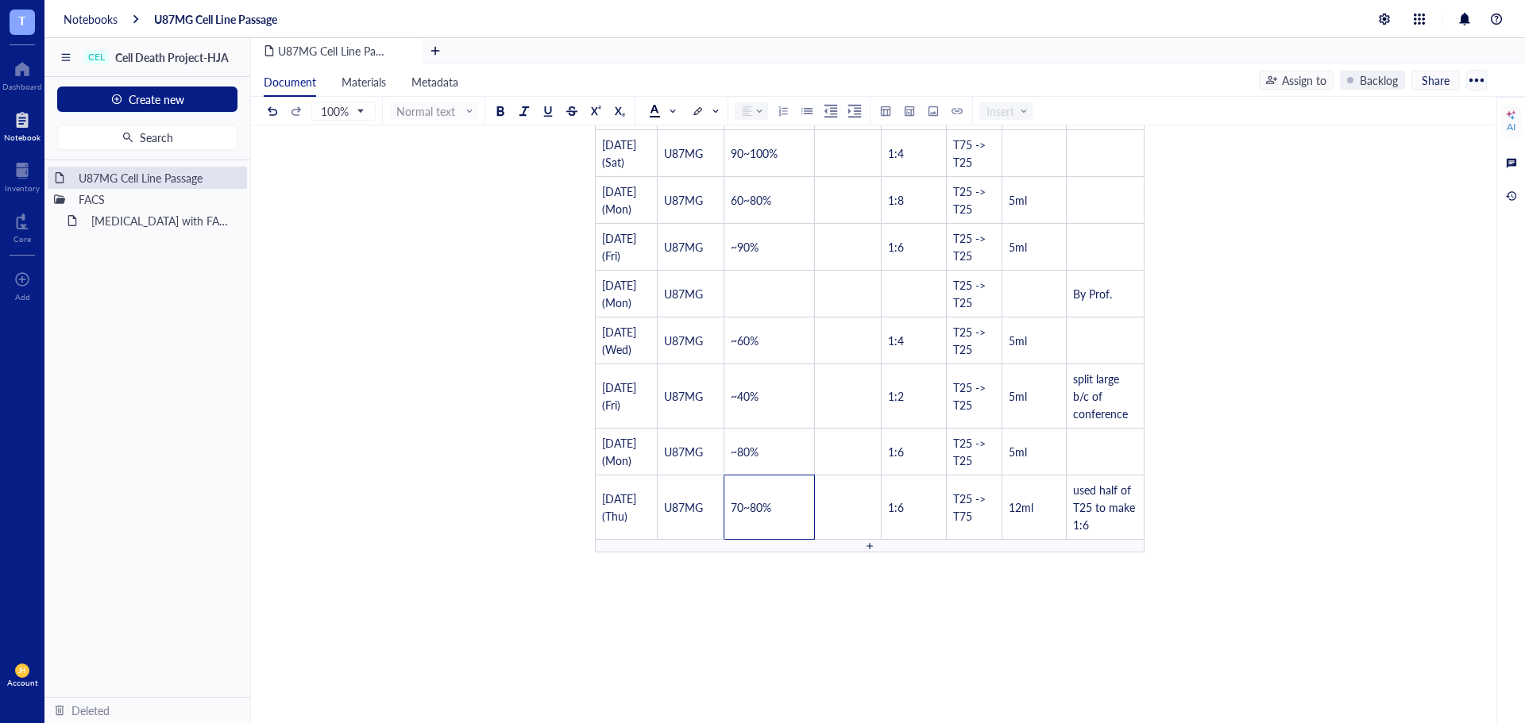
click at [873, 553] on div "Basic table Date Cell Line Name Confluency Before Passage Passage Number Seedin…" at bounding box center [869, 283] width 565 height 554
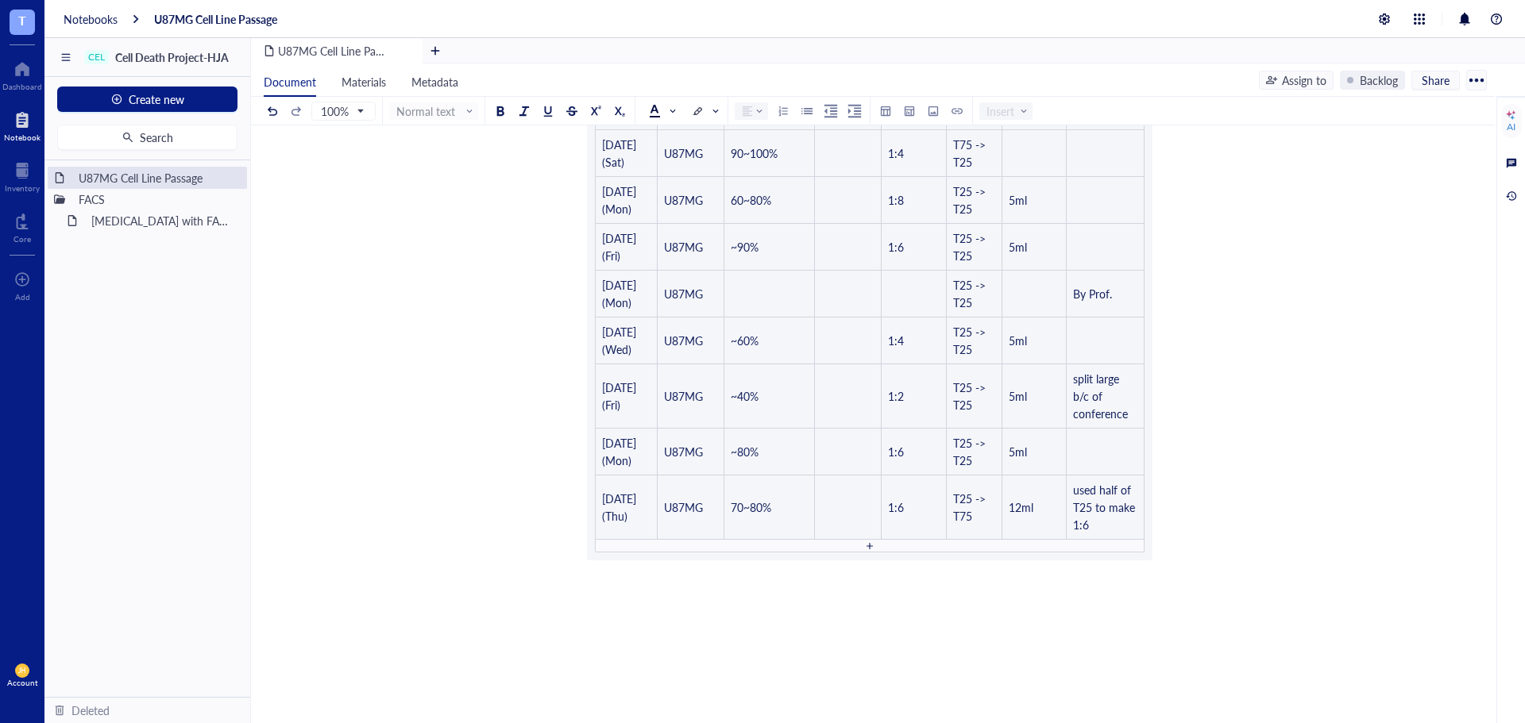
click at [878, 548] on div "﻿ Basic table Date Cell Line Name Confluency Before Passage Passage Number Seed…" at bounding box center [869, 426] width 565 height 885
click at [852, 574] on div "﻿" at bounding box center [869, 572] width 565 height 16
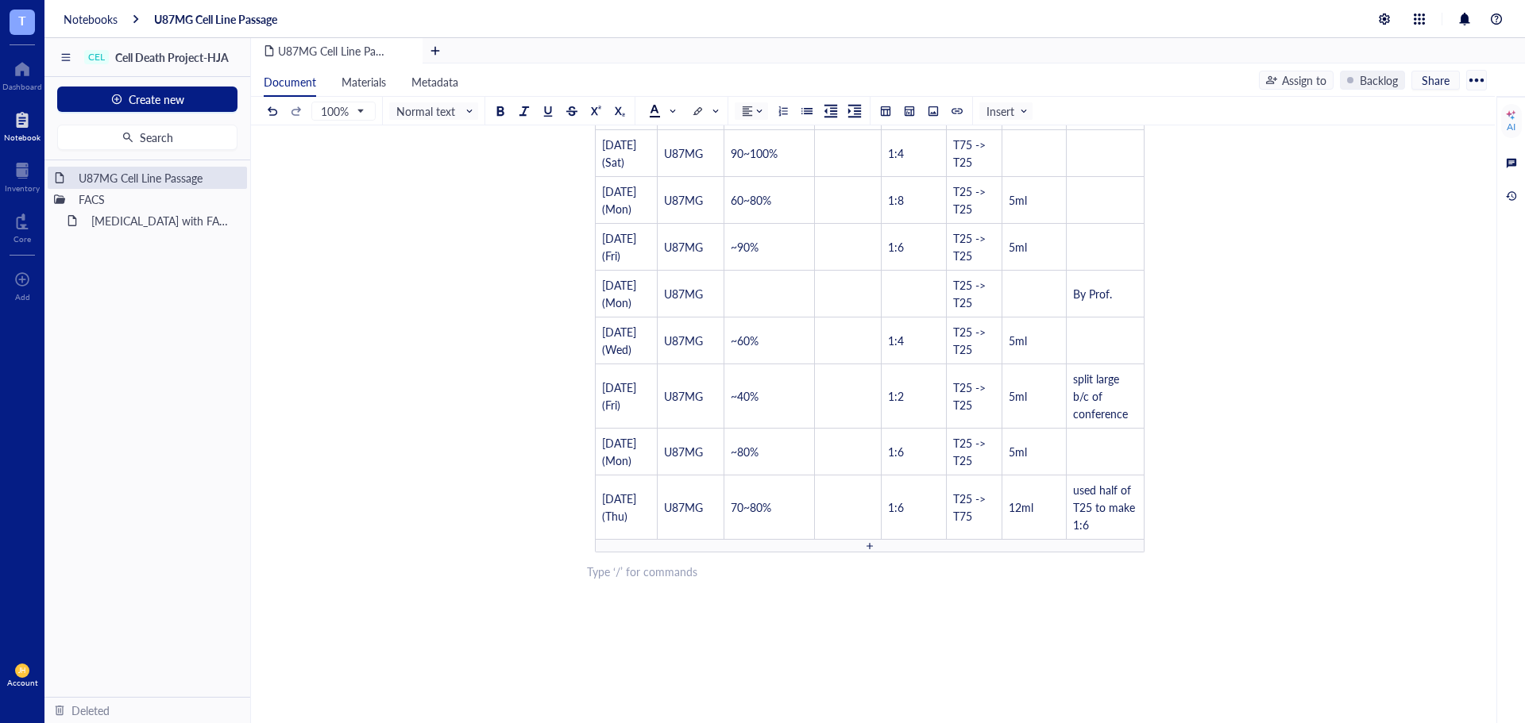
click at [864, 545] on div at bounding box center [869, 546] width 11 height 11
click at [877, 578] on div at bounding box center [870, 575] width 550 height 13
click at [637, 553] on td "﻿" at bounding box center [627, 554] width 62 height 29
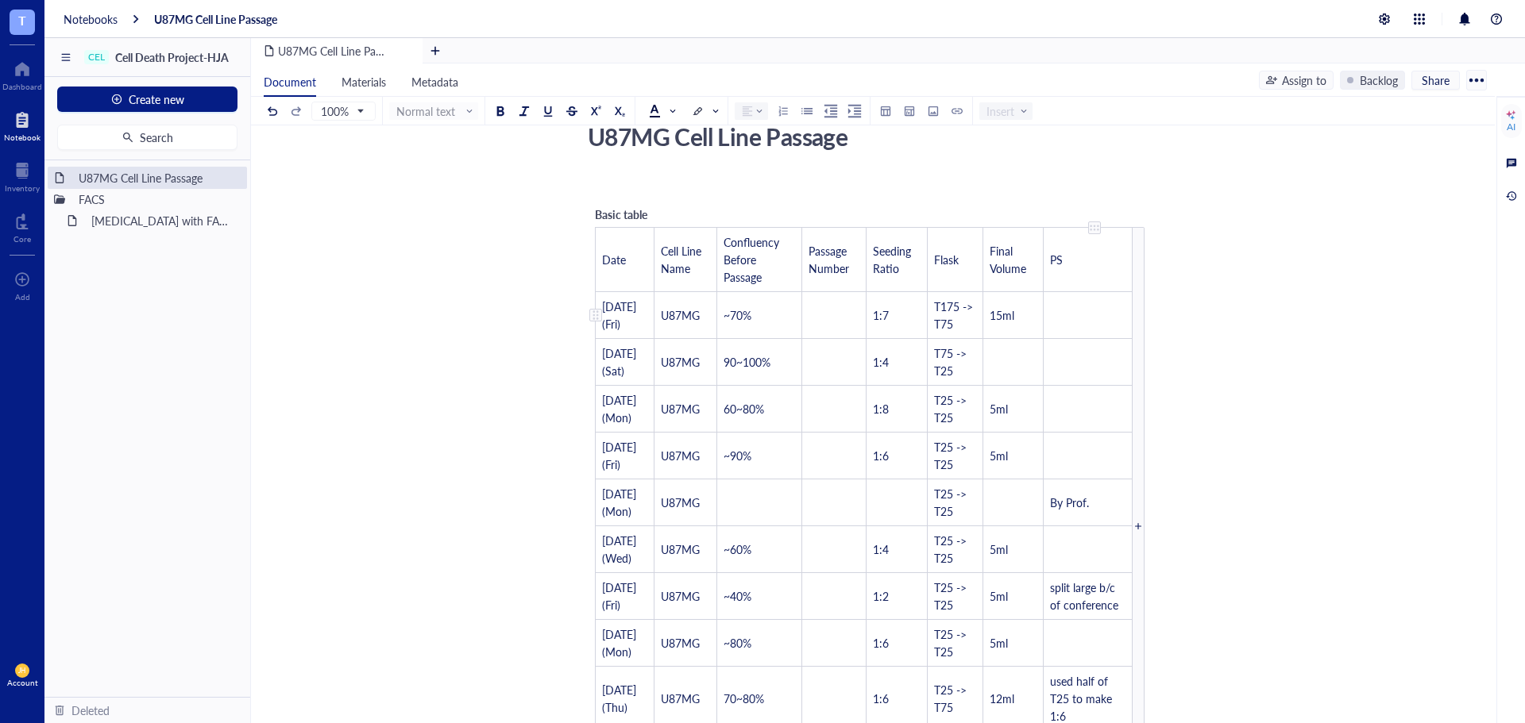
scroll to position [17, 0]
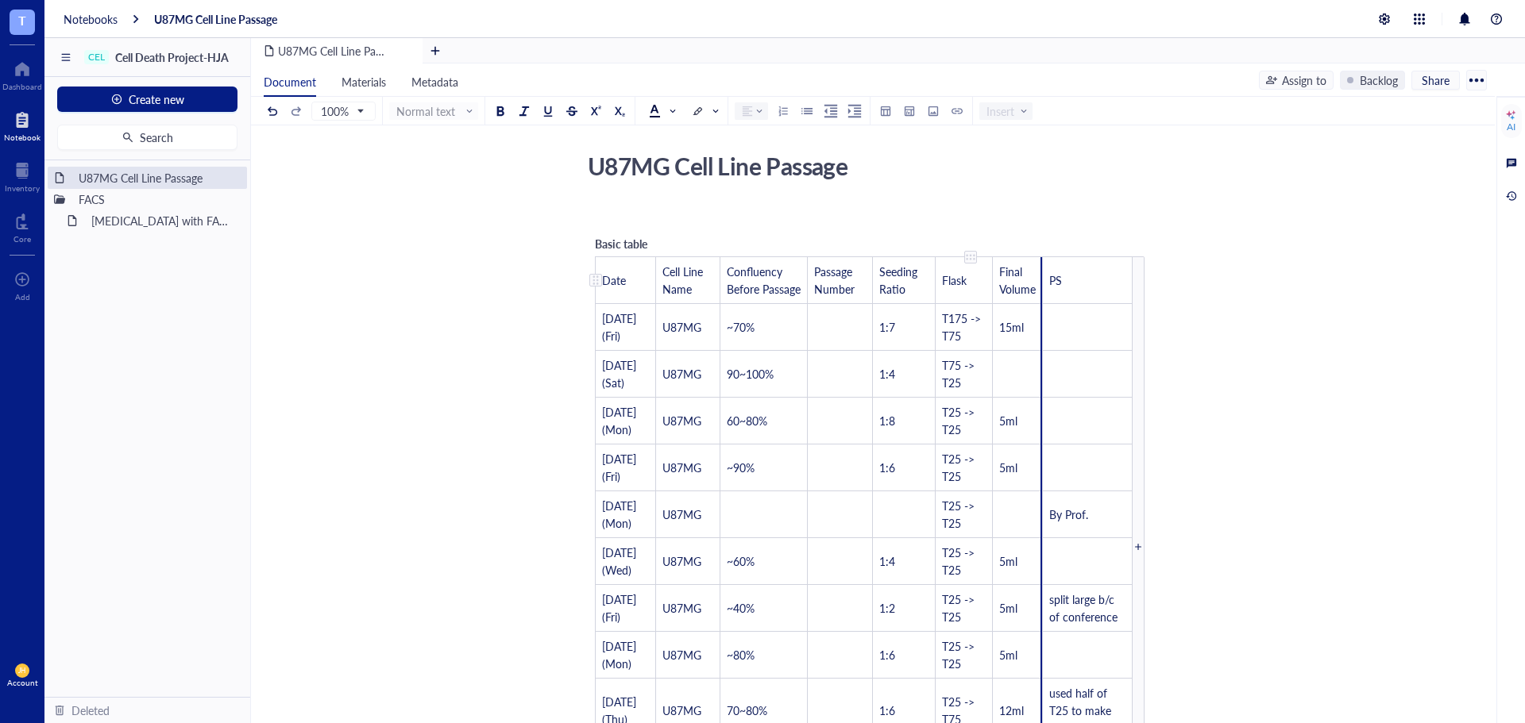
drag, startPoint x: 1042, startPoint y: 295, endPoint x: 982, endPoint y: 318, distance: 64.1
click at [982, 304] on tr "Date Cell Line Name Confluency Before Passage Passage Number Seeding Ratio Flas…" at bounding box center [864, 280] width 537 height 47
click at [895, 335] on span "1:7" at bounding box center [887, 327] width 16 height 16
click at [870, 215] on div "﻿ Type ‘/’ for commands" at bounding box center [869, 216] width 565 height 16
click at [870, 281] on td "Passage Number" at bounding box center [840, 280] width 65 height 47
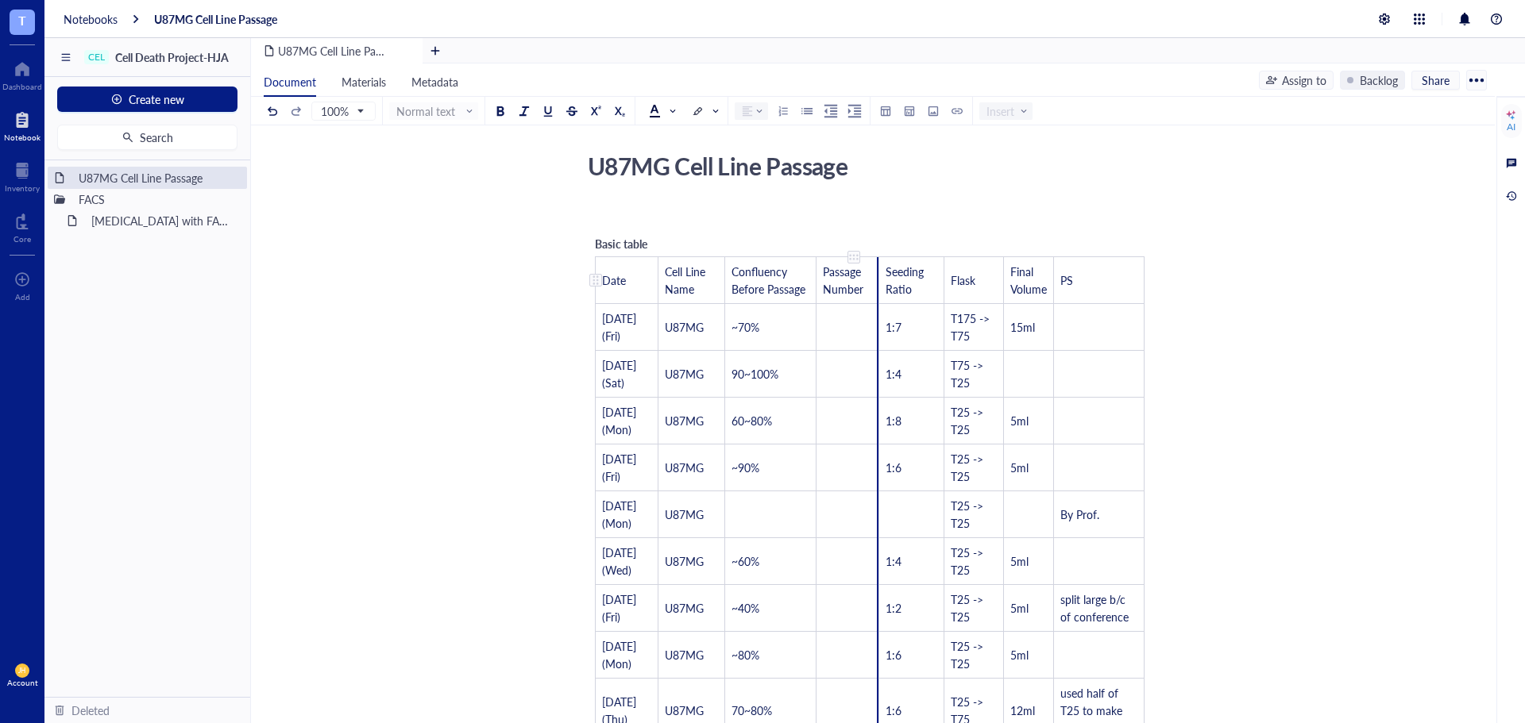
drag, startPoint x: 880, startPoint y: 281, endPoint x: 861, endPoint y: 285, distance: 19.5
click at [861, 285] on td "Passage Number" at bounding box center [847, 280] width 63 height 47
click at [861, 285] on span "Passage Number" at bounding box center [843, 280] width 41 height 33
click at [837, 244] on div "Basic table Date Cell Line Name Confluency Before Passage Passage Number Seedin…" at bounding box center [869, 527] width 565 height 600
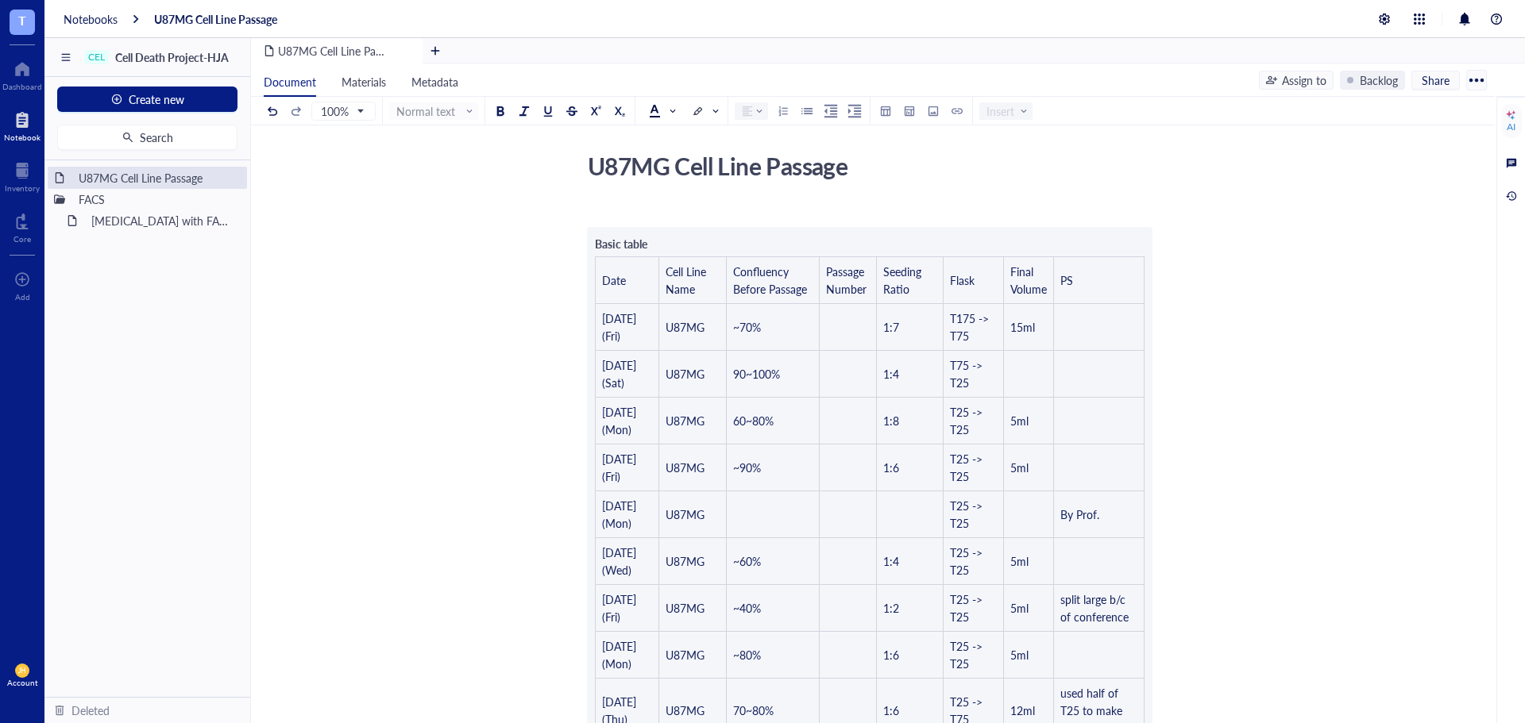
click at [816, 276] on div "﻿ Basic table Date Cell Line Name Confluency Before Passage Passage Number Seed…" at bounding box center [869, 670] width 565 height 931
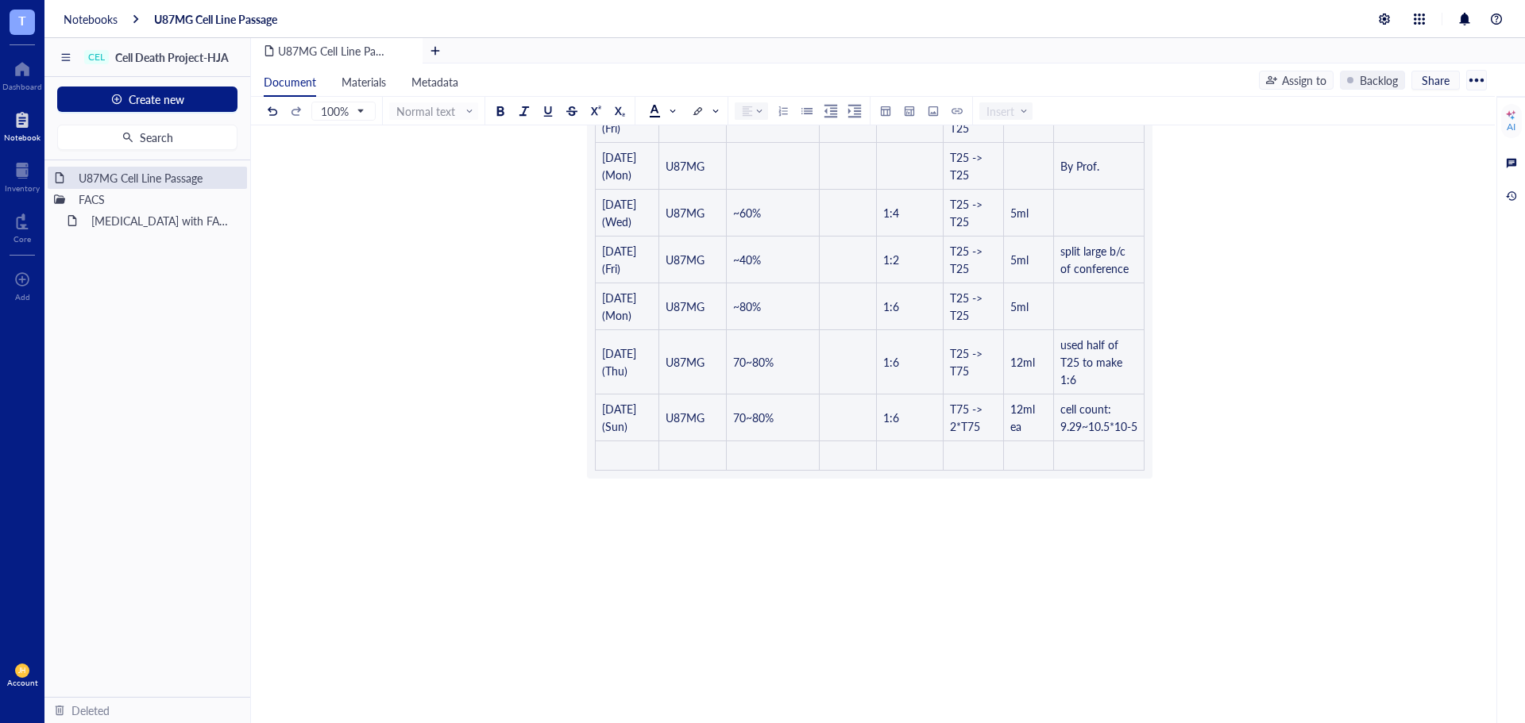
scroll to position [418, 0]
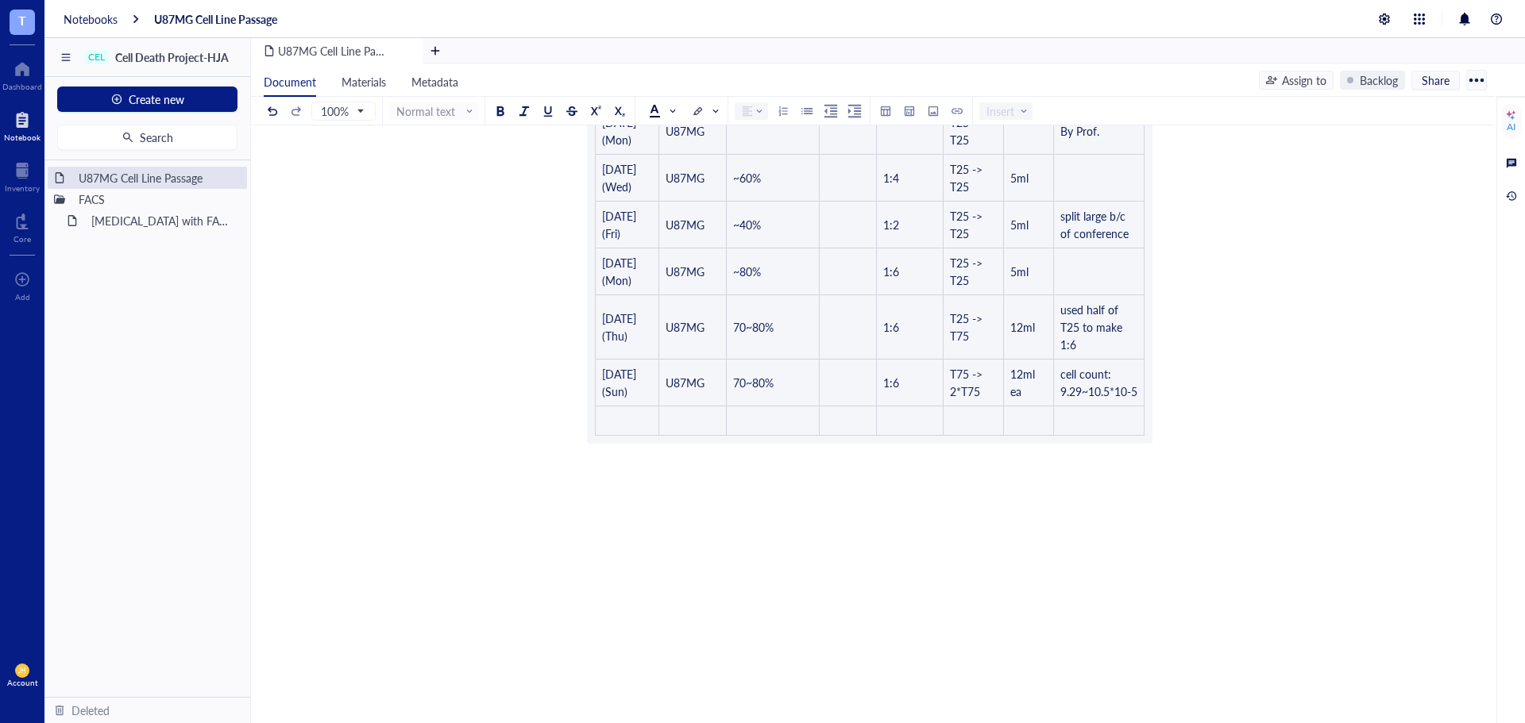
click at [904, 423] on div "﻿ Basic table Date Cell Line Name Confluency Before Passage Passage Number Seed…" at bounding box center [869, 286] width 565 height 931
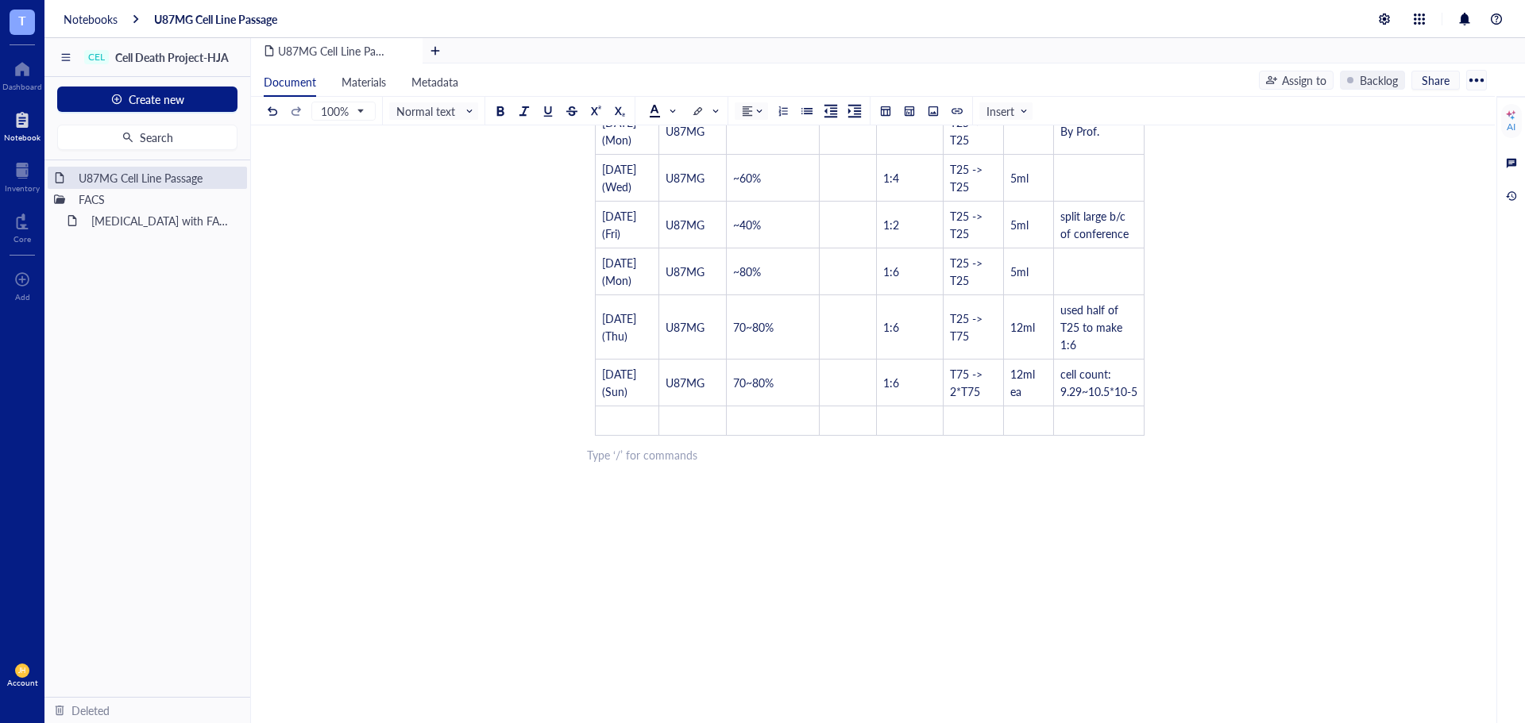
drag, startPoint x: 732, startPoint y: 578, endPoint x: 747, endPoint y: 543, distance: 38.1
click at [734, 575] on div "﻿ Basic table Date Cell Line Name Confluency Before Passage Passage Number Seed…" at bounding box center [869, 286] width 565 height 931
click at [845, 433] on td "﻿" at bounding box center [847, 421] width 57 height 29
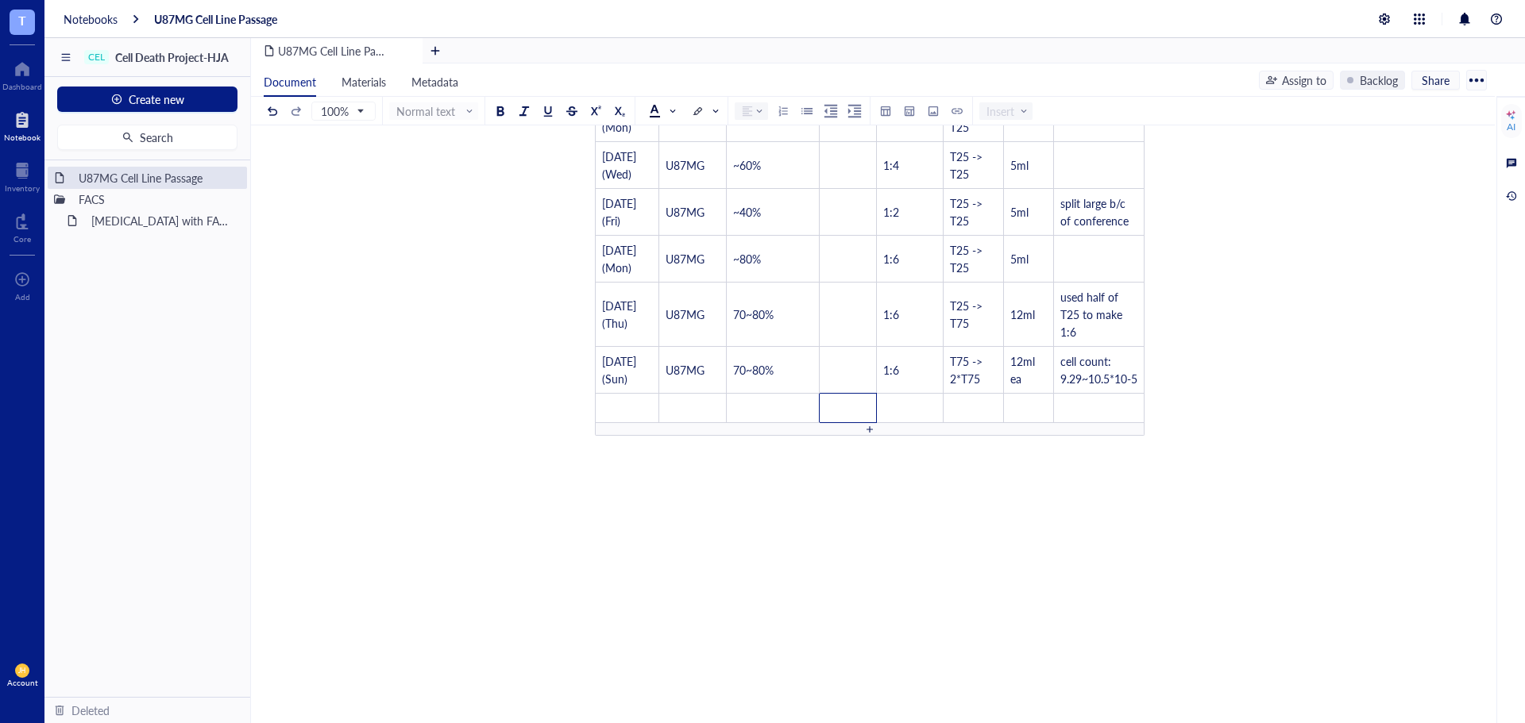
click at [858, 436] on div at bounding box center [870, 429] width 550 height 13
click at [619, 418] on td "﻿" at bounding box center [628, 403] width 64 height 29
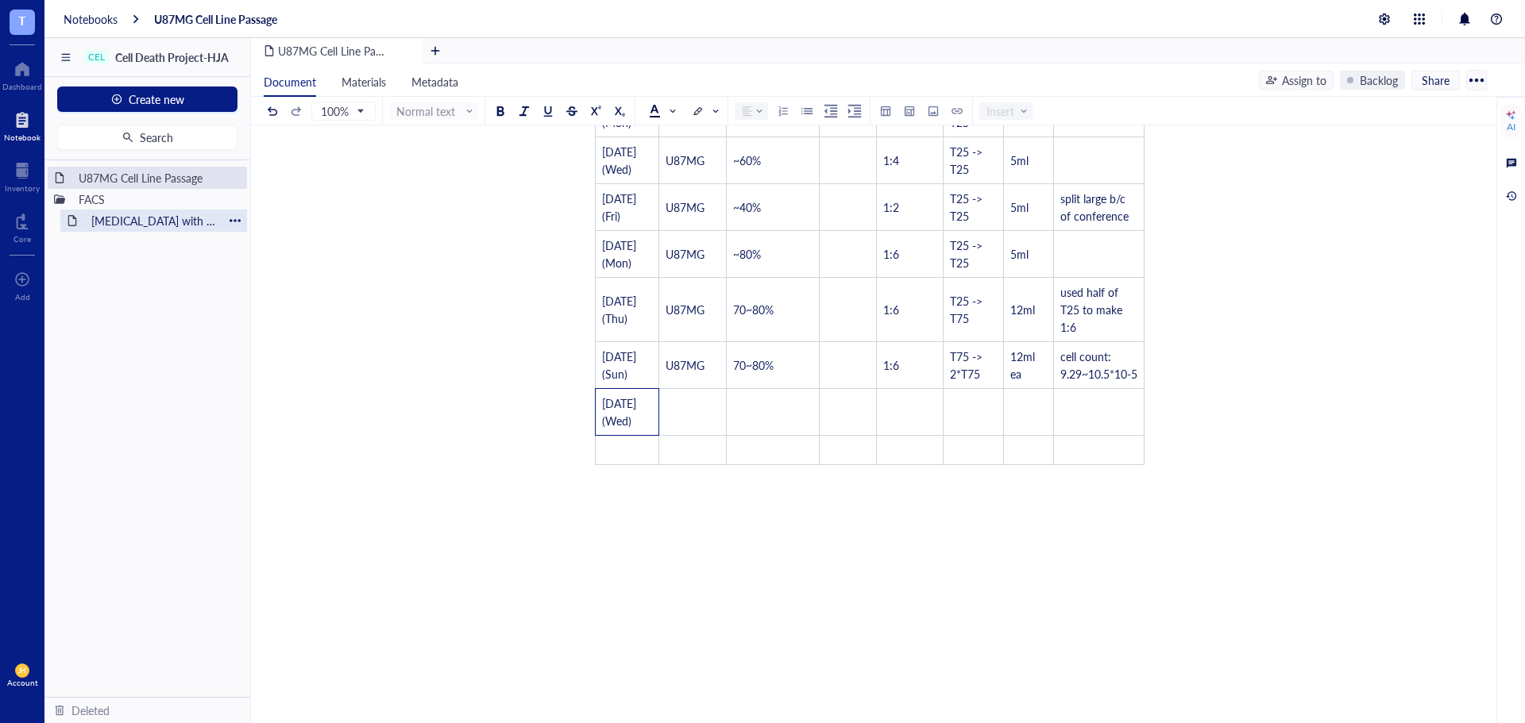
click at [145, 218] on div "[MEDICAL_DATA] with FACSymphonyA1" at bounding box center [153, 221] width 139 height 22
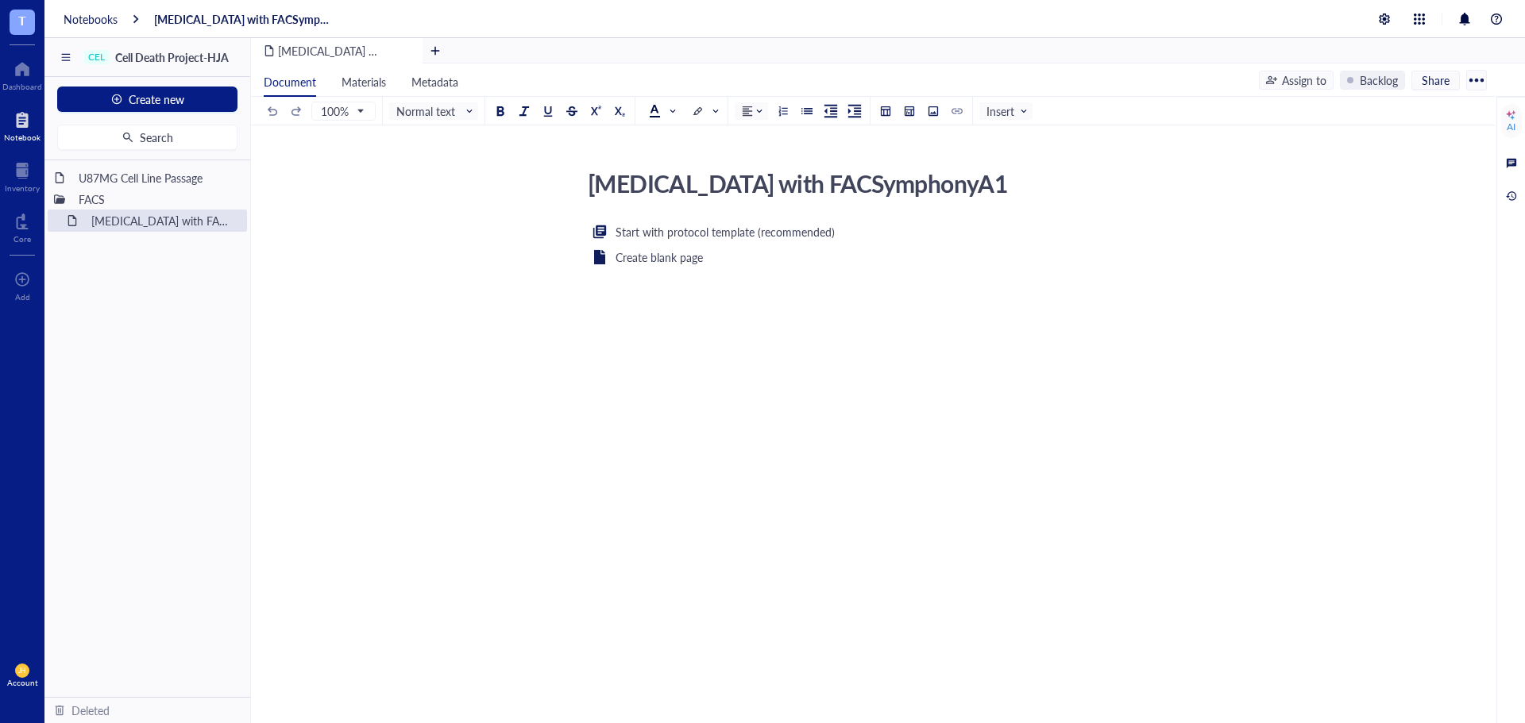
click at [764, 364] on div "Start with protocol template (recommended) Create blank page ﻿" at bounding box center [869, 376] width 565 height 308
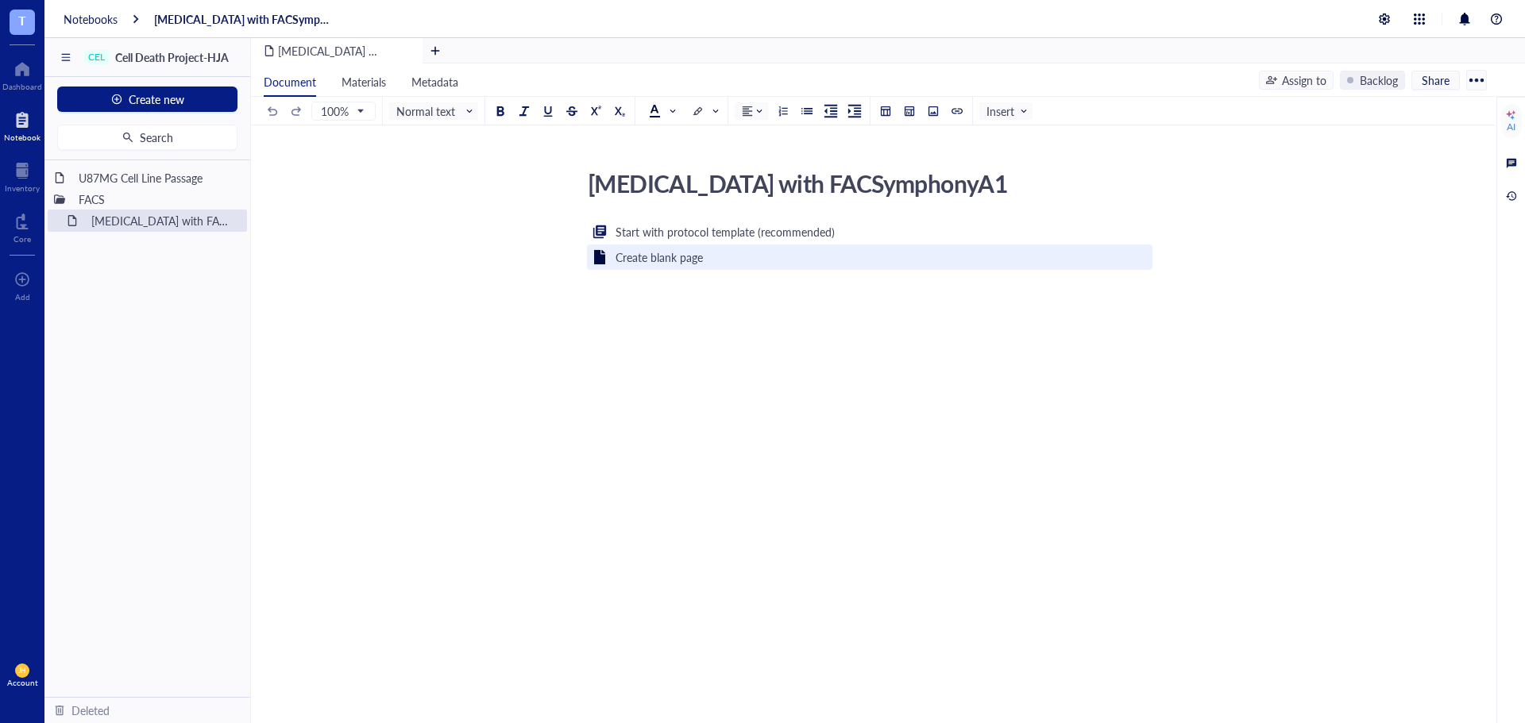
click at [691, 251] on div "Create blank page" at bounding box center [658, 257] width 87 height 17
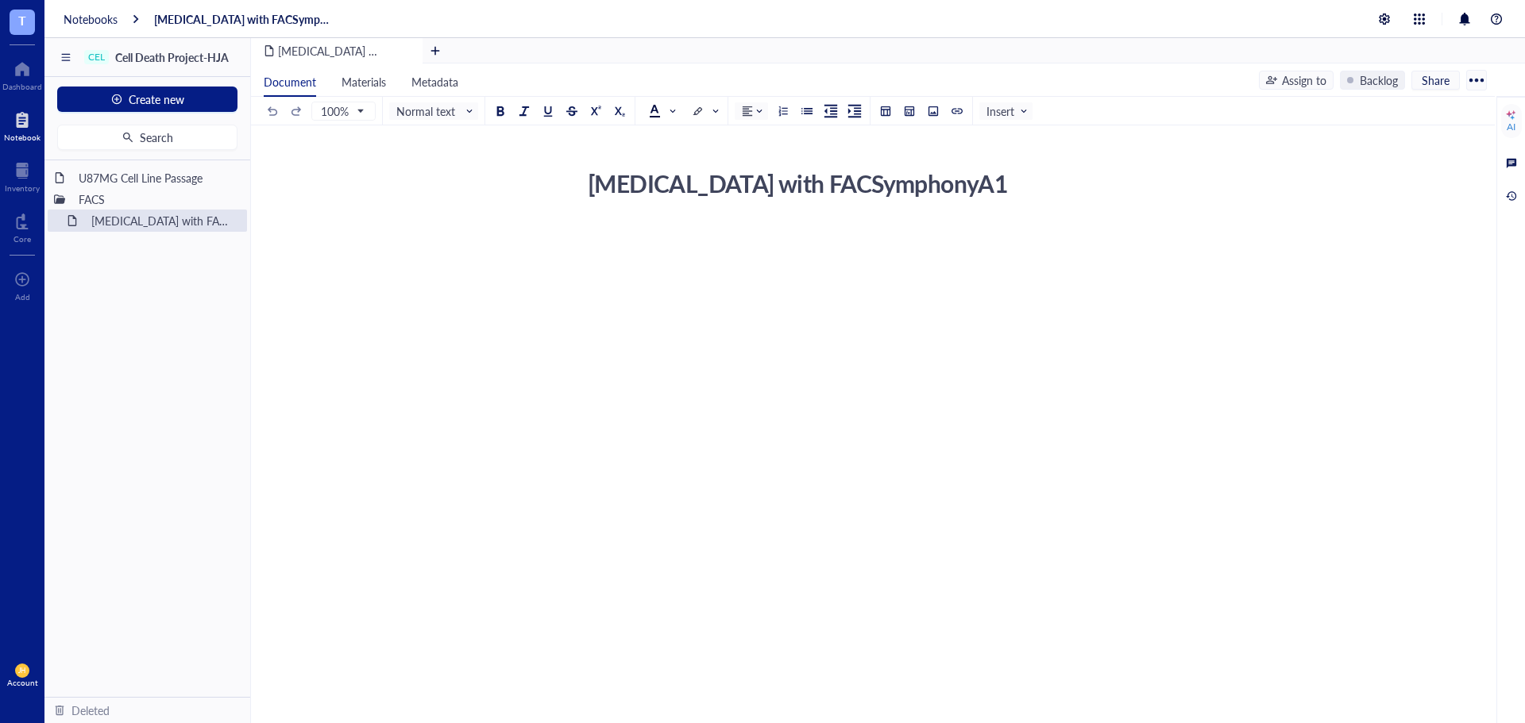
click at [596, 240] on div "﻿" at bounding box center [869, 234] width 565 height 16
